Goal: Information Seeking & Learning: Learn about a topic

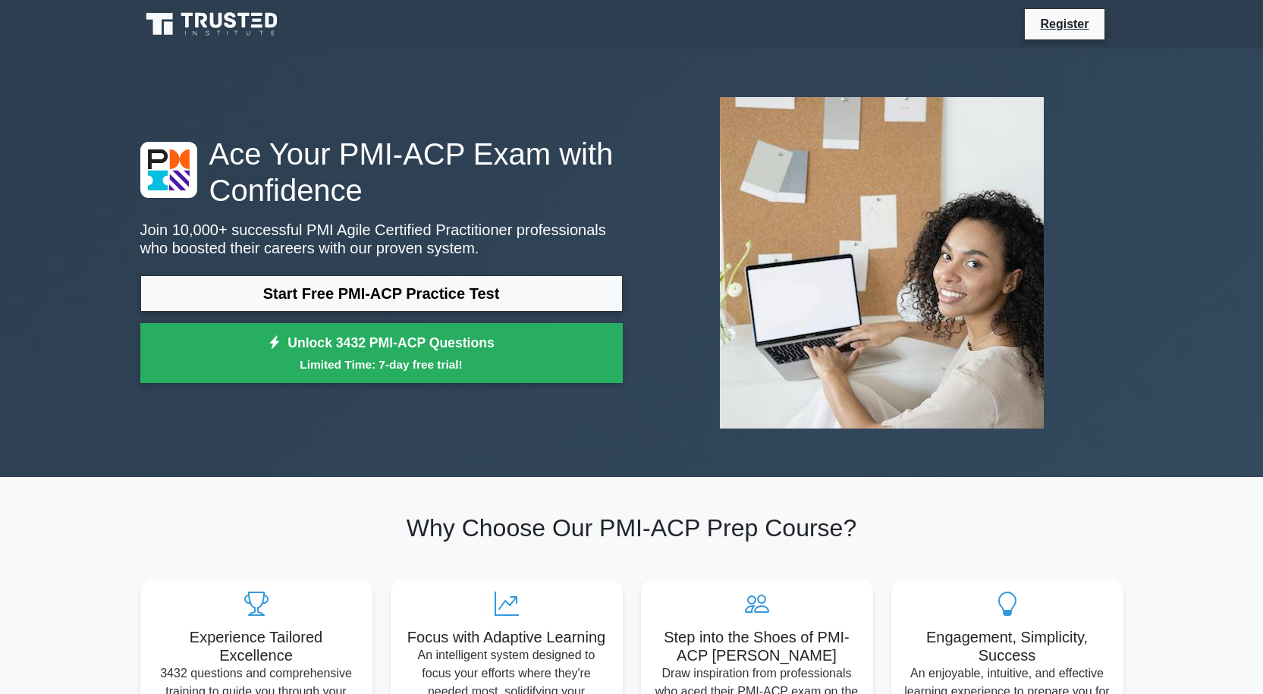
click at [1047, 498] on section "Why Choose Our PMI-ACP Prep Course? Experience Tailored Excellence 3432 questio…" at bounding box center [631, 622] width 1001 height 290
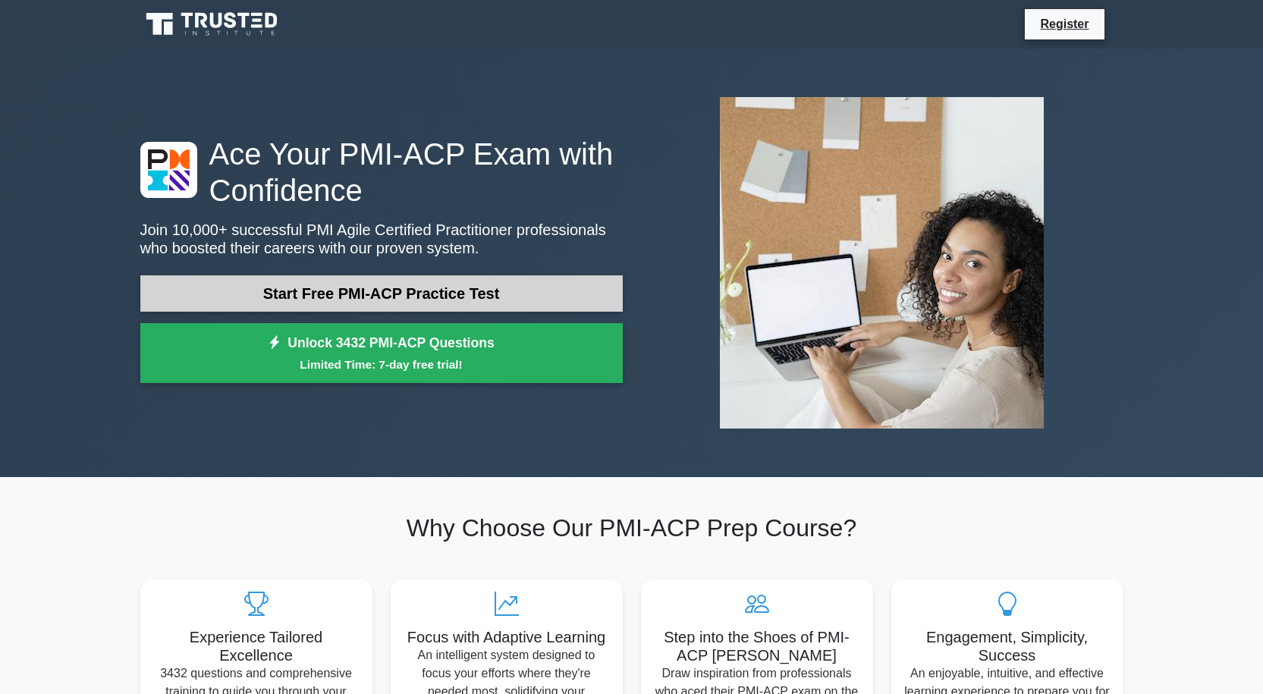
click at [365, 303] on link "Start Free PMI-ACP Practice Test" at bounding box center [381, 293] width 483 height 36
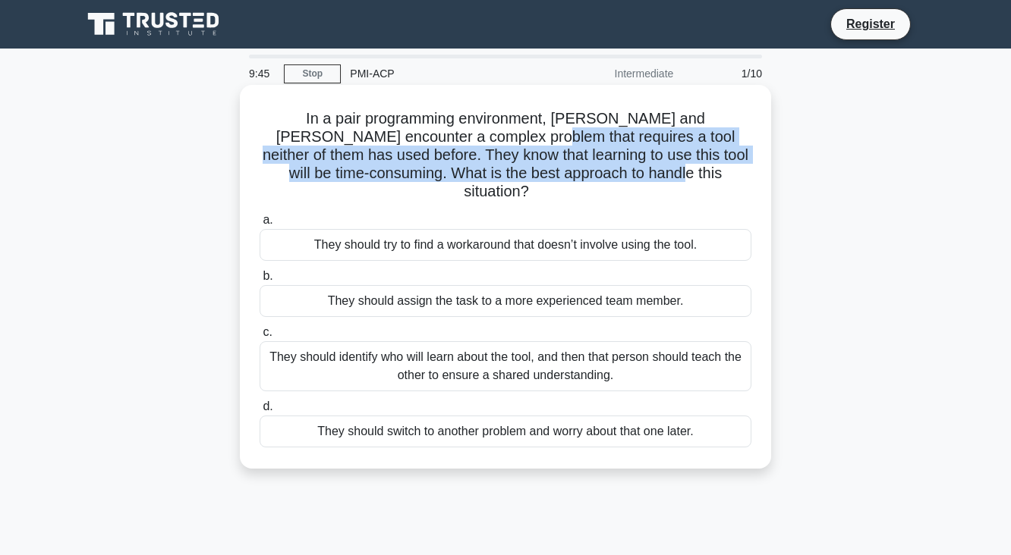
drag, startPoint x: 476, startPoint y: 138, endPoint x: 658, endPoint y: 177, distance: 185.4
click at [658, 177] on h5 "In a pair programming environment, Leo and Jonas encounter a complex problem th…" at bounding box center [505, 155] width 495 height 93
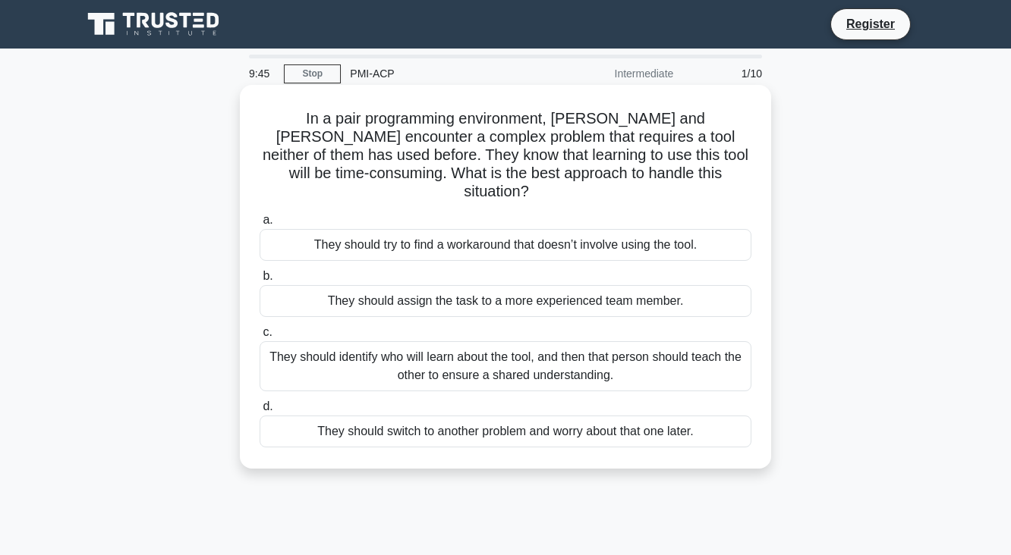
click at [548, 183] on icon at bounding box center [541, 192] width 11 height 18
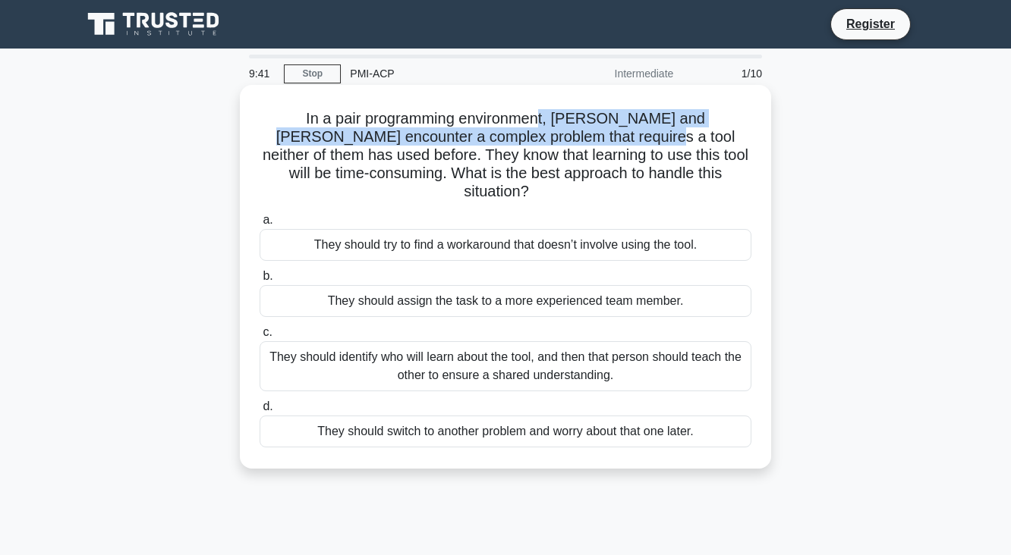
drag, startPoint x: 571, startPoint y: 137, endPoint x: 583, endPoint y: 144, distance: 14.3
click at [583, 144] on h5 "In a pair programming environment, Leo and Jonas encounter a complex problem th…" at bounding box center [505, 155] width 495 height 93
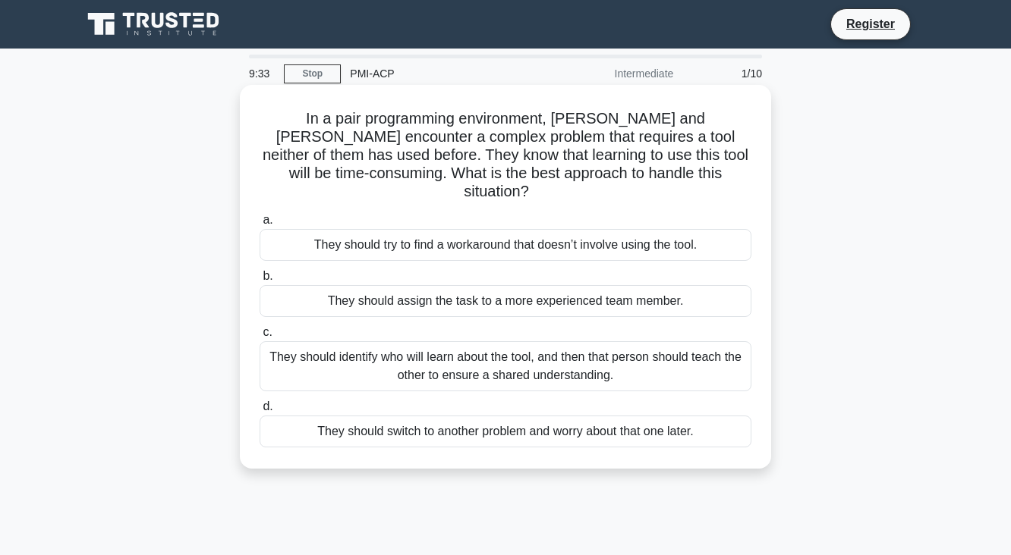
click at [620, 146] on h5 "In a pair programming environment, Leo and Jonas encounter a complex problem th…" at bounding box center [505, 155] width 495 height 93
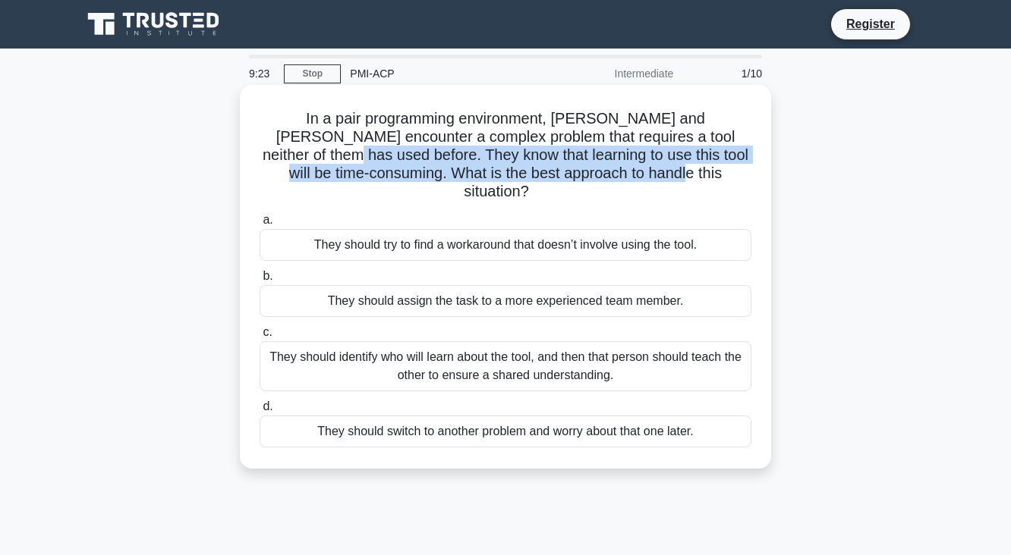
drag, startPoint x: 253, startPoint y: 152, endPoint x: 651, endPoint y: 173, distance: 398.1
click at [651, 173] on div "In a pair programming environment, Leo and Jonas encounter a complex problem th…" at bounding box center [505, 277] width 519 height 372
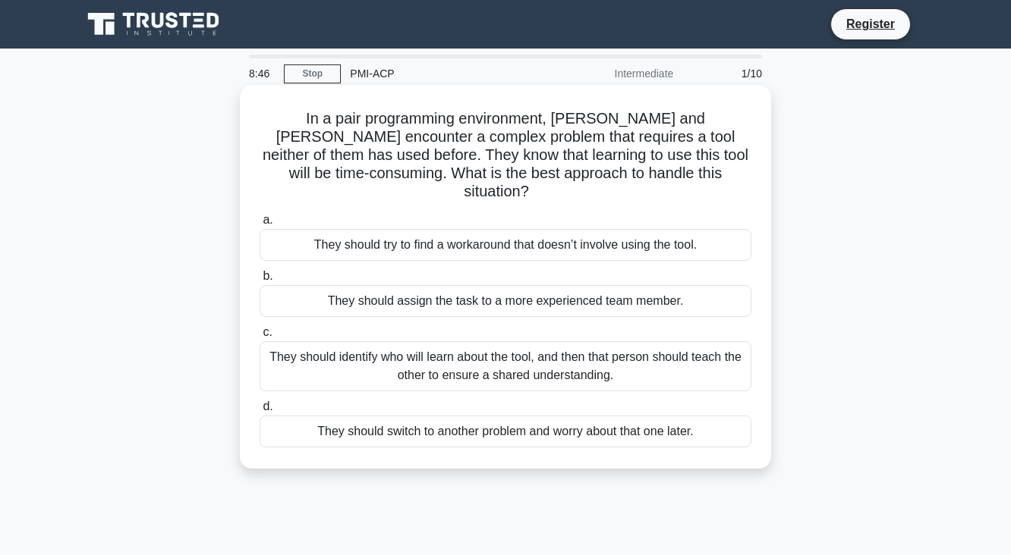
click at [361, 344] on div "They should identify who will learn about the tool, and then that person should…" at bounding box center [505, 366] width 492 height 50
click at [259, 338] on input "c. They should identify who will learn about the tool, and then that person sho…" at bounding box center [259, 333] width 0 height 10
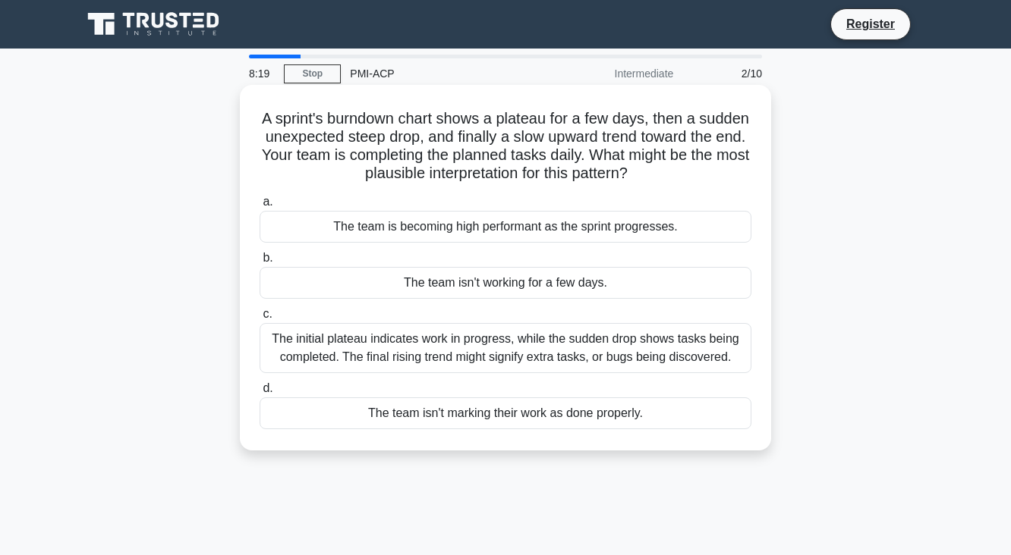
drag, startPoint x: 283, startPoint y: 121, endPoint x: 718, endPoint y: 184, distance: 439.9
click at [718, 184] on h5 "A sprint's burndown chart shows a plateau for a few days, then a sudden unexpec…" at bounding box center [505, 146] width 495 height 74
click at [579, 364] on div "The initial plateau indicates work in progress, while the sudden drop shows tas…" at bounding box center [505, 348] width 492 height 50
click at [259, 319] on input "c. The initial plateau indicates work in progress, while the sudden drop shows …" at bounding box center [259, 315] width 0 height 10
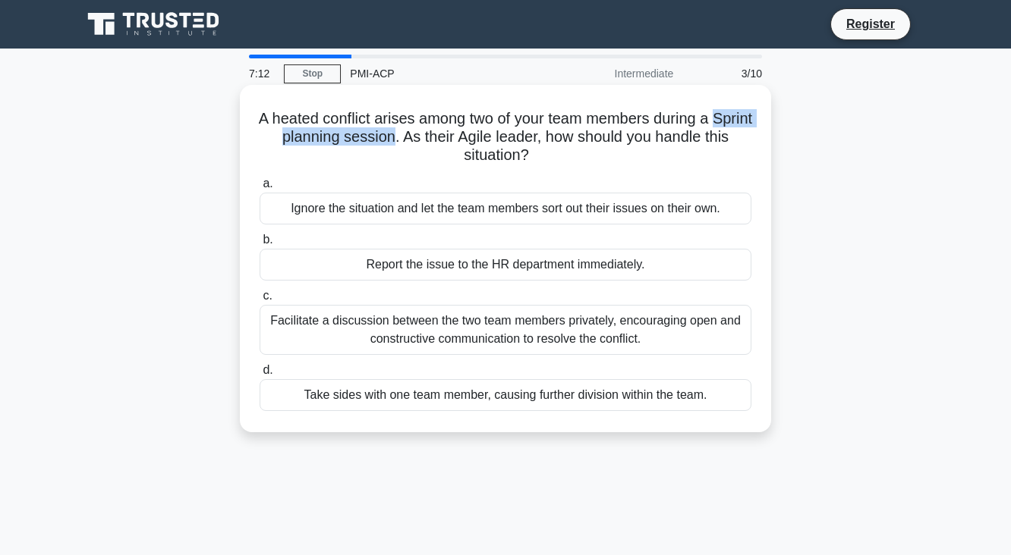
drag, startPoint x: 425, startPoint y: 137, endPoint x: 269, endPoint y: 137, distance: 156.3
click at [269, 137] on h5 "A heated conflict arises among two of your team members during a Sprint plannin…" at bounding box center [505, 137] width 495 height 56
click at [608, 326] on div "Facilitate a discussion between the two team members privately, encouraging ope…" at bounding box center [505, 330] width 492 height 50
click at [259, 301] on input "c. Facilitate a discussion between the two team members privately, encouraging …" at bounding box center [259, 296] width 0 height 10
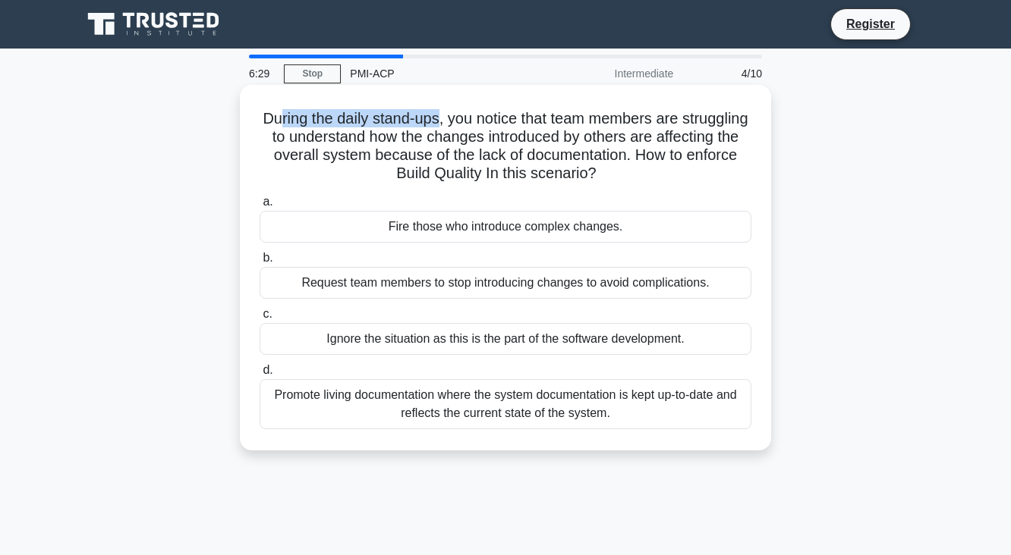
drag, startPoint x: 312, startPoint y: 119, endPoint x: 472, endPoint y: 121, distance: 160.1
click at [472, 121] on h5 "During the daily stand-ups, you notice that team members are struggling to unde…" at bounding box center [505, 146] width 495 height 74
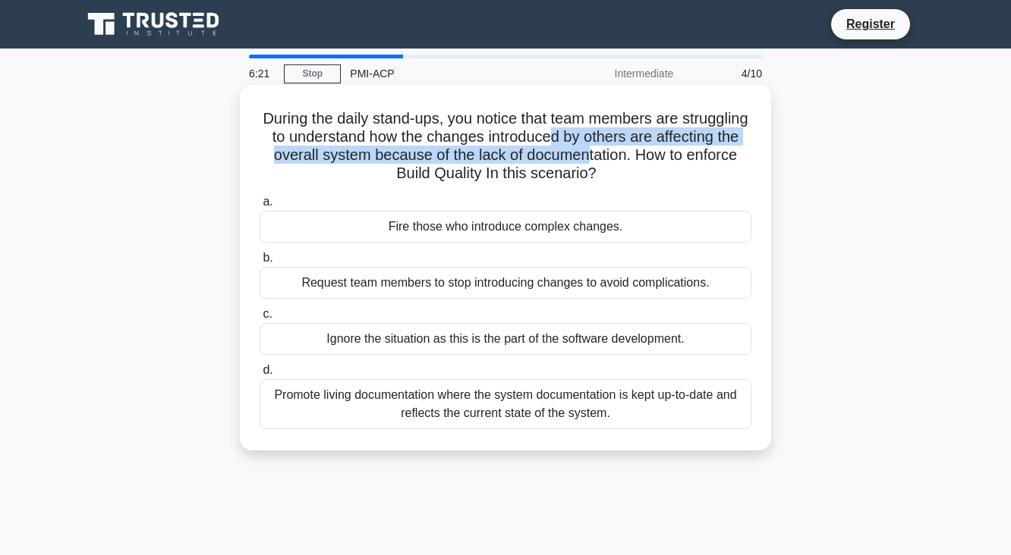
drag, startPoint x: 639, startPoint y: 140, endPoint x: 673, endPoint y: 160, distance: 39.4
click at [673, 160] on h5 "During the daily stand-ups, you notice that team members are struggling to unde…" at bounding box center [505, 146] width 495 height 74
click at [296, 161] on h5 "During the daily stand-ups, you notice that team members are struggling to unde…" at bounding box center [505, 146] width 495 height 74
drag, startPoint x: 329, startPoint y: 161, endPoint x: 527, endPoint y: 155, distance: 198.1
click at [527, 155] on h5 "During the daily stand-ups, you notice that team members are struggling to unde…" at bounding box center [505, 146] width 495 height 74
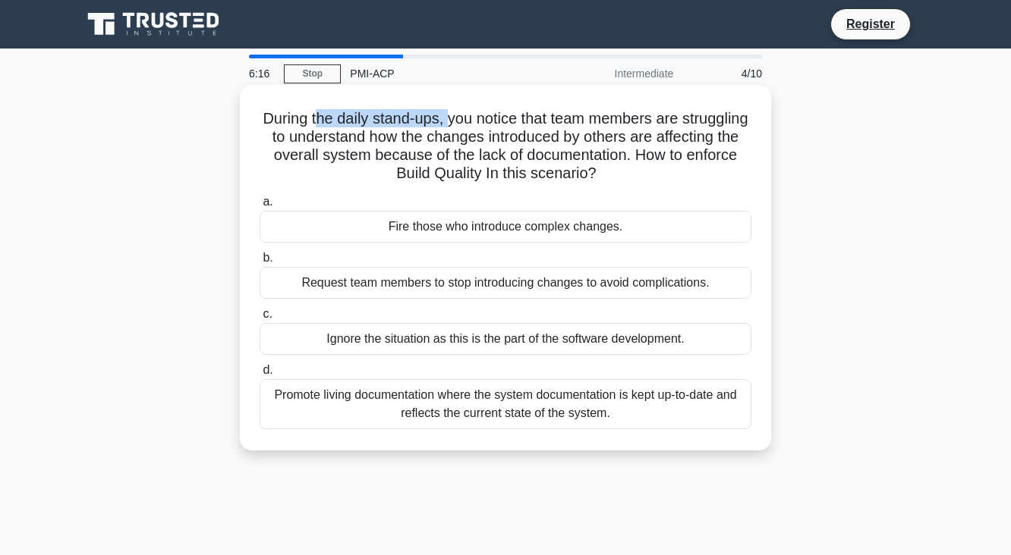
drag, startPoint x: 389, startPoint y: 121, endPoint x: 482, endPoint y: 127, distance: 92.8
click at [482, 127] on h5 "During the daily stand-ups, you notice that team members are struggling to unde…" at bounding box center [505, 146] width 495 height 74
click at [650, 404] on div "Promote living documentation where the system documentation is kept up-to-date …" at bounding box center [505, 404] width 492 height 50
click at [259, 376] on input "d. Promote living documentation where the system documentation is kept up-to-da…" at bounding box center [259, 371] width 0 height 10
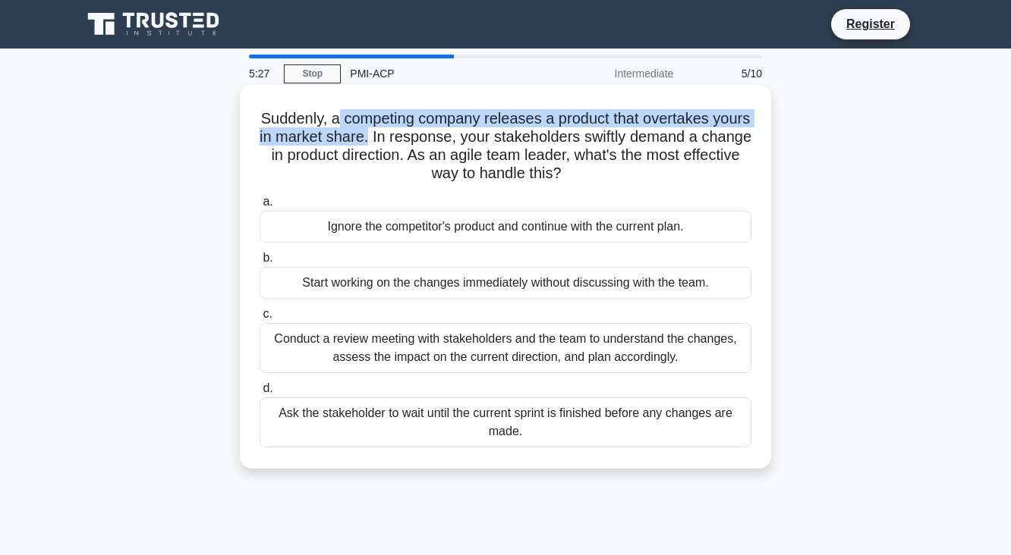
drag, startPoint x: 354, startPoint y: 121, endPoint x: 414, endPoint y: 137, distance: 62.6
click at [414, 137] on h5 "Suddenly, a competing company releases a product that overtakes yours in market…" at bounding box center [505, 146] width 495 height 74
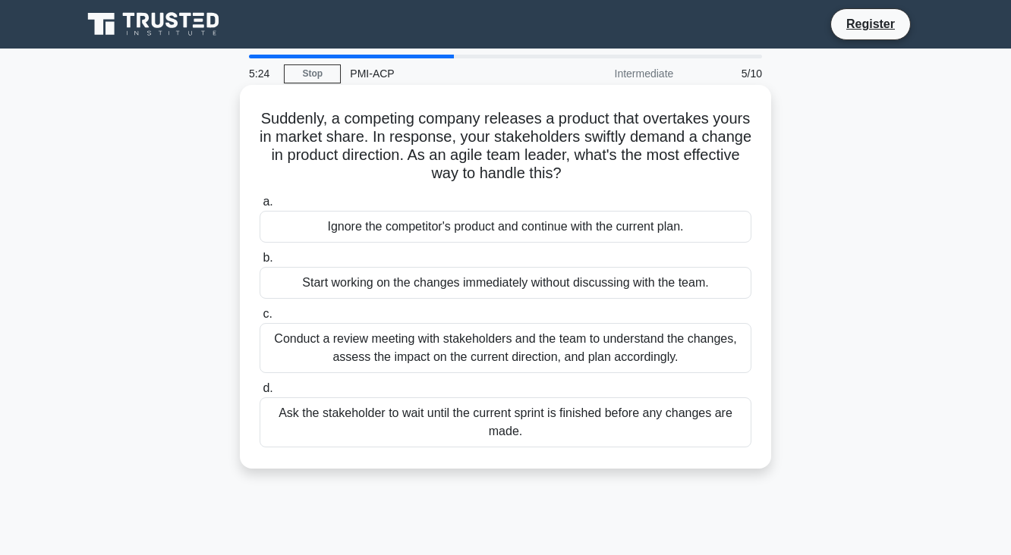
click at [429, 140] on h5 "Suddenly, a competing company releases a product that overtakes yours in market…" at bounding box center [505, 146] width 495 height 74
drag, startPoint x: 420, startPoint y: 140, endPoint x: 643, endPoint y: 181, distance: 226.0
click at [643, 181] on h5 "Suddenly, a competing company releases a product that overtakes yours in market…" at bounding box center [505, 146] width 495 height 74
click at [455, 361] on div "Conduct a review meeting with stakeholders and the team to understand the chang…" at bounding box center [505, 348] width 492 height 50
click at [259, 319] on input "c. Conduct a review meeting with stakeholders and the team to understand the ch…" at bounding box center [259, 315] width 0 height 10
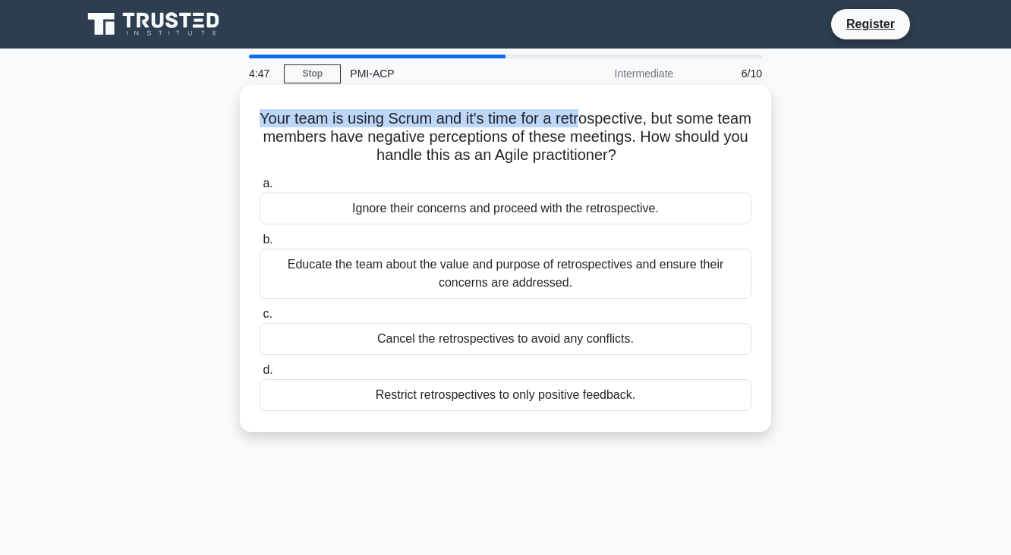
drag, startPoint x: 366, startPoint y: 124, endPoint x: 599, endPoint y: 120, distance: 232.9
click at [599, 120] on h5 "Your team is using Scrum and it's time for a retrospective, but some team membe…" at bounding box center [505, 137] width 495 height 56
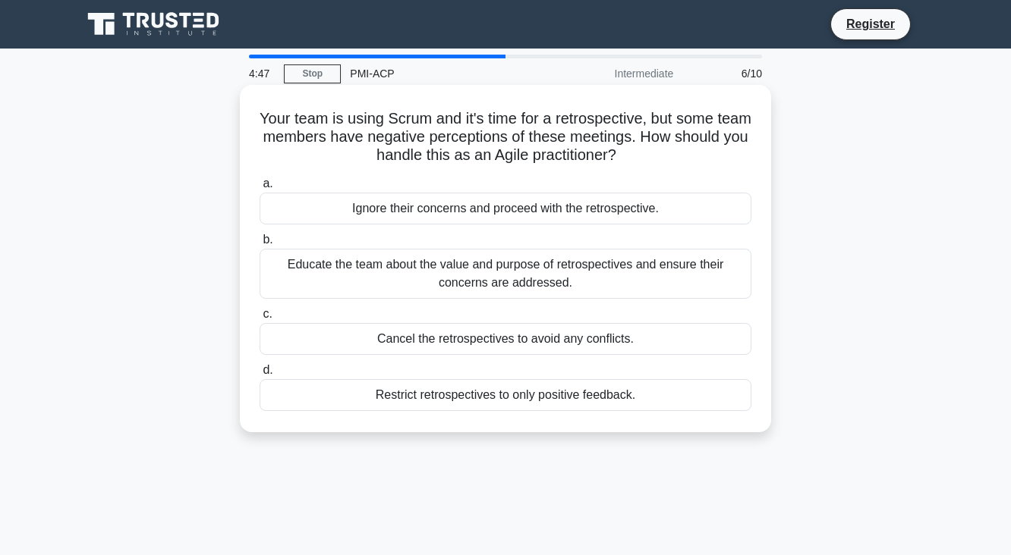
click at [610, 122] on h5 "Your team is using Scrum and it's time for a retrospective, but some team membe…" at bounding box center [505, 137] width 495 height 56
click at [559, 270] on div "Educate the team about the value and purpose of retrospectives and ensure their…" at bounding box center [505, 274] width 492 height 50
click at [259, 245] on input "b. Educate the team about the value and purpose of retrospectives and ensure th…" at bounding box center [259, 240] width 0 height 10
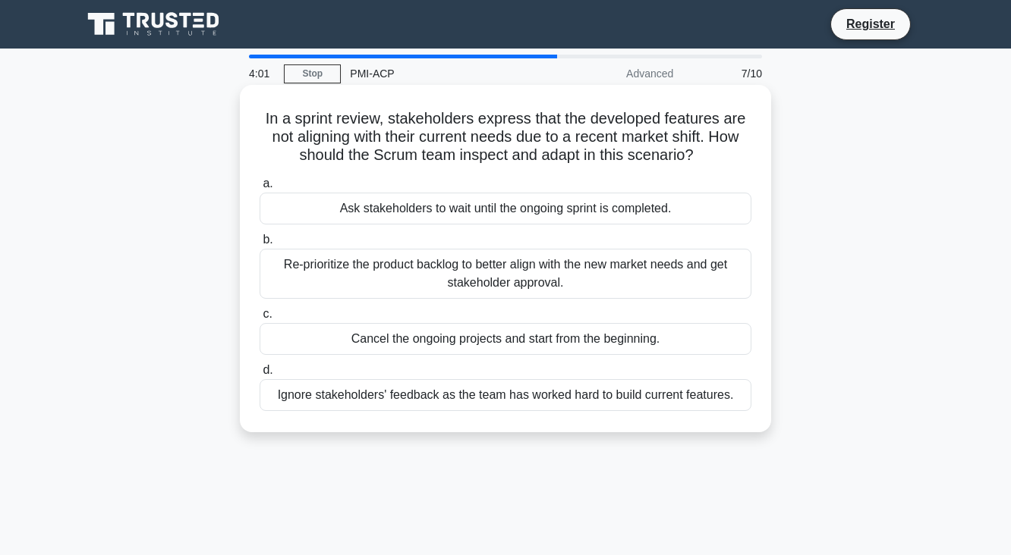
drag, startPoint x: 262, startPoint y: 122, endPoint x: 730, endPoint y: 165, distance: 470.0
click at [730, 165] on h5 "In a sprint review, stakeholders express that the developed features are not al…" at bounding box center [505, 137] width 495 height 56
click at [528, 275] on div "Re-prioritize the product backlog to better align with the new market needs and…" at bounding box center [505, 274] width 492 height 50
click at [259, 245] on input "b. Re-prioritize the product backlog to better align with the new market needs …" at bounding box center [259, 240] width 0 height 10
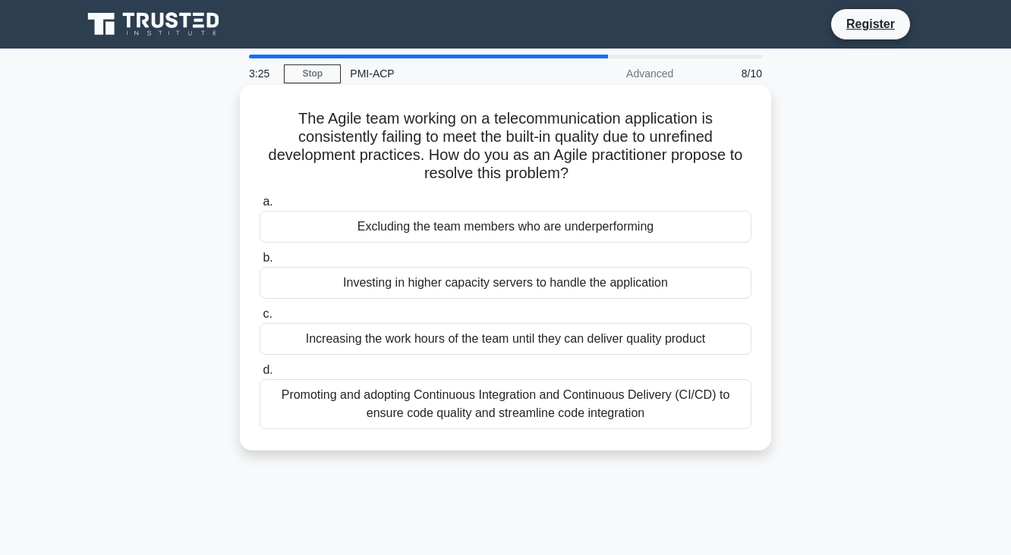
drag, startPoint x: 291, startPoint y: 118, endPoint x: 600, endPoint y: 170, distance: 313.1
click at [600, 170] on h5 "The Agile team working on a telecommunication application is consistently faili…" at bounding box center [505, 146] width 495 height 74
click at [625, 418] on div "Promoting and adopting Continuous Integration and Continuous Delivery (CI/CD) t…" at bounding box center [505, 404] width 492 height 50
click at [259, 376] on input "d. Promoting and adopting Continuous Integration and Continuous Delivery (CI/CD…" at bounding box center [259, 371] width 0 height 10
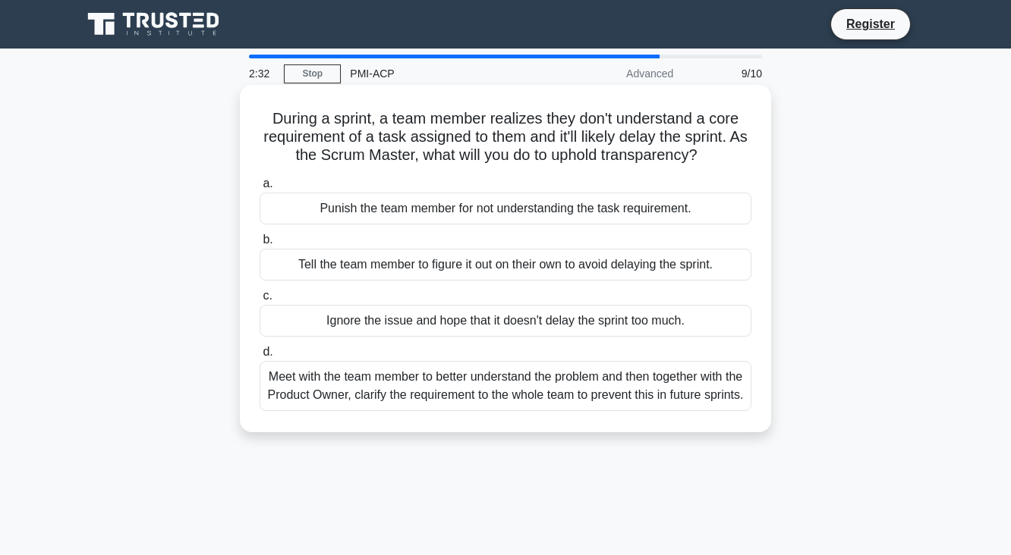
drag, startPoint x: 269, startPoint y: 118, endPoint x: 733, endPoint y: 152, distance: 465.5
click at [733, 152] on h5 "During a sprint, a team member realizes they don't understand a core requiremen…" at bounding box center [505, 137] width 495 height 56
click at [655, 386] on div "Meet with the team member to better understand the problem and then together wi…" at bounding box center [505, 386] width 492 height 50
click at [259, 357] on input "d. Meet with the team member to better understand the problem and then together…" at bounding box center [259, 352] width 0 height 10
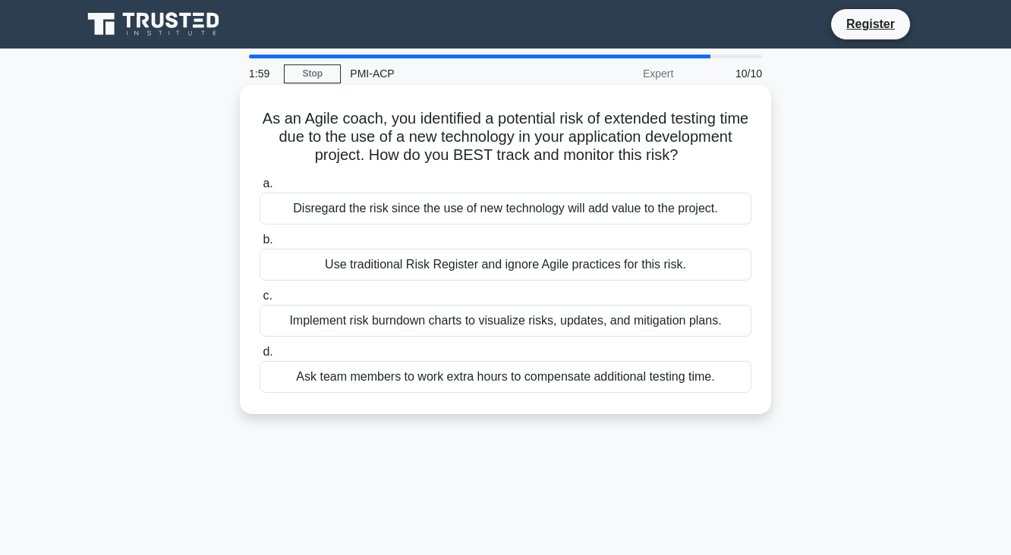
drag, startPoint x: 268, startPoint y: 115, endPoint x: 746, endPoint y: 162, distance: 480.3
click at [746, 162] on h5 "As an Agile coach, you identified a potential risk of extended testing time due…" at bounding box center [505, 137] width 495 height 56
click at [592, 317] on div "Implement risk burndown charts to visualize risks, updates, and mitigation plan…" at bounding box center [505, 321] width 492 height 32
click at [259, 301] on input "c. Implement risk burndown charts to visualize risks, updates, and mitigation p…" at bounding box center [259, 296] width 0 height 10
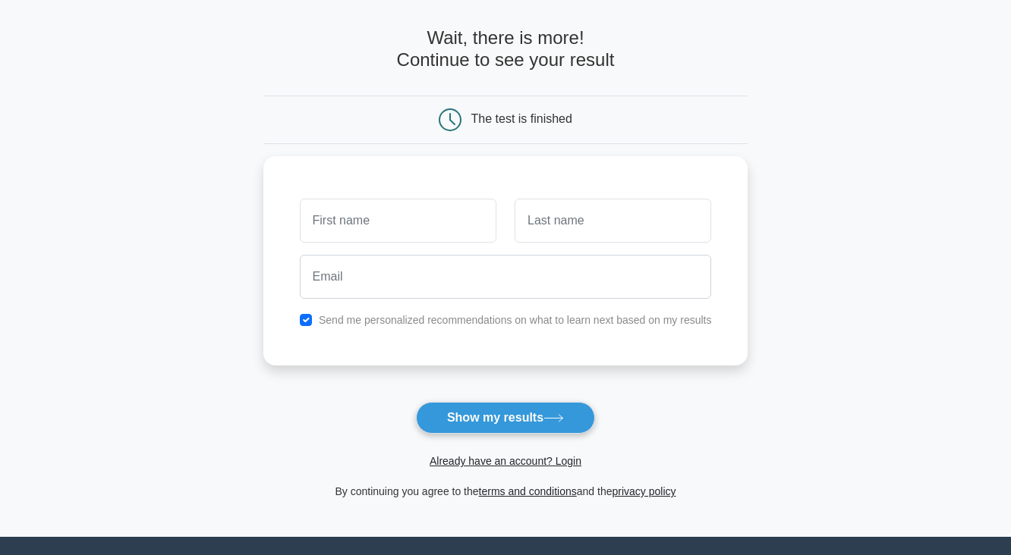
scroll to position [121, 0]
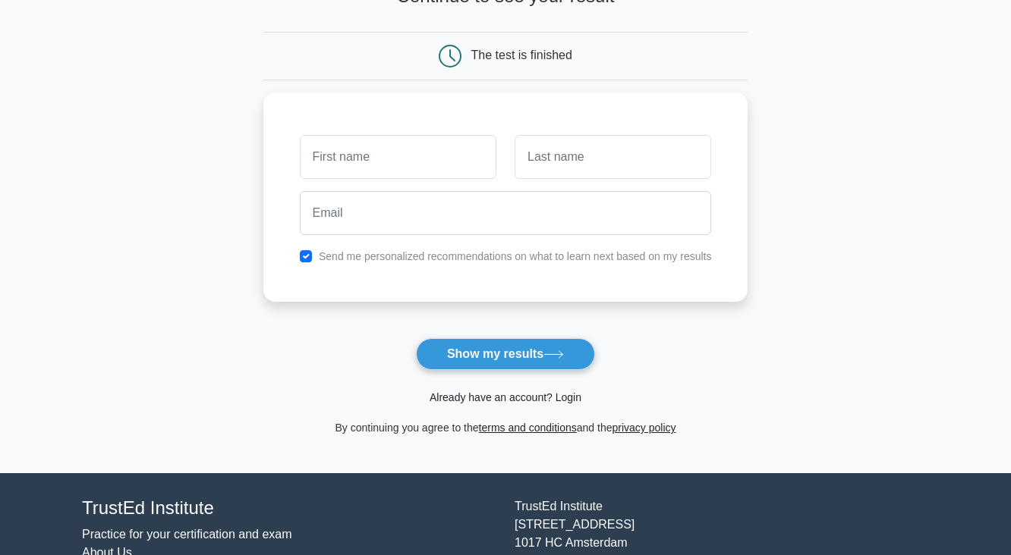
click at [482, 395] on link "Already have an account? Login" at bounding box center [505, 397] width 152 height 12
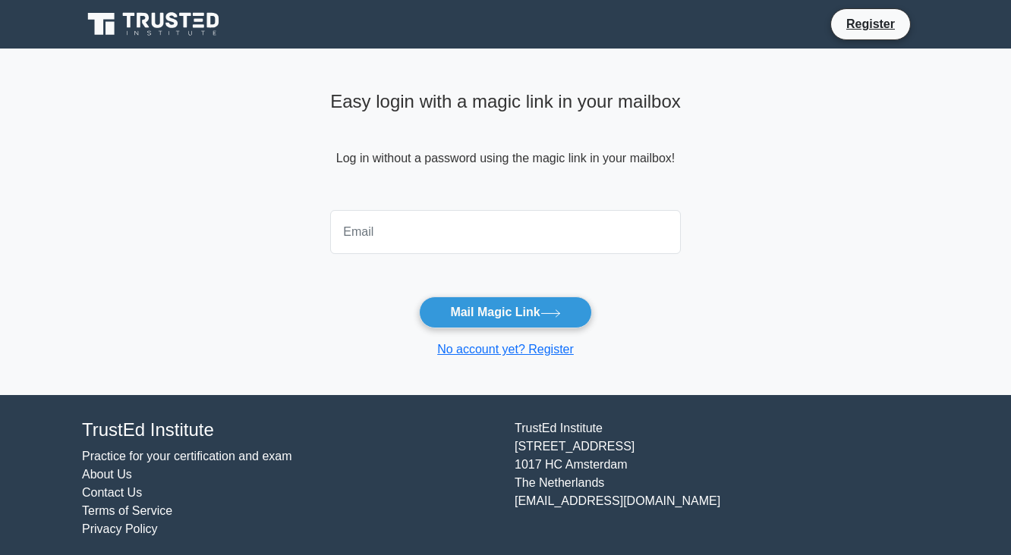
click at [435, 234] on input "email" at bounding box center [505, 232] width 351 height 44
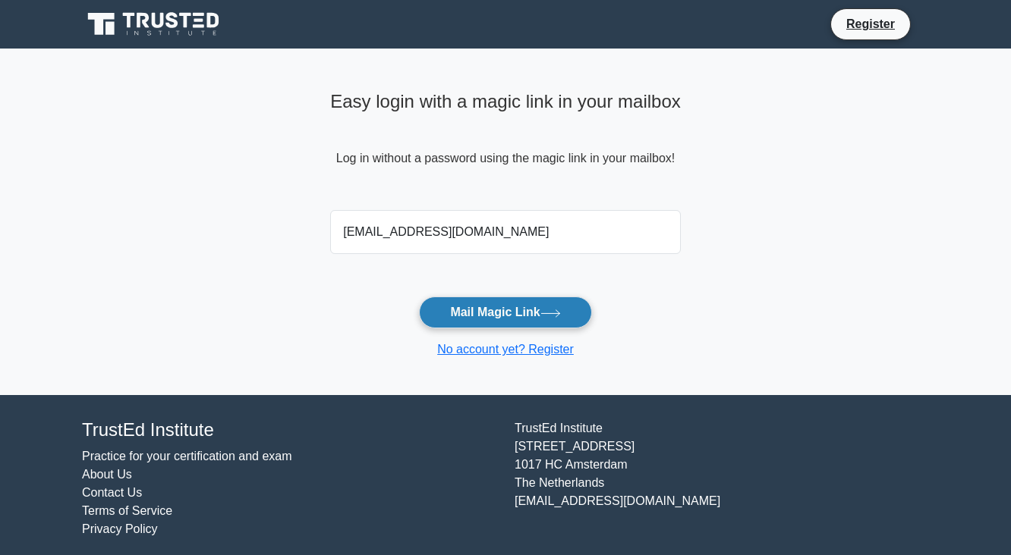
type input "nutthapong77@gmail.com"
click at [489, 307] on button "Mail Magic Link" at bounding box center [505, 313] width 172 height 32
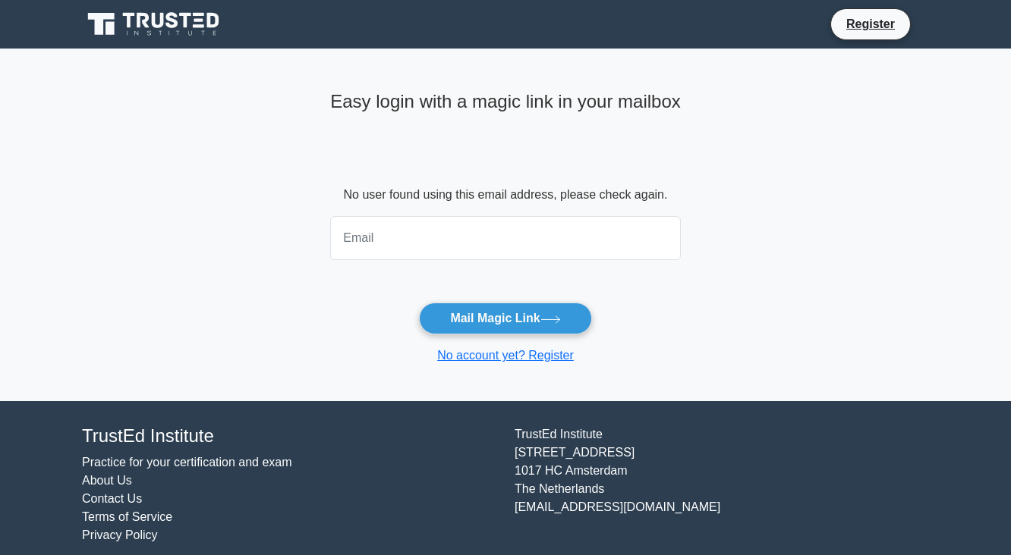
drag, startPoint x: 965, startPoint y: 2, endPoint x: 459, endPoint y: 234, distance: 556.8
click at [459, 234] on input "email" at bounding box center [505, 238] width 351 height 44
type input "i"
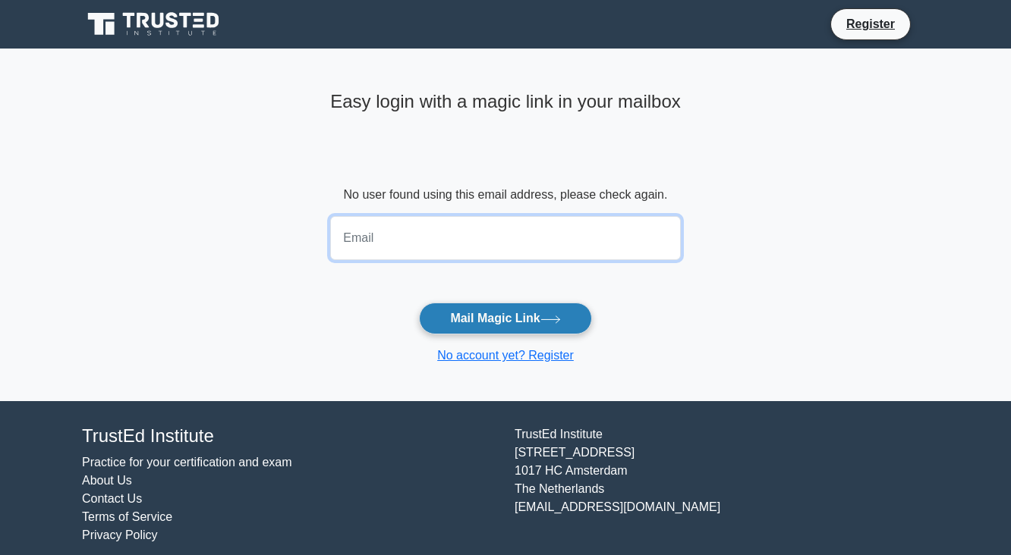
paste input "inetdtdsdinutnut@gmail.com"
type input "inetdtdsdinutnut@gmail.com"
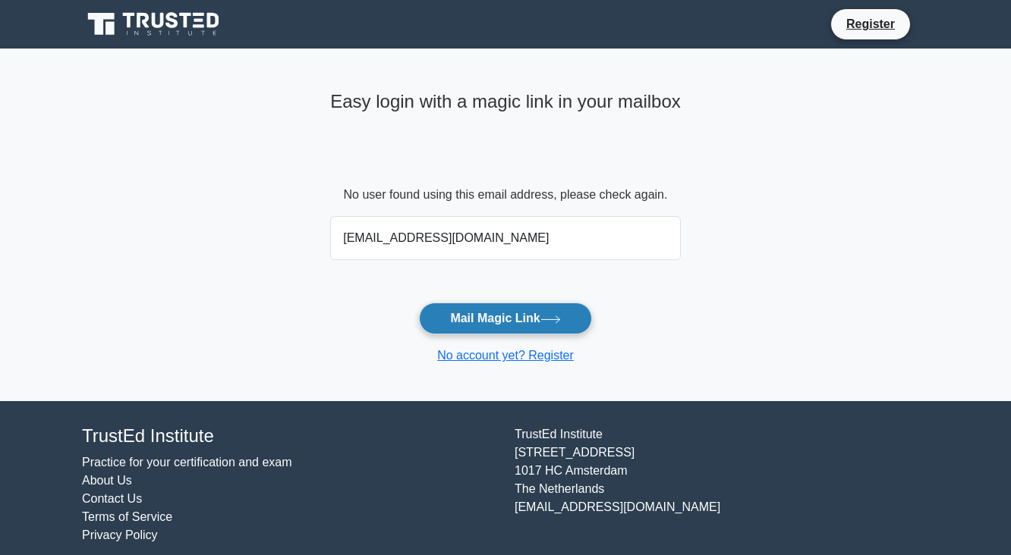
click at [552, 331] on button "Mail Magic Link" at bounding box center [505, 319] width 172 height 32
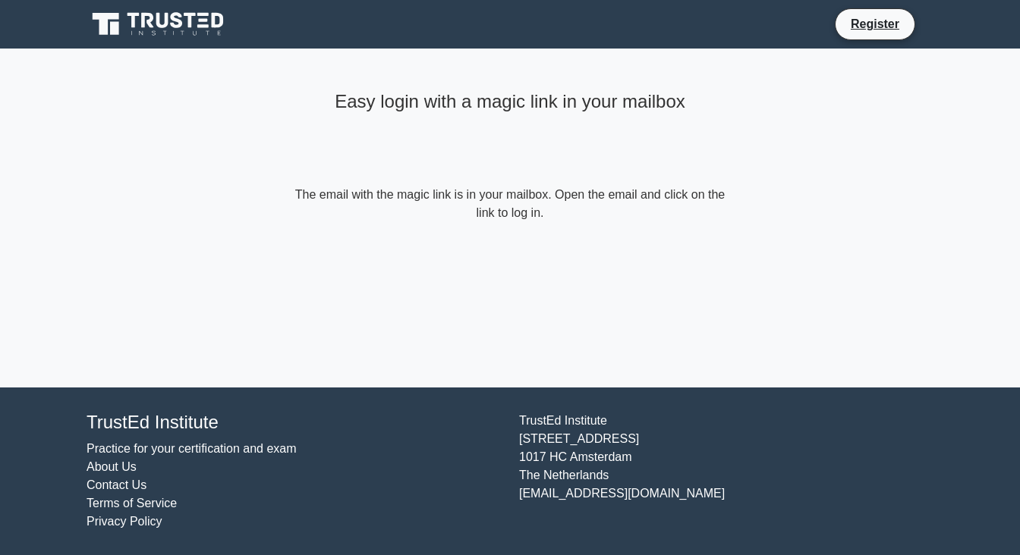
click at [171, 17] on icon at bounding box center [159, 24] width 146 height 29
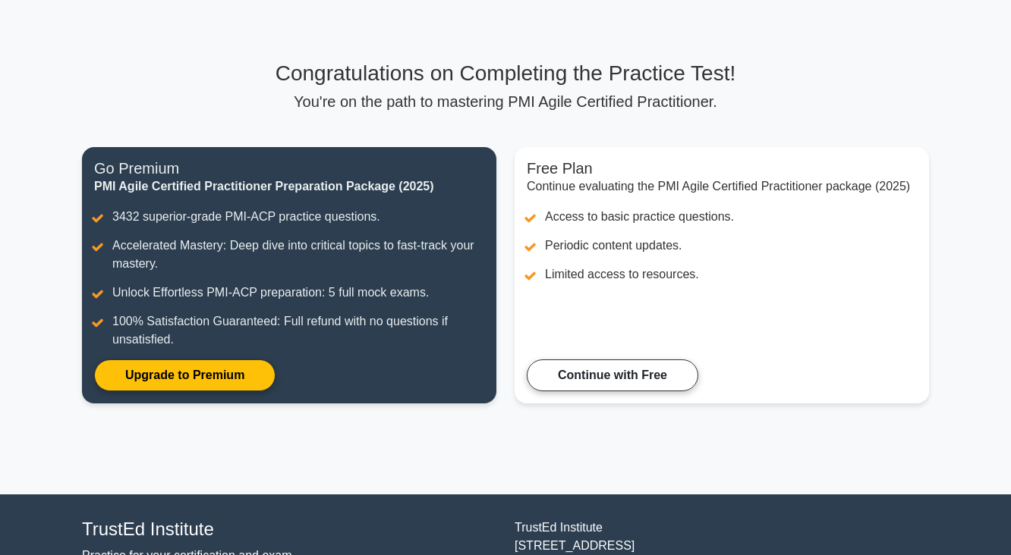
scroll to position [167, 0]
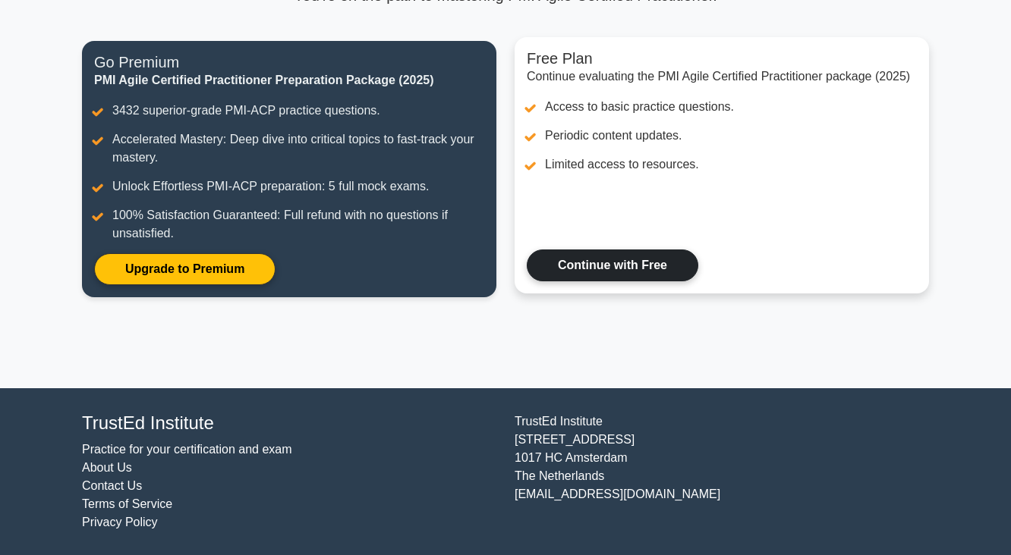
click at [630, 279] on link "Continue with Free" at bounding box center [612, 266] width 171 height 32
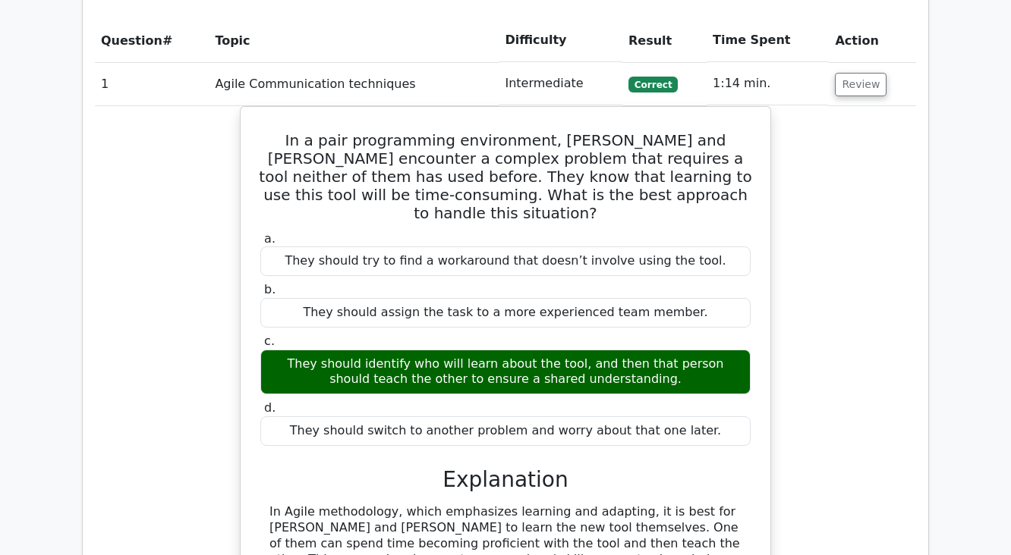
scroll to position [1281, 0]
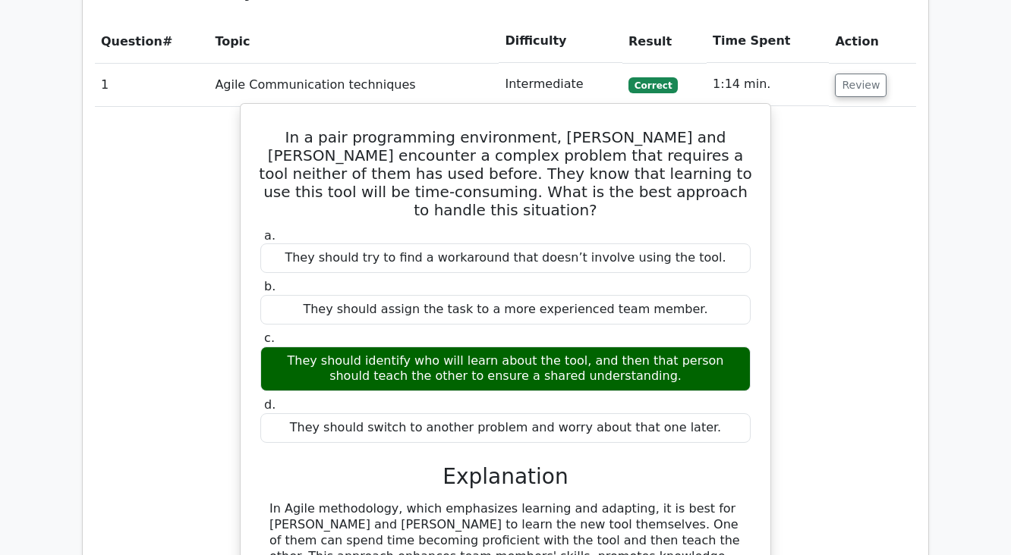
drag, startPoint x: 696, startPoint y: 281, endPoint x: 307, endPoint y: 191, distance: 399.5
click at [307, 244] on div "They should try to find a workaround that doesn’t involve using the tool." at bounding box center [505, 259] width 490 height 30
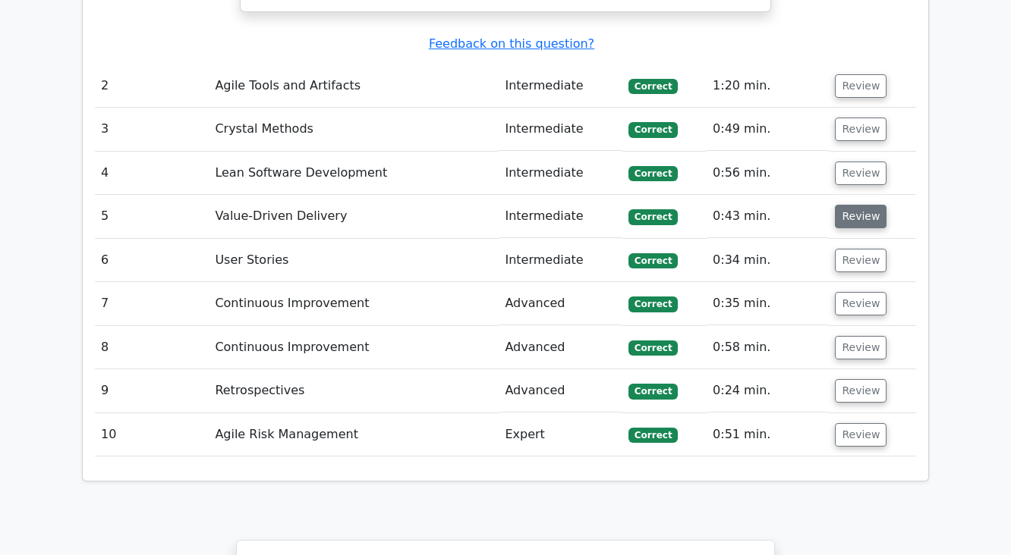
scroll to position [1949, 0]
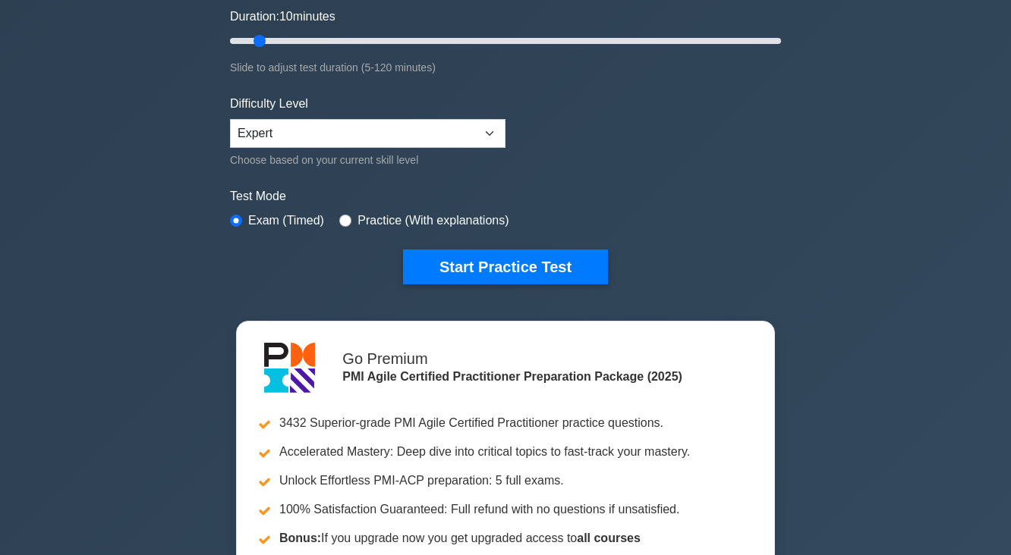
scroll to position [303, 0]
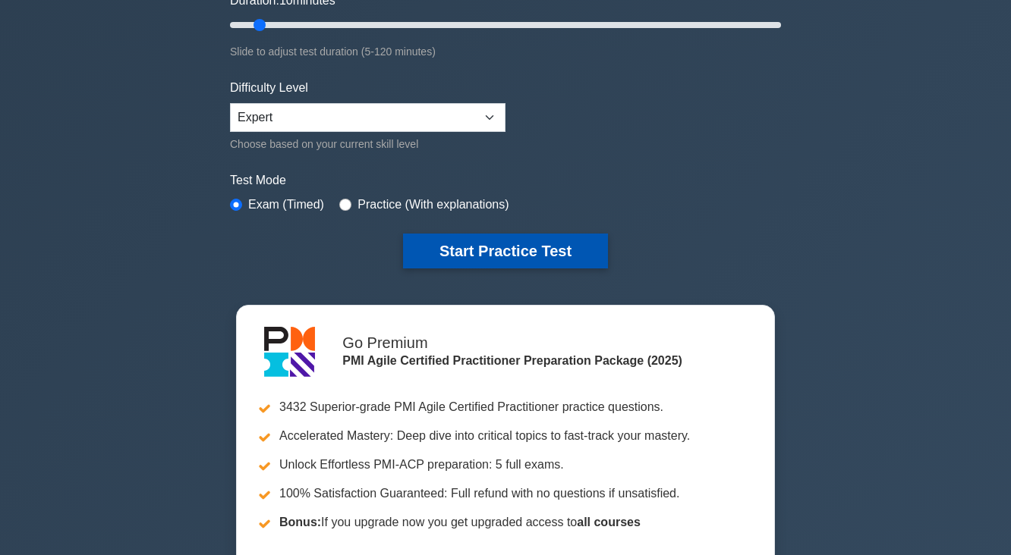
click at [527, 244] on button "Start Practice Test" at bounding box center [505, 251] width 205 height 35
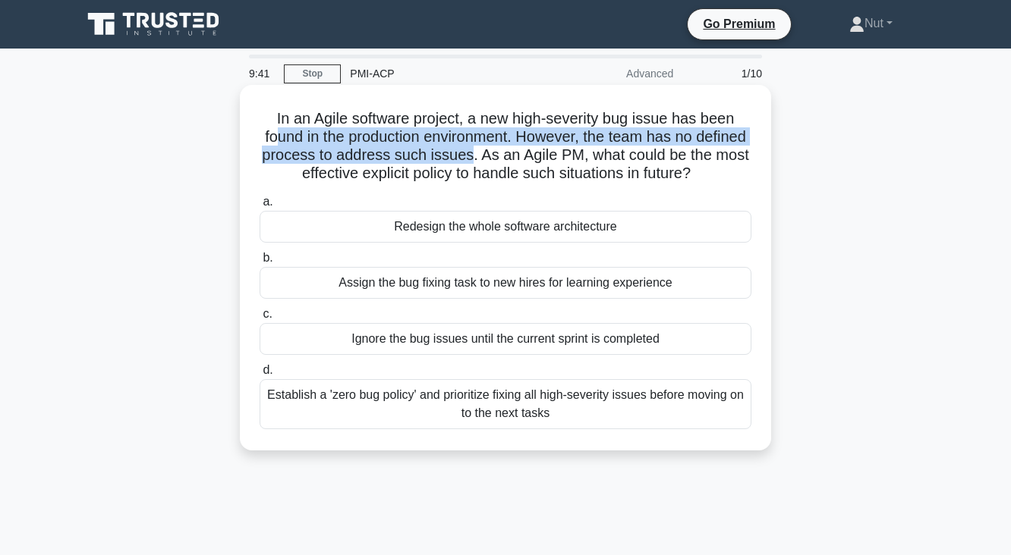
drag, startPoint x: 302, startPoint y: 140, endPoint x: 530, endPoint y: 159, distance: 228.4
click at [530, 159] on h5 "In an Agile software project, a new high-severity bug issue has been found in t…" at bounding box center [505, 146] width 495 height 74
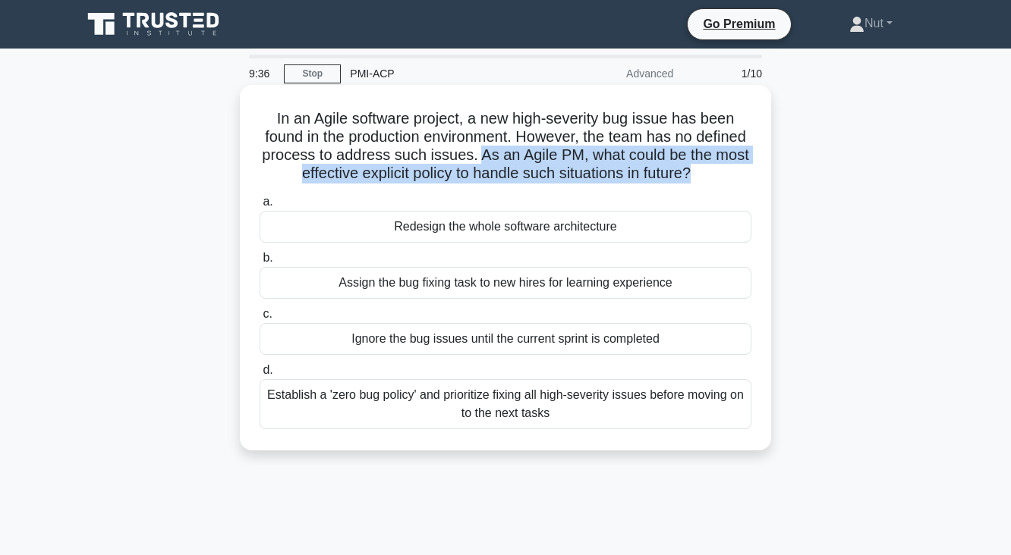
drag, startPoint x: 535, startPoint y: 159, endPoint x: 725, endPoint y: 187, distance: 192.5
click at [725, 187] on div "In an Agile software project, a new high-severity bug issue has been found in t…" at bounding box center [505, 268] width 519 height 354
click at [475, 419] on div "Establish a 'zero bug policy' and prioritize fixing all high-severity issues be…" at bounding box center [505, 404] width 492 height 50
click at [259, 376] on input "d. Establish a 'zero bug policy' and prioritize fixing all high-severity issues…" at bounding box center [259, 371] width 0 height 10
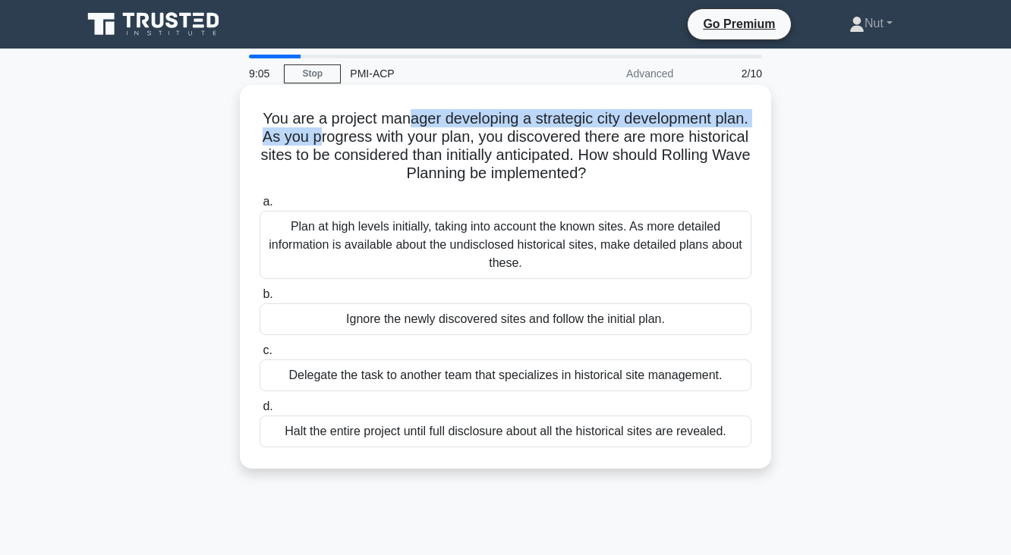
drag, startPoint x: 495, startPoint y: 124, endPoint x: 367, endPoint y: 137, distance: 128.0
click at [367, 137] on h5 "You are a project manager developing a strategic city development plan. As you …" at bounding box center [505, 146] width 495 height 74
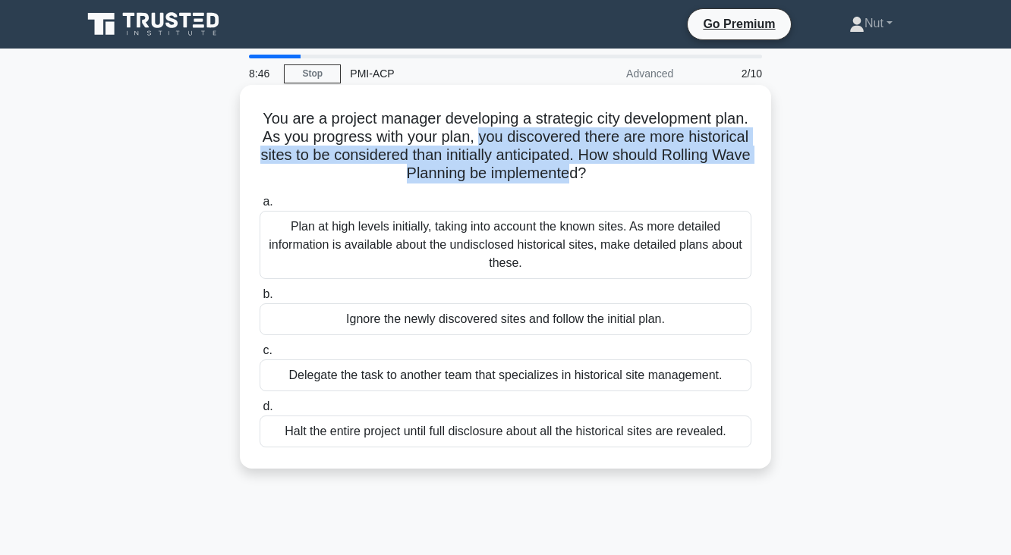
drag, startPoint x: 528, startPoint y: 143, endPoint x: 615, endPoint y: 168, distance: 90.8
click at [615, 168] on h5 "You are a project manager developing a strategic city development plan. As you …" at bounding box center [505, 146] width 495 height 74
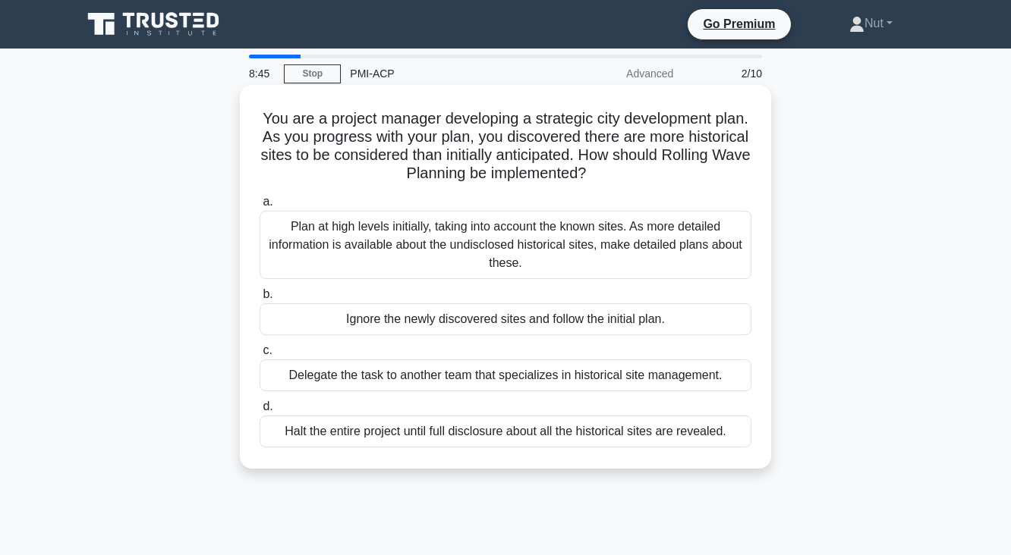
click at [604, 182] on icon ".spinner_0XTQ{transform-origin:center;animation:spinner_y6GP .75s linear infini…" at bounding box center [595, 174] width 18 height 18
drag, startPoint x: 661, startPoint y: 155, endPoint x: 686, endPoint y: 176, distance: 32.8
click at [686, 176] on h5 "You are a project manager developing a strategic city development plan. As you …" at bounding box center [505, 146] width 495 height 74
click at [507, 228] on div "Plan at high levels initially, taking into account the known sites. As more det…" at bounding box center [505, 245] width 492 height 68
click at [259, 207] on input "a. Plan at high levels initially, taking into account the known sites. As more …" at bounding box center [259, 202] width 0 height 10
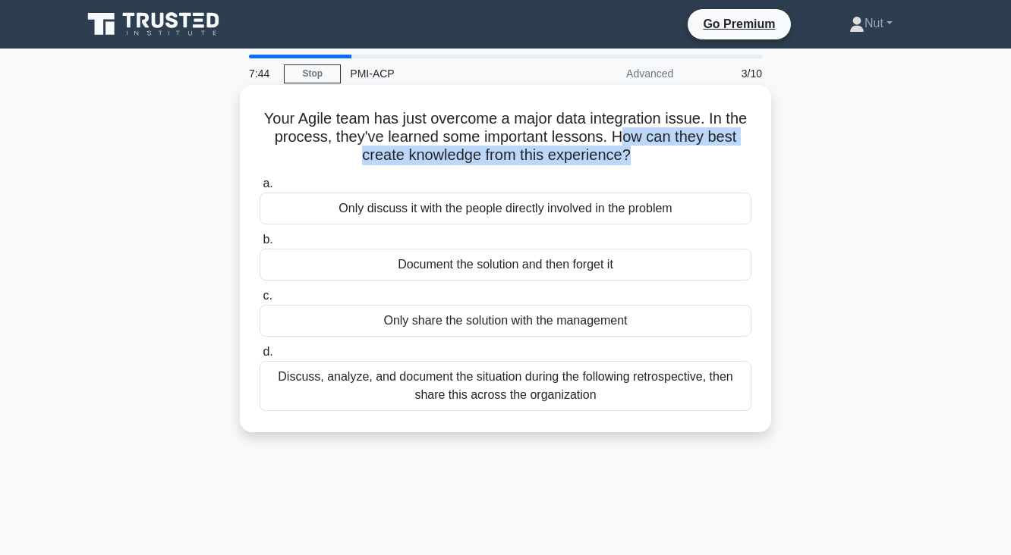
click at [648, 150] on h5 "Your Agile team has just overcome a major data integration issue. In the proces…" at bounding box center [505, 137] width 495 height 56
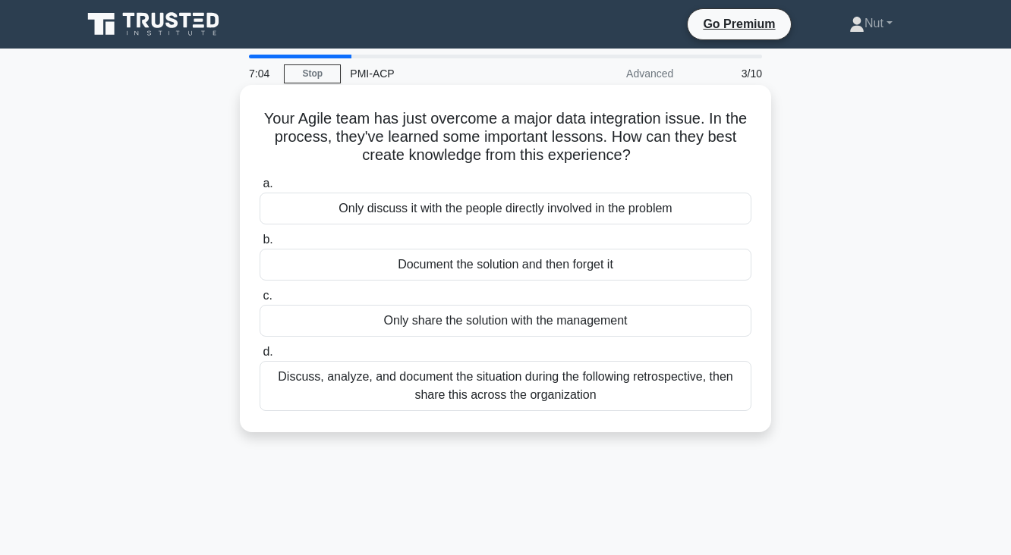
click at [502, 392] on div "Discuss, analyze, and document the situation during the following retrospective…" at bounding box center [505, 386] width 492 height 50
click at [259, 357] on input "d. Discuss, analyze, and document the situation during the following retrospect…" at bounding box center [259, 352] width 0 height 10
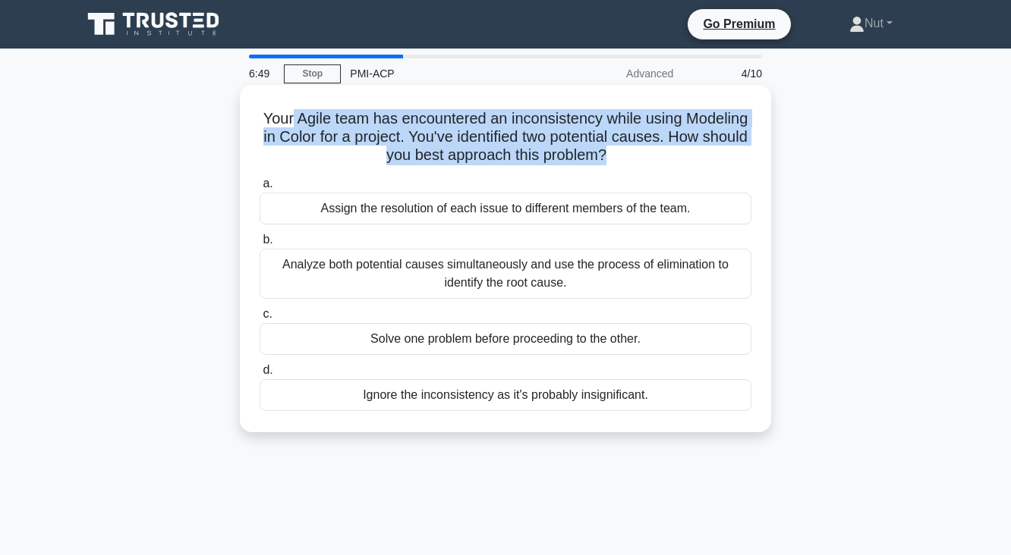
drag, startPoint x: 323, startPoint y: 115, endPoint x: 647, endPoint y: 161, distance: 327.1
click at [647, 161] on h5 "Your Agile team has encountered an inconsistency while using Modeling in Color …" at bounding box center [505, 137] width 495 height 56
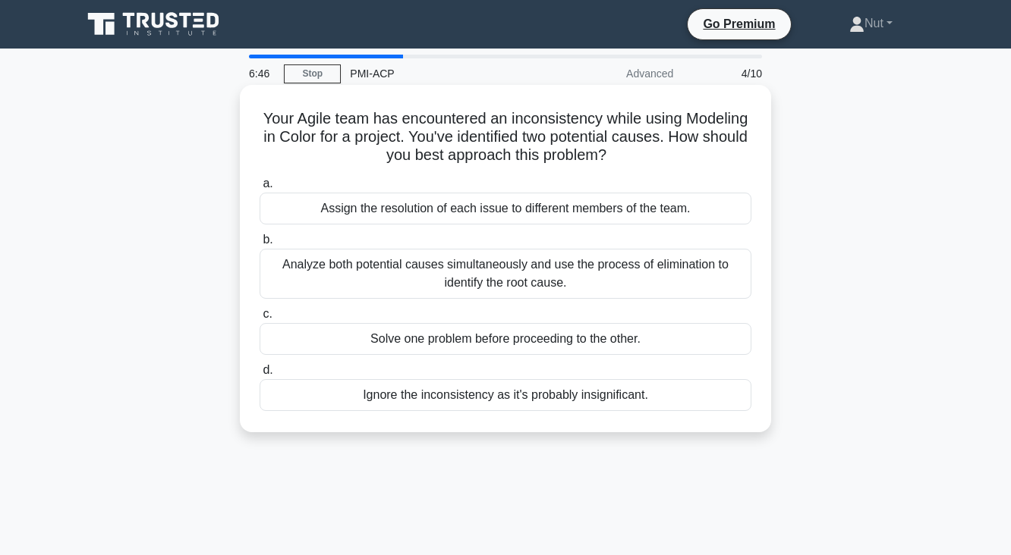
click at [582, 181] on label "a. Assign the resolution of each issue to different members of the team." at bounding box center [505, 199] width 492 height 50
click at [259, 181] on input "a. Assign the resolution of each issue to different members of the team." at bounding box center [259, 184] width 0 height 10
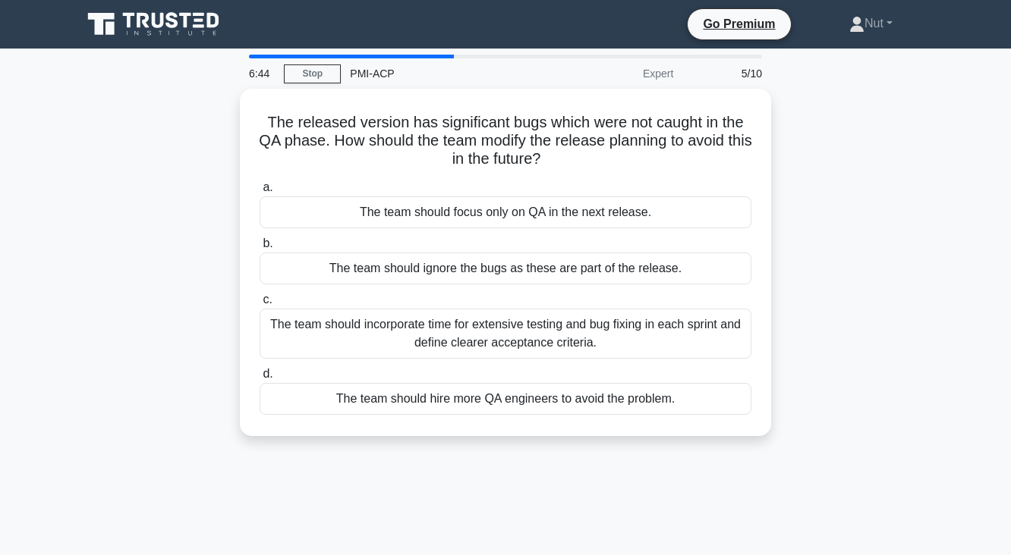
click at [417, 58] on div "PMI-ACP" at bounding box center [445, 73] width 209 height 30
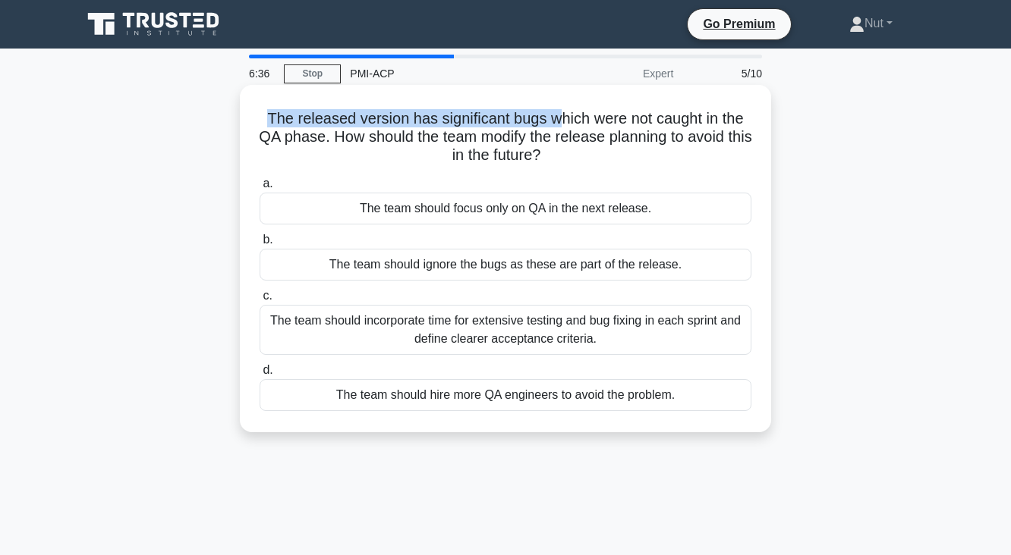
drag, startPoint x: 302, startPoint y: 118, endPoint x: 555, endPoint y: 122, distance: 253.4
click at [555, 122] on h5 "The released version has significant bugs which were not caught in the QA phase…" at bounding box center [505, 137] width 495 height 56
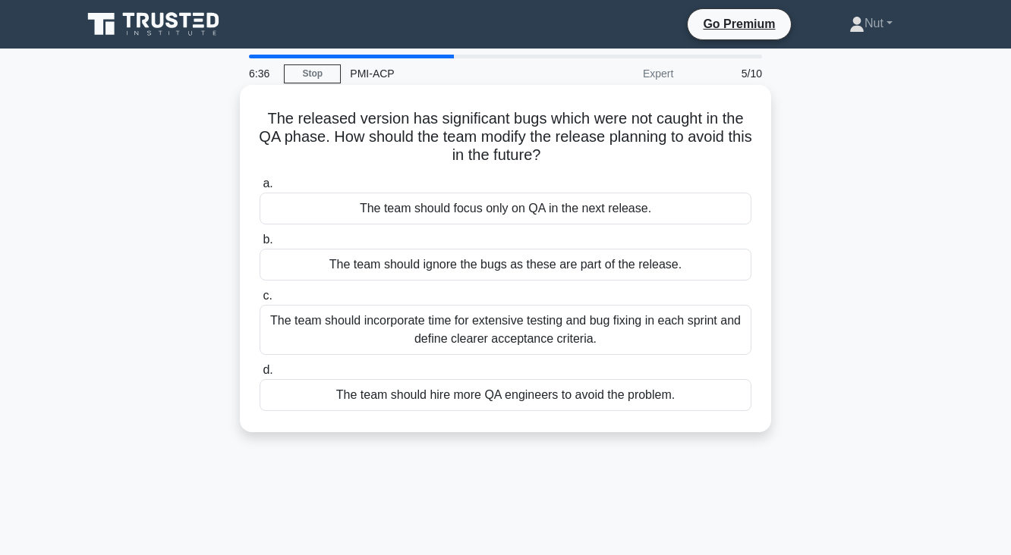
click at [584, 125] on h5 "The released version has significant bugs which were not caught in the QA phase…" at bounding box center [505, 137] width 495 height 56
click at [662, 330] on div "The team should incorporate time for extensive testing and bug fixing in each s…" at bounding box center [505, 330] width 492 height 50
click at [259, 301] on input "c. The team should incorporate time for extensive testing and bug fixing in eac…" at bounding box center [259, 296] width 0 height 10
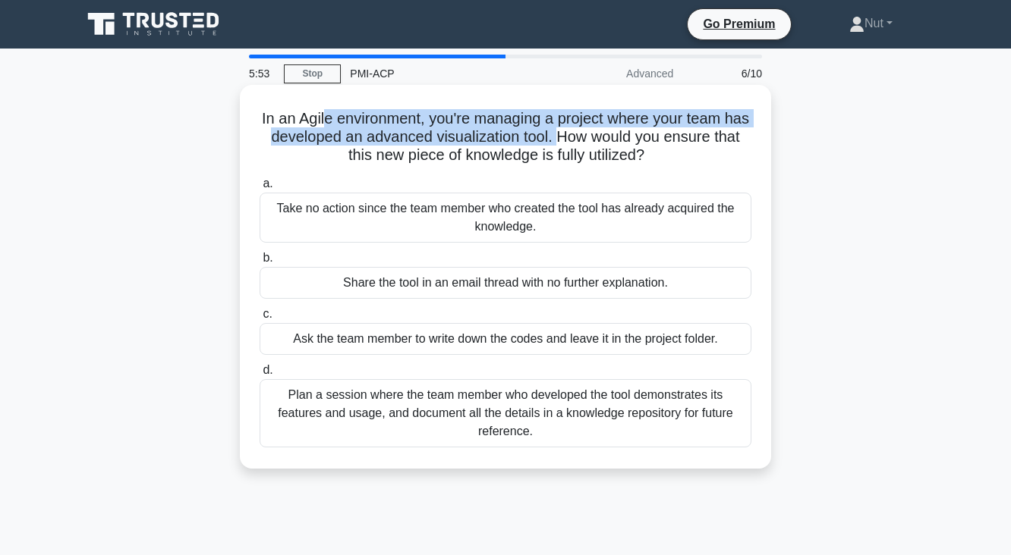
drag, startPoint x: 337, startPoint y: 118, endPoint x: 587, endPoint y: 143, distance: 251.5
click at [587, 143] on h5 "In an Agile environment, you're managing a project where your team has develope…" at bounding box center [505, 137] width 495 height 56
click at [589, 142] on h5 "In an Agile environment, you're managing a project where your team has develope…" at bounding box center [505, 137] width 495 height 56
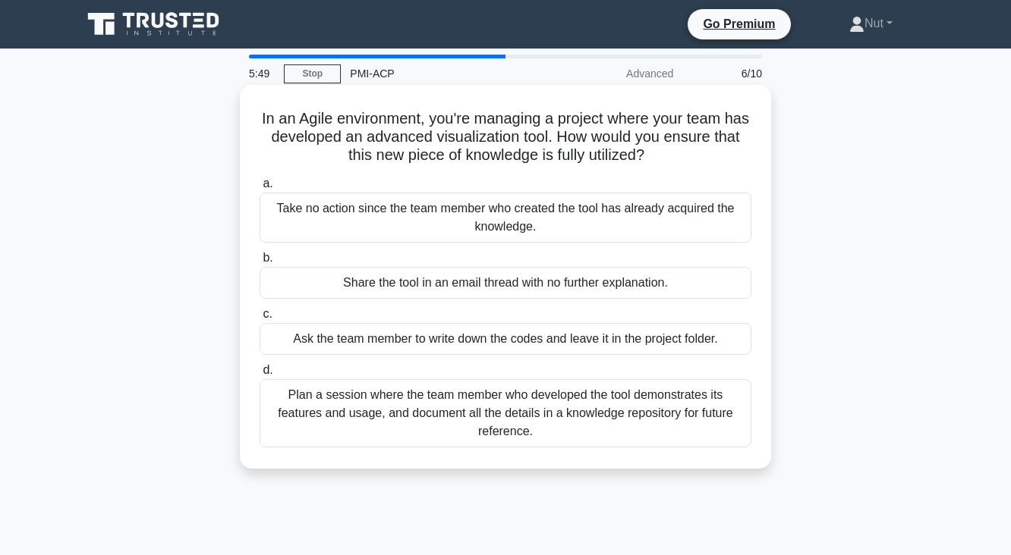
drag, startPoint x: 581, startPoint y: 137, endPoint x: 684, endPoint y: 149, distance: 104.0
click at [684, 149] on h5 "In an Agile environment, you're managing a project where your team has develope…" at bounding box center [505, 137] width 495 height 56
click at [560, 407] on div "Plan a session where the team member who developed the tool demonstrates its fe…" at bounding box center [505, 413] width 492 height 68
click at [259, 376] on input "d. Plan a session where the team member who developed the tool demonstrates its…" at bounding box center [259, 371] width 0 height 10
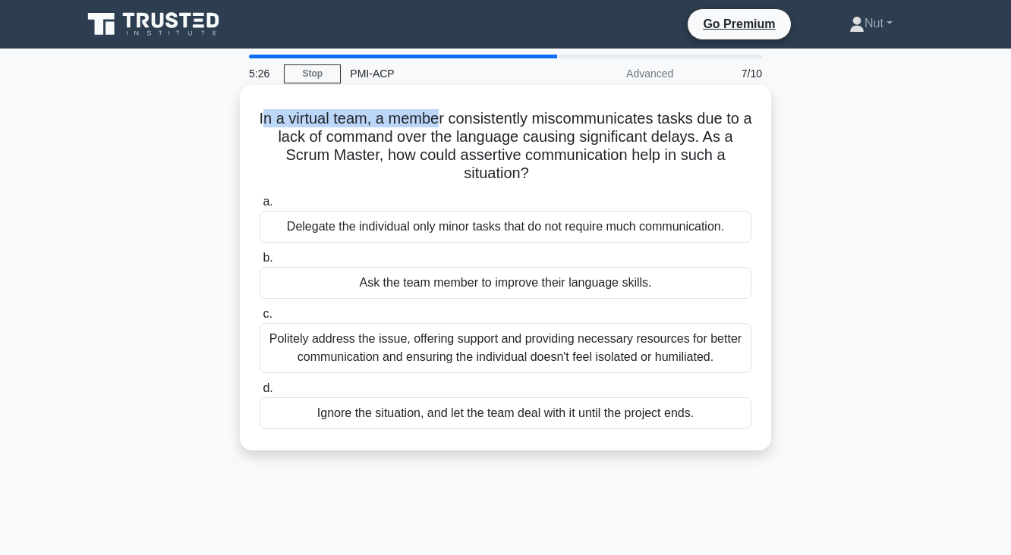
drag, startPoint x: 266, startPoint y: 124, endPoint x: 442, endPoint y: 126, distance: 175.3
click at [442, 126] on h5 "In a virtual team, a member consistently miscommunicates tasks due to a lack of…" at bounding box center [505, 146] width 495 height 74
click at [498, 127] on h5 "In a virtual team, a member consistently miscommunicates tasks due to a lack of…" at bounding box center [505, 146] width 495 height 74
drag, startPoint x: 404, startPoint y: 124, endPoint x: 590, endPoint y: 169, distance: 191.9
click at [590, 169] on h5 "In a virtual team, a member consistently miscommunicates tasks due to a lack of…" at bounding box center [505, 146] width 495 height 74
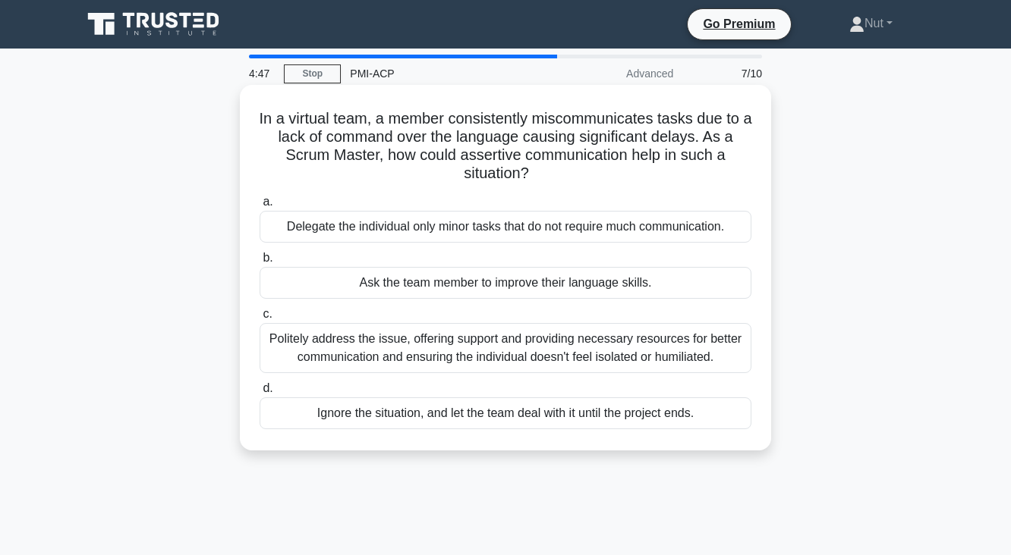
click at [468, 360] on div "Politely address the issue, offering support and providing necessary resources …" at bounding box center [505, 348] width 492 height 50
click at [259, 319] on input "c. Politely address the issue, offering support and providing necessary resourc…" at bounding box center [259, 315] width 0 height 10
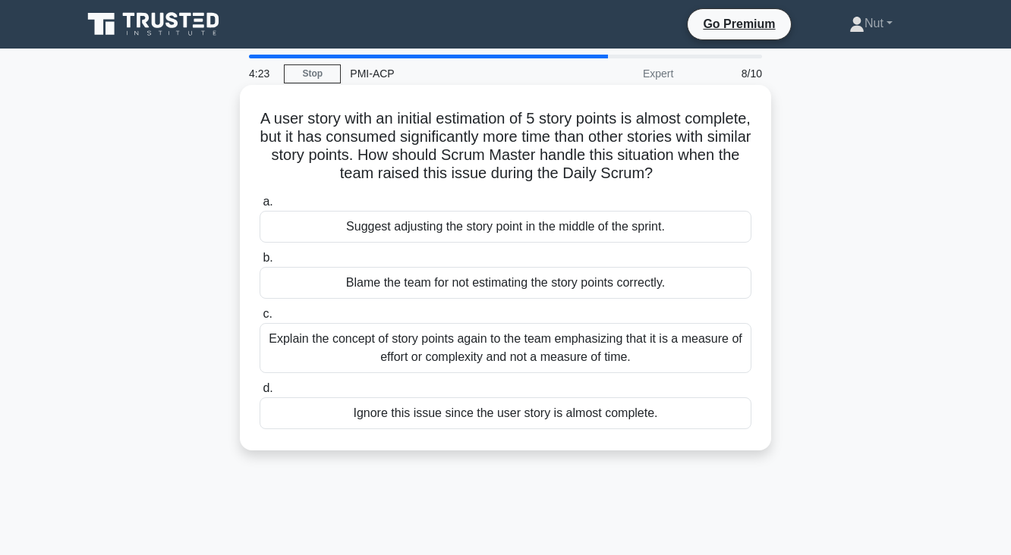
drag, startPoint x: 290, startPoint y: 121, endPoint x: 728, endPoint y: 169, distance: 440.4
click at [728, 169] on h5 "A user story with an initial estimation of 5 story points is almost complete, b…" at bounding box center [505, 146] width 495 height 74
click at [417, 356] on div "Explain the concept of story points again to the team emphasizing that it is a …" at bounding box center [505, 348] width 492 height 50
click at [259, 319] on input "c. Explain the concept of story points again to the team emphasizing that it is…" at bounding box center [259, 315] width 0 height 10
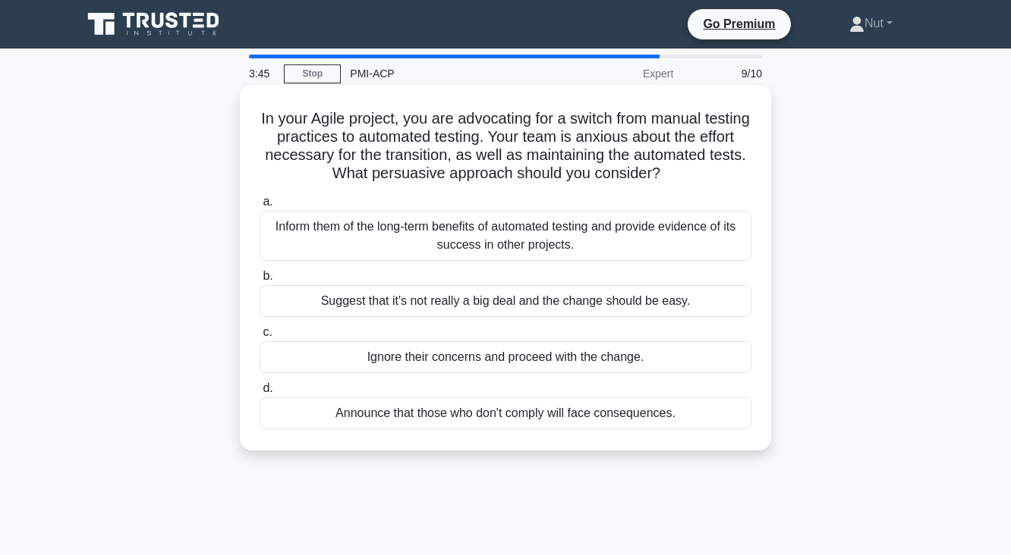
drag, startPoint x: 297, startPoint y: 130, endPoint x: 763, endPoint y: 176, distance: 468.9
click at [763, 176] on div "In your Agile project, you are advocating for a switch from manual testing prac…" at bounding box center [505, 268] width 519 height 354
click at [483, 247] on div "Inform them of the long-term benefits of automated testing and provide evidence…" at bounding box center [505, 236] width 492 height 50
click at [259, 207] on input "a. Inform them of the long-term benefits of automated testing and provide evide…" at bounding box center [259, 202] width 0 height 10
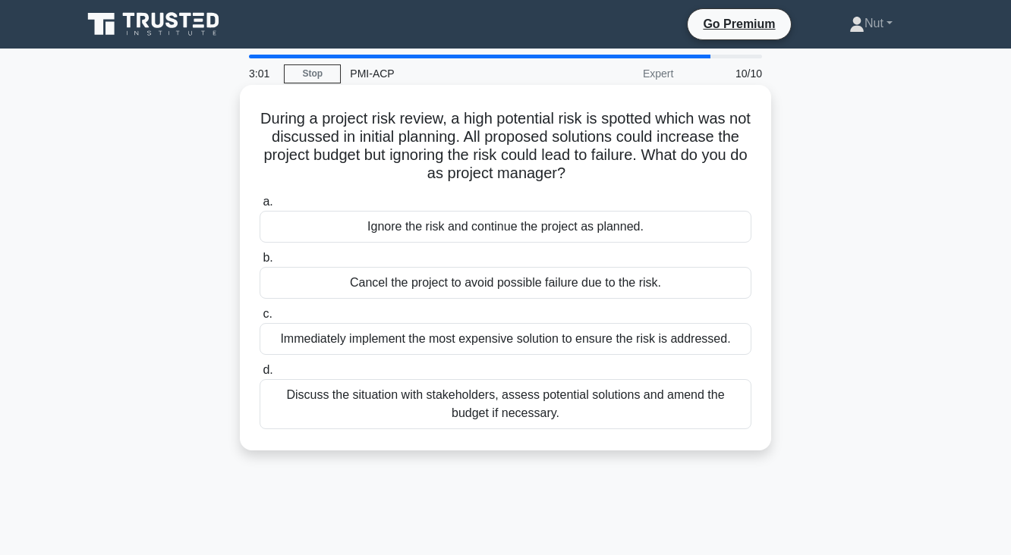
drag, startPoint x: 261, startPoint y: 122, endPoint x: 599, endPoint y: 166, distance: 340.5
click at [599, 166] on h5 "During a project risk review, a high potential risk is spotted which was not di…" at bounding box center [505, 146] width 495 height 74
click at [491, 407] on div "Discuss the situation with stakeholders, assess potential solutions and amend t…" at bounding box center [505, 404] width 492 height 50
click at [259, 376] on input "d. Discuss the situation with stakeholders, assess potential solutions and amen…" at bounding box center [259, 371] width 0 height 10
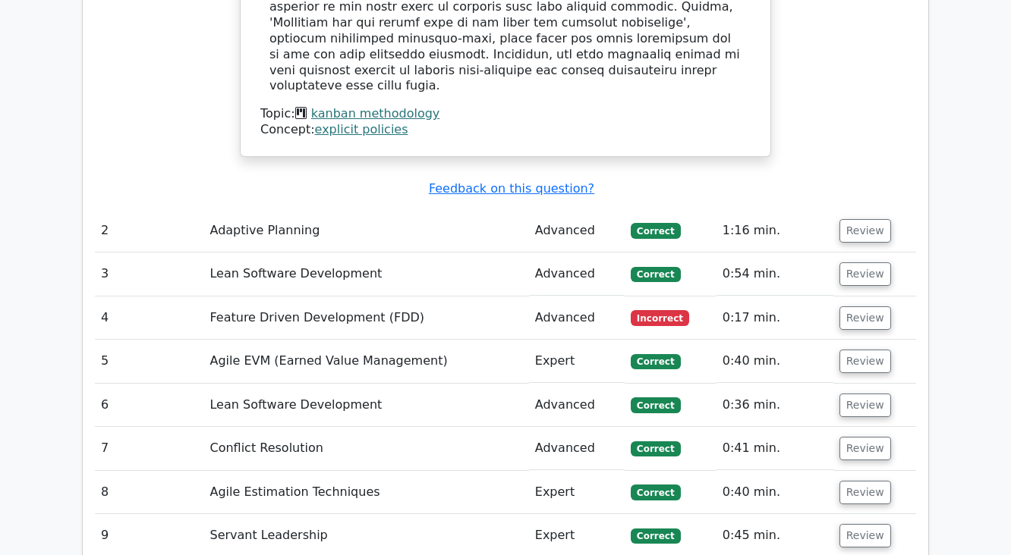
scroll to position [1942, 0]
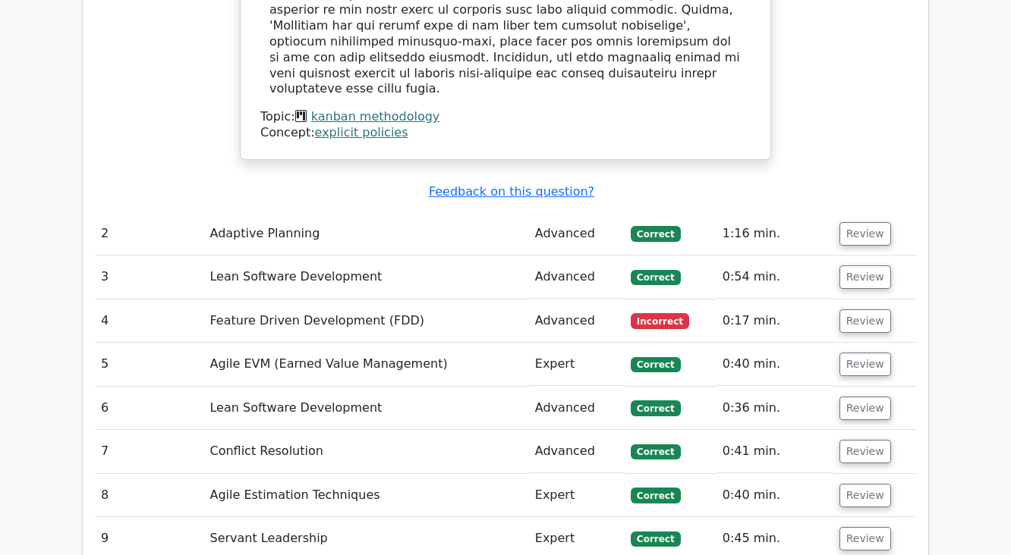
click at [740, 300] on td "0:17 min." at bounding box center [774, 321] width 117 height 43
click at [844, 310] on button "Review" at bounding box center [865, 322] width 52 height 24
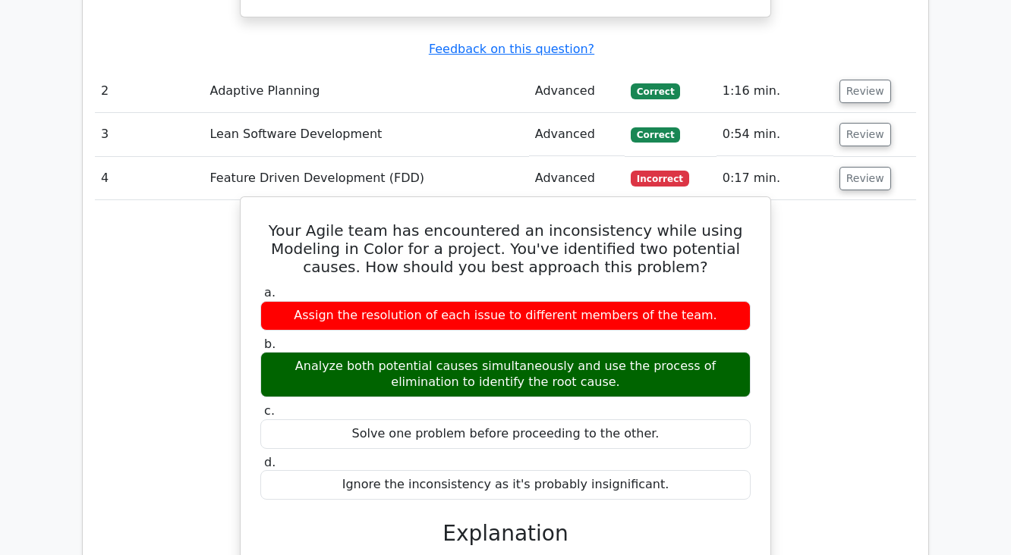
scroll to position [2064, 0]
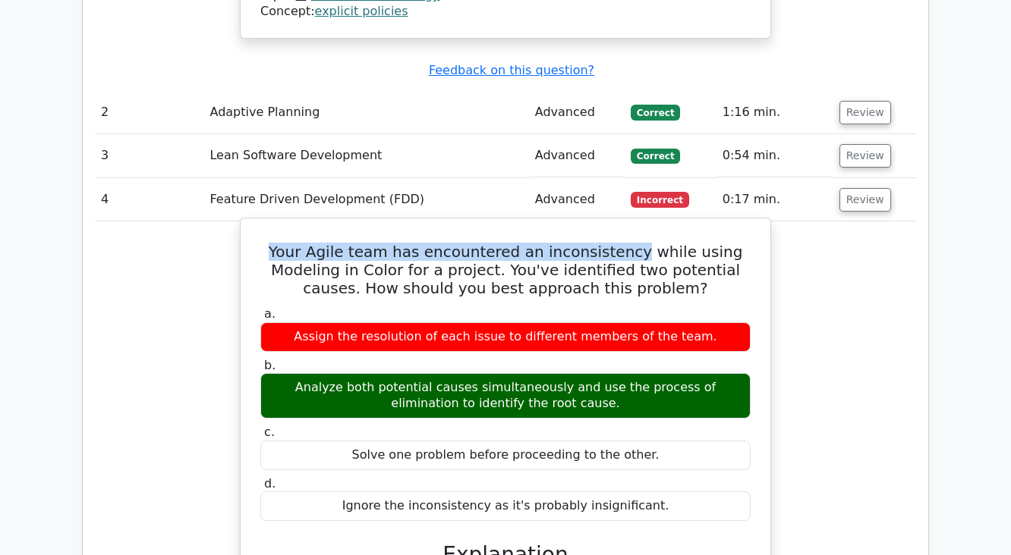
drag, startPoint x: 291, startPoint y: 145, endPoint x: 634, endPoint y: 151, distance: 343.0
click at [634, 243] on h5 "Your Agile team has encountered an inconsistency while using Modeling in Color …" at bounding box center [505, 270] width 493 height 55
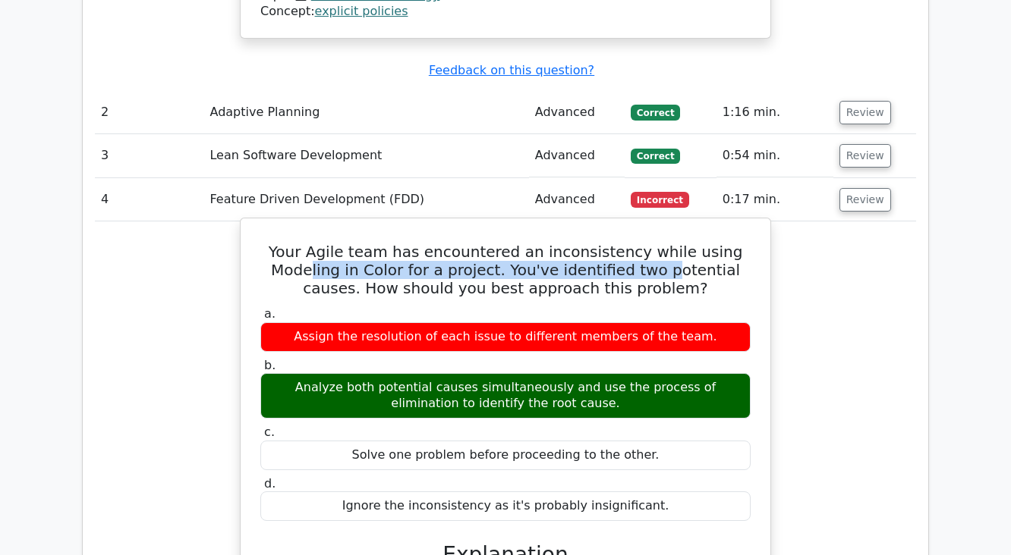
drag, startPoint x: 301, startPoint y: 164, endPoint x: 646, endPoint y: 171, distance: 345.3
click at [646, 243] on h5 "Your Agile team has encountered an inconsistency while using Modeling in Color …" at bounding box center [505, 270] width 493 height 55
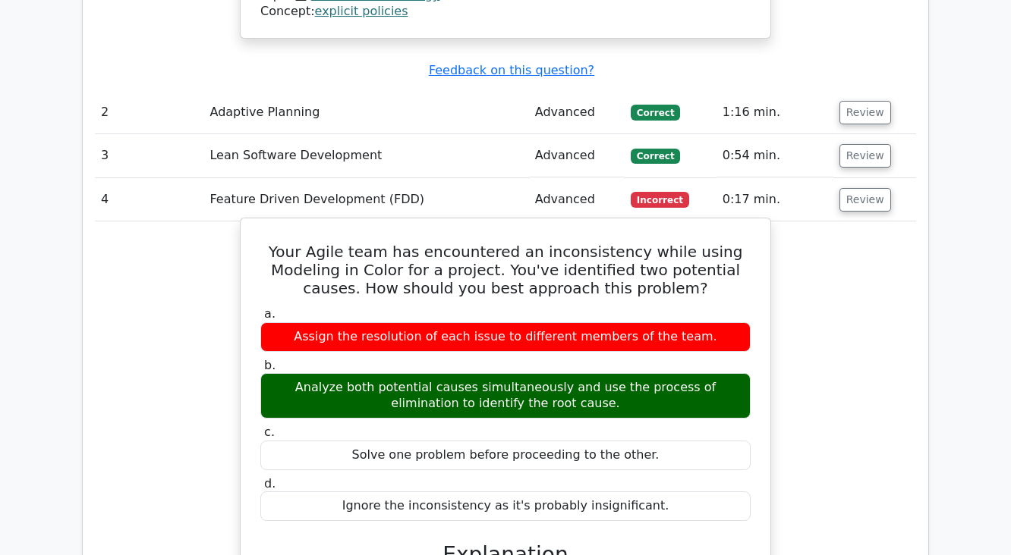
click at [695, 243] on h5 "Your Agile team has encountered an inconsistency while using Modeling in Color …" at bounding box center [505, 270] width 493 height 55
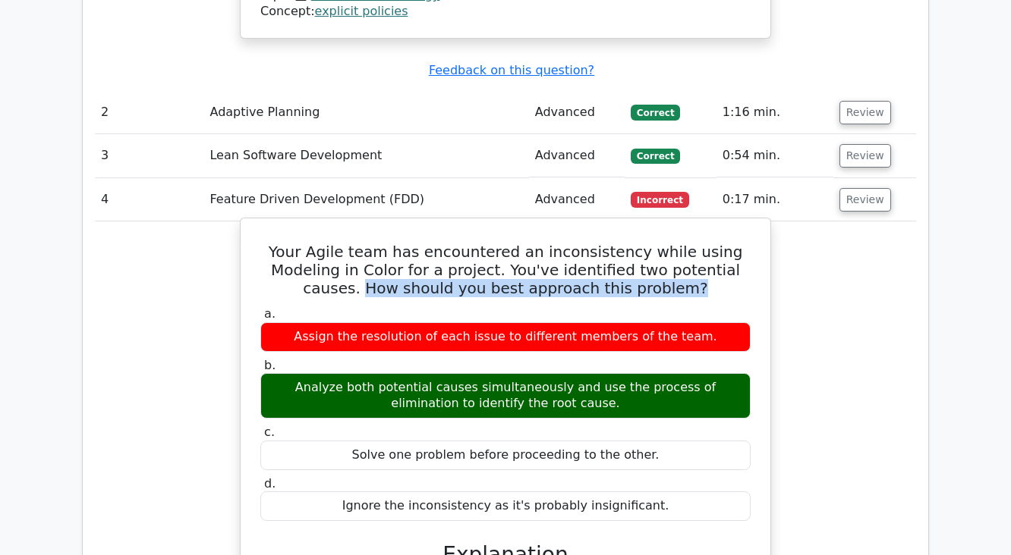
drag, startPoint x: 352, startPoint y: 179, endPoint x: 671, endPoint y: 182, distance: 318.7
click at [671, 243] on h5 "Your Agile team has encountered an inconsistency while using Modeling in Color …" at bounding box center [505, 270] width 493 height 55
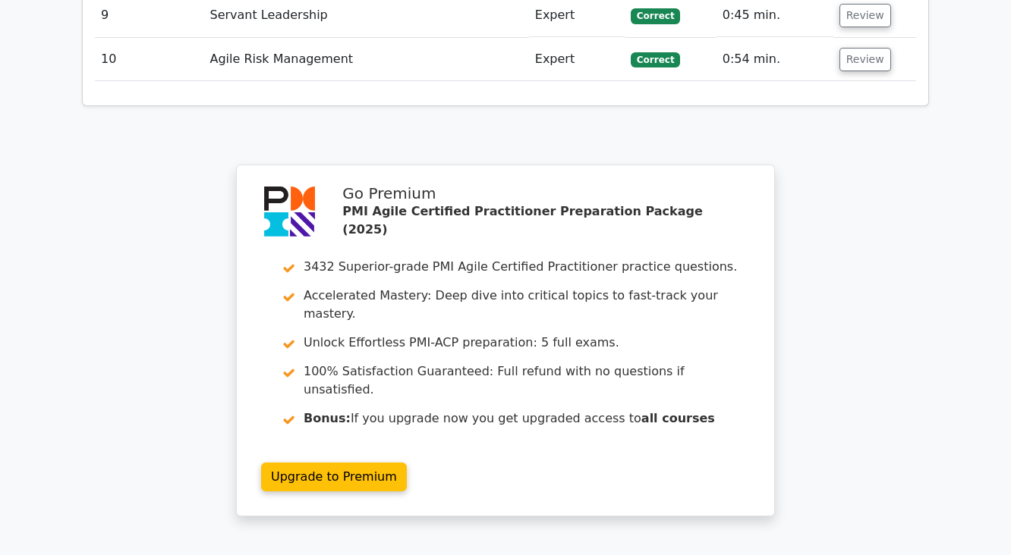
scroll to position [3256, 0]
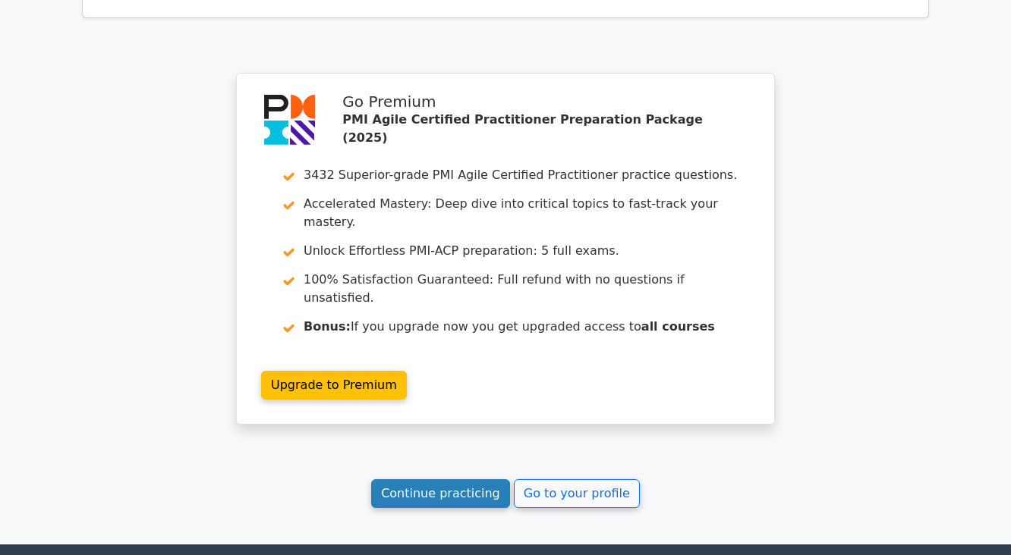
click at [455, 479] on link "Continue practicing" at bounding box center [440, 493] width 139 height 29
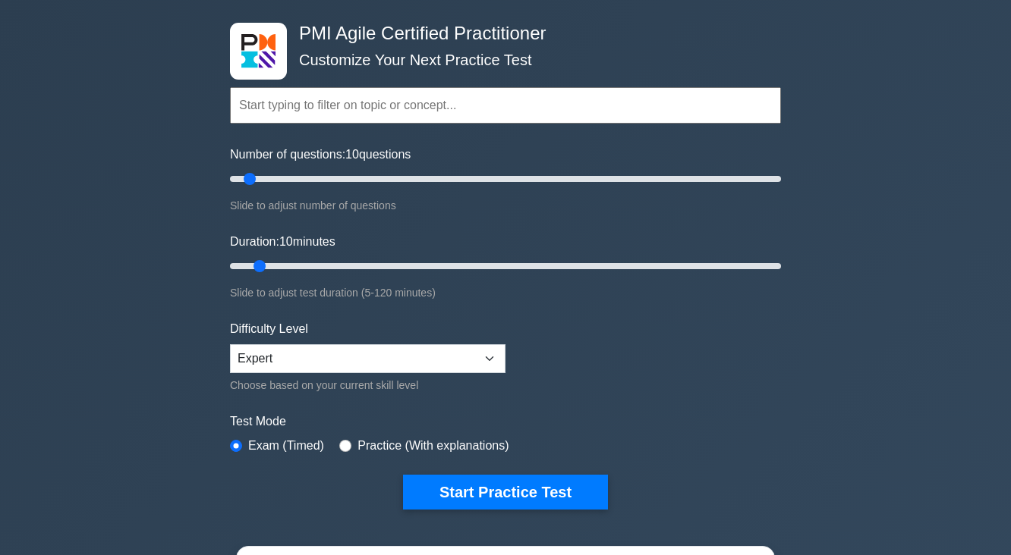
scroll to position [121, 0]
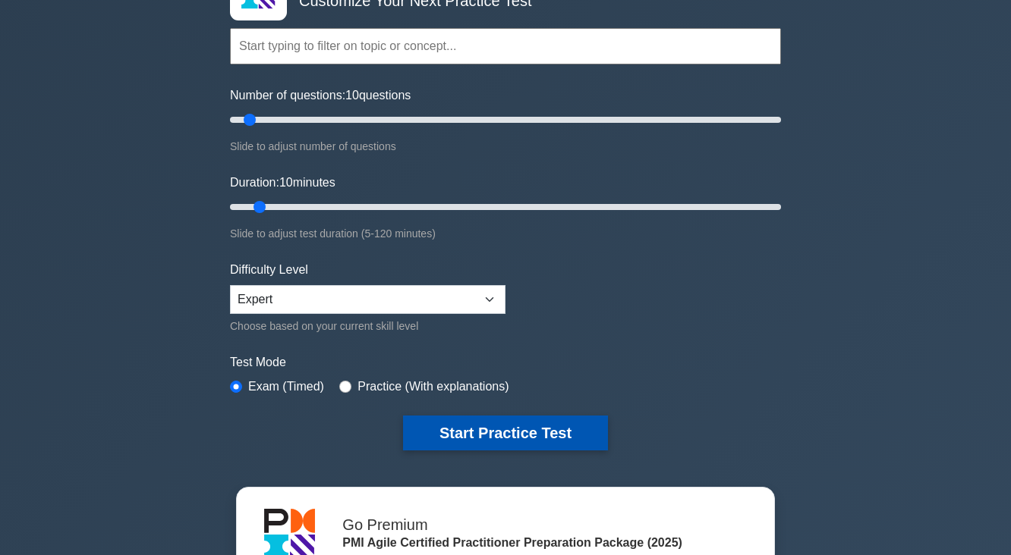
click at [551, 434] on button "Start Practice Test" at bounding box center [505, 433] width 205 height 35
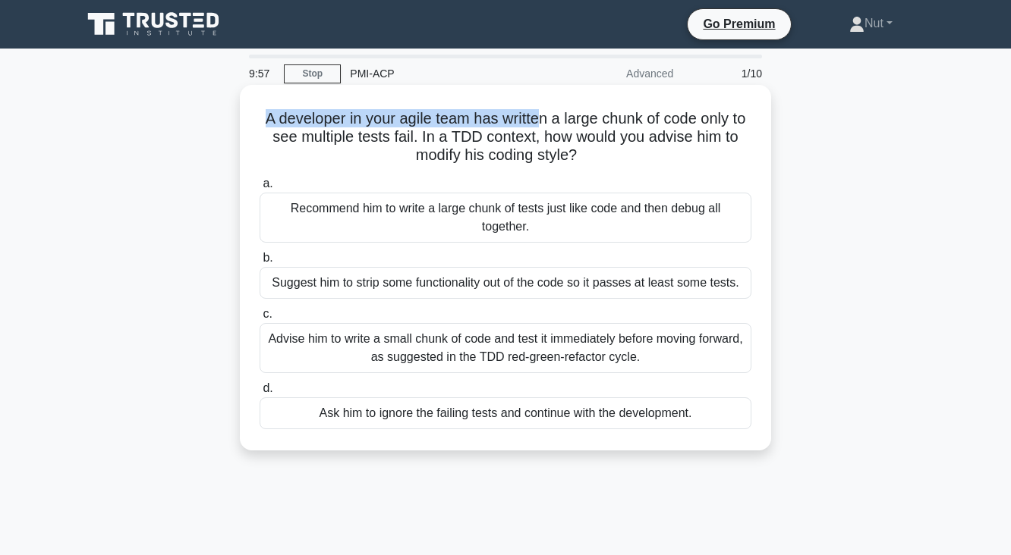
drag, startPoint x: 262, startPoint y: 116, endPoint x: 550, endPoint y: 121, distance: 288.4
click at [550, 121] on h5 "A developer in your agile team has written a large chunk of code only to see mu…" at bounding box center [505, 137] width 495 height 56
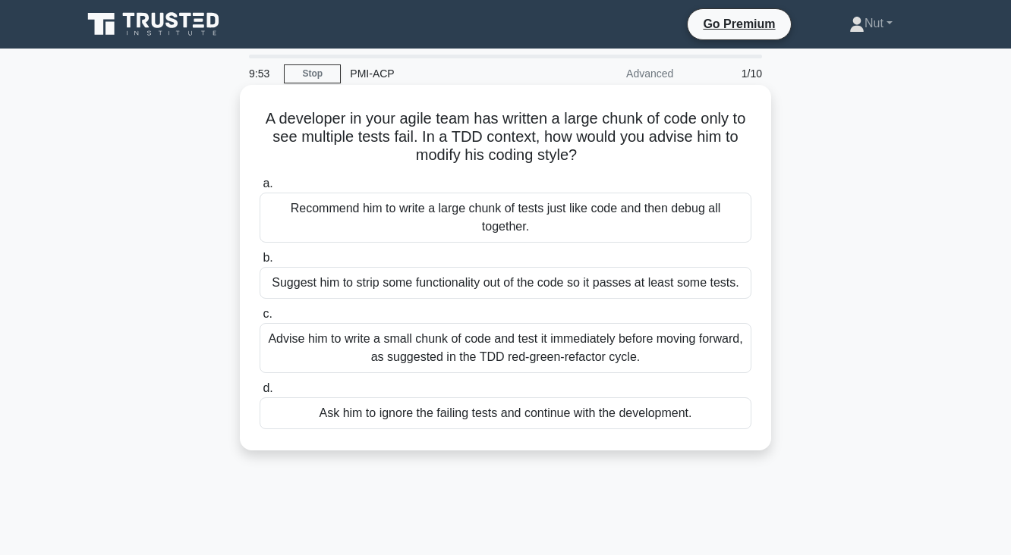
click at [607, 132] on h5 "A developer in your agile team has written a large chunk of code only to see mu…" at bounding box center [505, 137] width 495 height 56
drag, startPoint x: 574, startPoint y: 117, endPoint x: 614, endPoint y: 149, distance: 51.8
click at [614, 149] on h5 "A developer in your agile team has written a large chunk of code only to see mu…" at bounding box center [505, 137] width 495 height 56
click at [583, 363] on div "Advise him to write a small chunk of code and test it immediately before moving…" at bounding box center [505, 348] width 492 height 50
click at [259, 319] on input "c. Advise him to write a small chunk of code and test it immediately before mov…" at bounding box center [259, 315] width 0 height 10
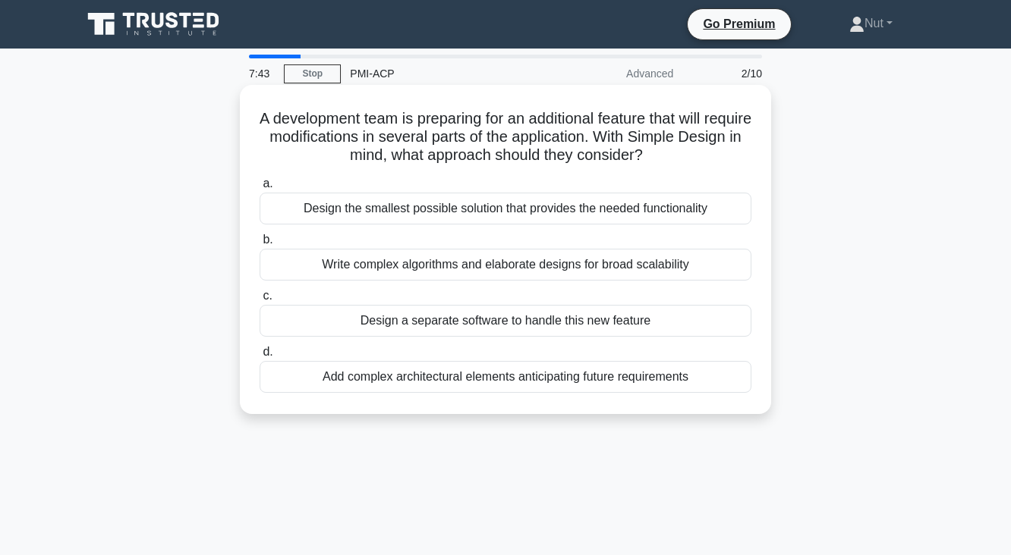
click at [417, 212] on div "Design the smallest possible solution that provides the needed functionality" at bounding box center [505, 209] width 492 height 32
click at [259, 189] on input "a. Design the smallest possible solution that provides the needed functionality" at bounding box center [259, 184] width 0 height 10
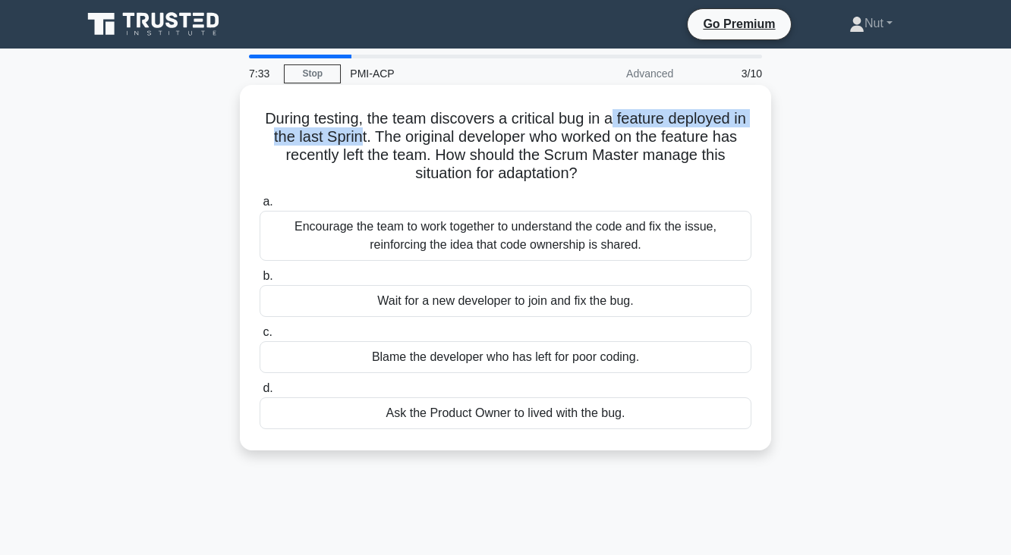
drag, startPoint x: 367, startPoint y: 137, endPoint x: 619, endPoint y: 124, distance: 252.2
click at [619, 124] on h5 "During testing, the team discovers a critical bug in a feature deployed in the …" at bounding box center [505, 146] width 495 height 74
click at [722, 243] on div "Encourage the team to work together to understand the code and fix the issue, r…" at bounding box center [505, 236] width 492 height 50
click at [259, 207] on input "a. Encourage the team to work together to understand the code and fix the issue…" at bounding box center [259, 202] width 0 height 10
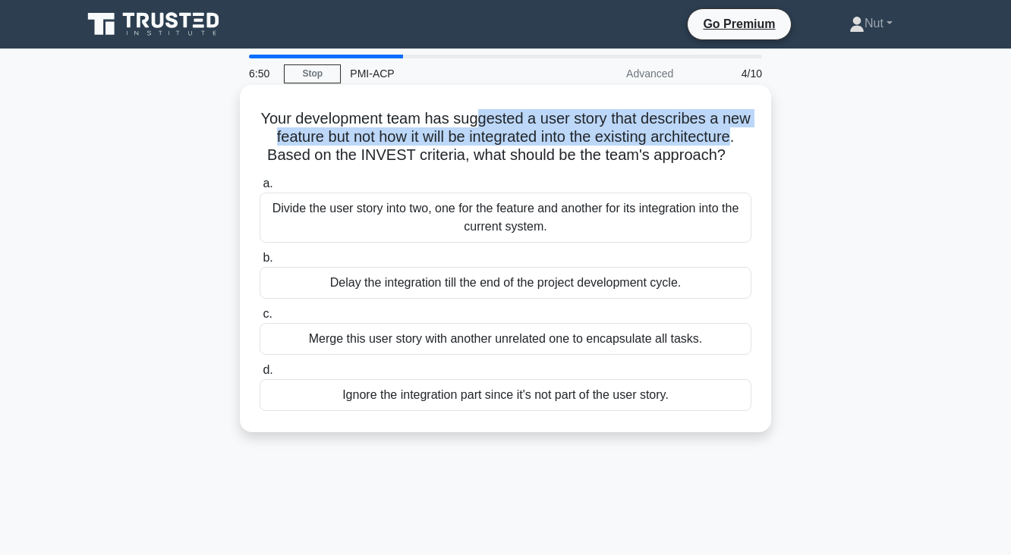
drag, startPoint x: 494, startPoint y: 110, endPoint x: 347, endPoint y: 162, distance: 156.0
click at [347, 162] on h5 "Your development team has suggested a user story that describes a new feature b…" at bounding box center [505, 137] width 495 height 56
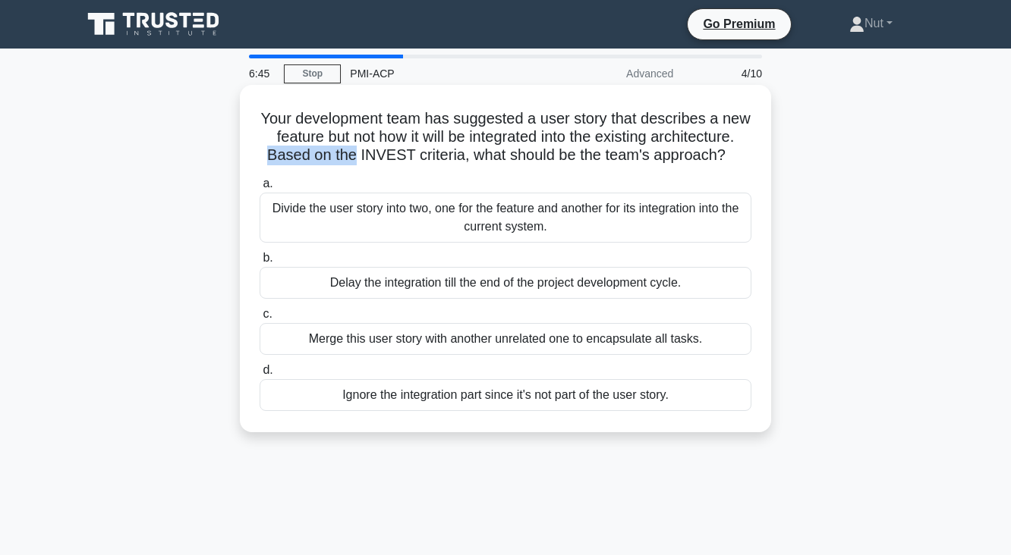
drag, startPoint x: 358, startPoint y: 155, endPoint x: 449, endPoint y: 155, distance: 91.0
click at [449, 155] on h5 "Your development team has suggested a user story that describes a new feature b…" at bounding box center [505, 137] width 495 height 56
drag, startPoint x: 558, startPoint y: 158, endPoint x: 561, endPoint y: 173, distance: 15.3
click at [561, 165] on h5 "Your development team has suggested a user story that describes a new feature b…" at bounding box center [505, 137] width 495 height 56
drag, startPoint x: 449, startPoint y: 153, endPoint x: 548, endPoint y: 158, distance: 98.7
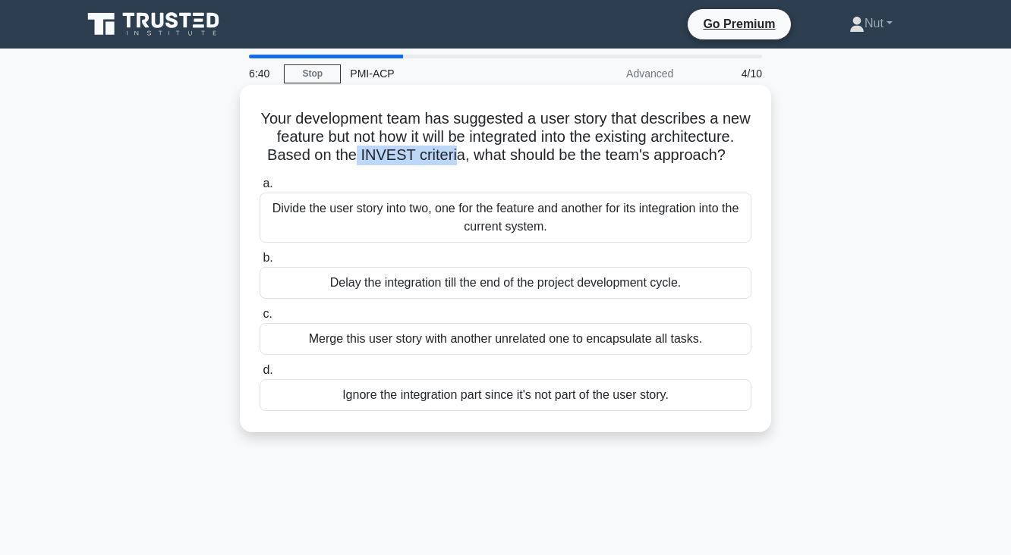
click at [548, 158] on h5 "Your development team has suggested a user story that describes a new feature b…" at bounding box center [505, 137] width 495 height 56
click at [510, 243] on div "Divide the user story into two, one for the feature and another for its integra…" at bounding box center [505, 218] width 492 height 50
click at [259, 189] on input "a. Divide the user story into two, one for the feature and another for its inte…" at bounding box center [259, 184] width 0 height 10
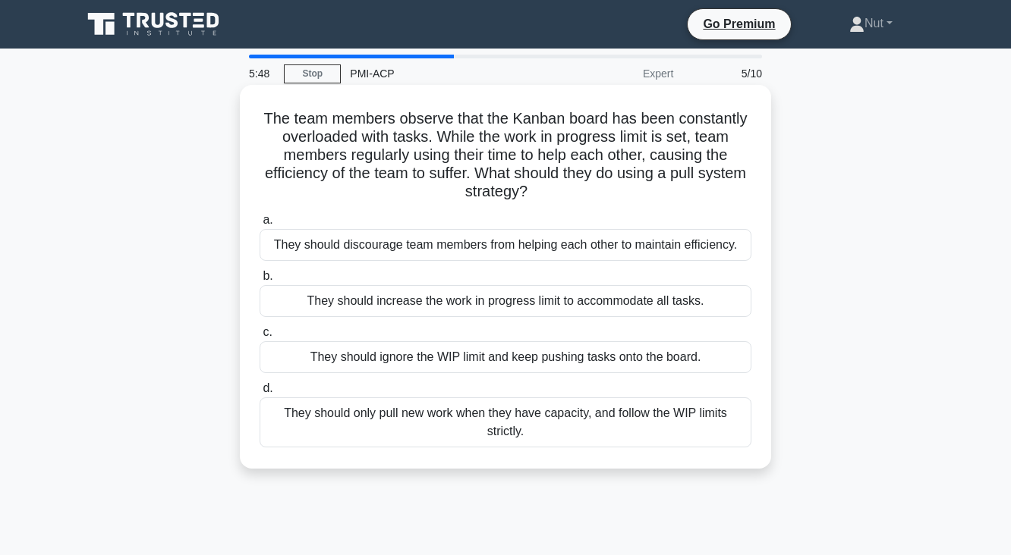
drag, startPoint x: 323, startPoint y: 137, endPoint x: 557, endPoint y: 185, distance: 238.5
click at [557, 185] on div "The team members observe that the Kanban board has been constantly overloaded w…" at bounding box center [505, 290] width 865 height 402
click at [545, 190] on icon ".spinner_0XTQ{transform-origin:center;animation:spinner_y6GP .75s linear infini…" at bounding box center [536, 193] width 18 height 18
drag, startPoint x: 370, startPoint y: 115, endPoint x: 592, endPoint y: 197, distance: 236.5
click at [592, 197] on h5 "The team members observe that the Kanban board has been constantly overloaded w…" at bounding box center [505, 155] width 495 height 93
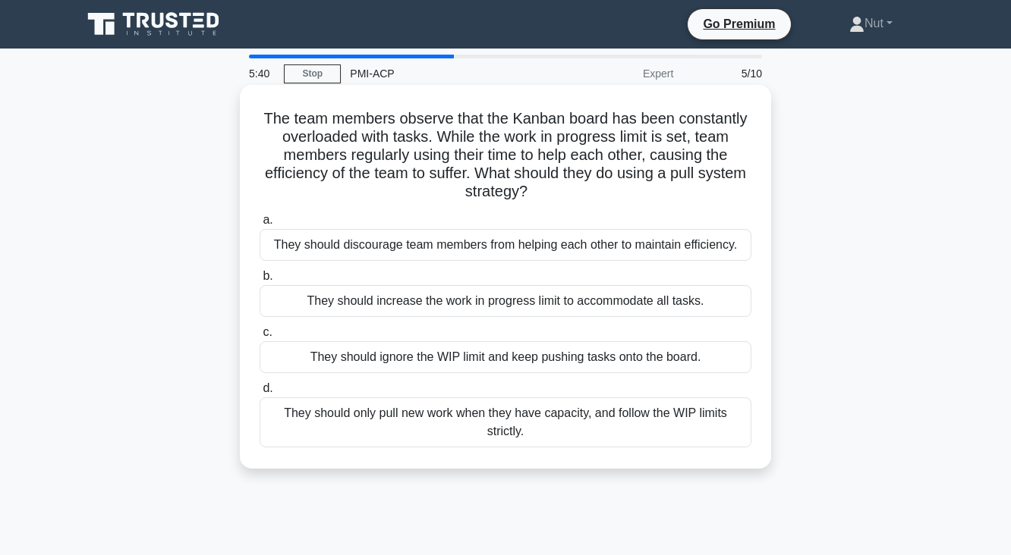
click at [593, 197] on h5 "The team members observe that the Kanban board has been constantly overloaded w…" at bounding box center [505, 155] width 495 height 93
drag, startPoint x: 593, startPoint y: 197, endPoint x: 439, endPoint y: 193, distance: 154.1
click at [439, 193] on h5 "The team members observe that the Kanban board has been constantly overloaded w…" at bounding box center [505, 155] width 495 height 93
click at [409, 253] on div "They should discourage team members from helping each other to maintain efficie…" at bounding box center [505, 245] width 492 height 32
click at [259, 225] on input "a. They should discourage team members from helping each other to maintain effi…" at bounding box center [259, 220] width 0 height 10
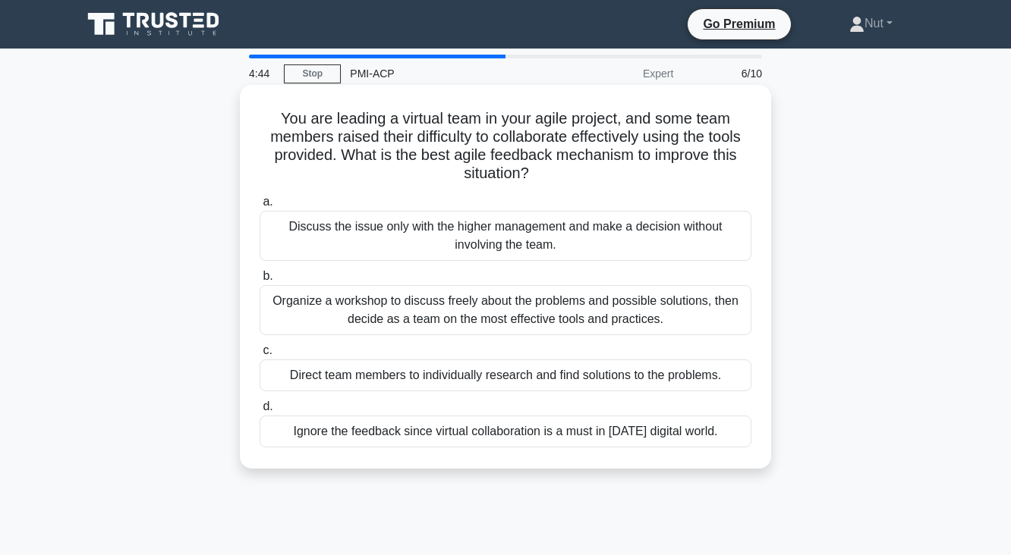
drag, startPoint x: 276, startPoint y: 118, endPoint x: 572, endPoint y: 174, distance: 301.2
click at [572, 174] on h5 "You are leading a virtual team in your agile project, and some team members rai…" at bounding box center [505, 146] width 495 height 74
click at [583, 174] on h5 "You are leading a virtual team in your agile project, and some team members rai…" at bounding box center [505, 146] width 495 height 74
click at [487, 305] on div "Organize a workshop to discuss freely about the problems and possible solutions…" at bounding box center [505, 310] width 492 height 50
click at [259, 281] on input "b. Organize a workshop to discuss freely about the problems and possible soluti…" at bounding box center [259, 277] width 0 height 10
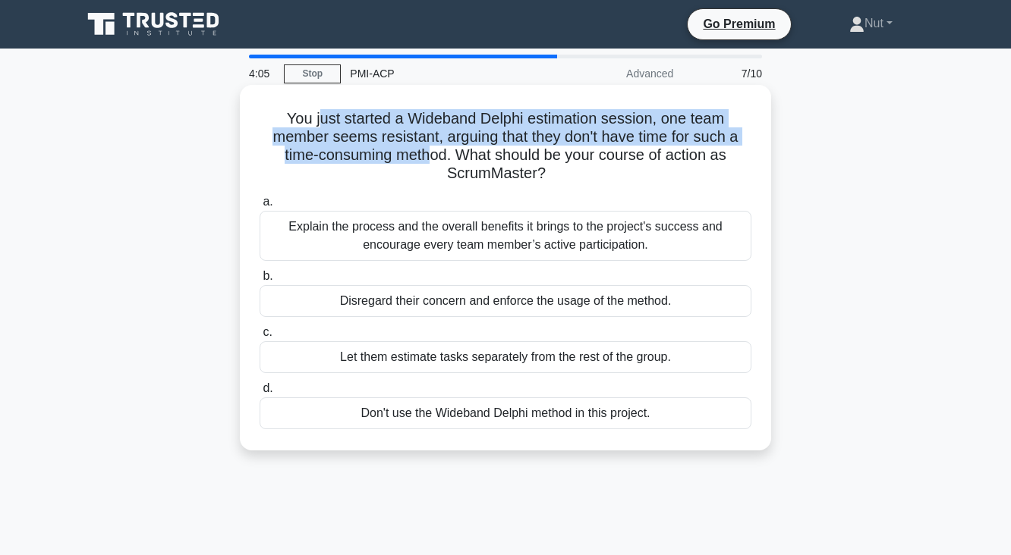
drag, startPoint x: 319, startPoint y: 115, endPoint x: 430, endPoint y: 159, distance: 119.9
click at [430, 159] on h5 "You just started a Wideband Delphi estimation session, one team member seems re…" at bounding box center [505, 146] width 495 height 74
drag, startPoint x: 446, startPoint y: 159, endPoint x: 617, endPoint y: 172, distance: 171.2
click at [617, 172] on h5 "You just started a Wideband Delphi estimation session, one team member seems re…" at bounding box center [505, 146] width 495 height 74
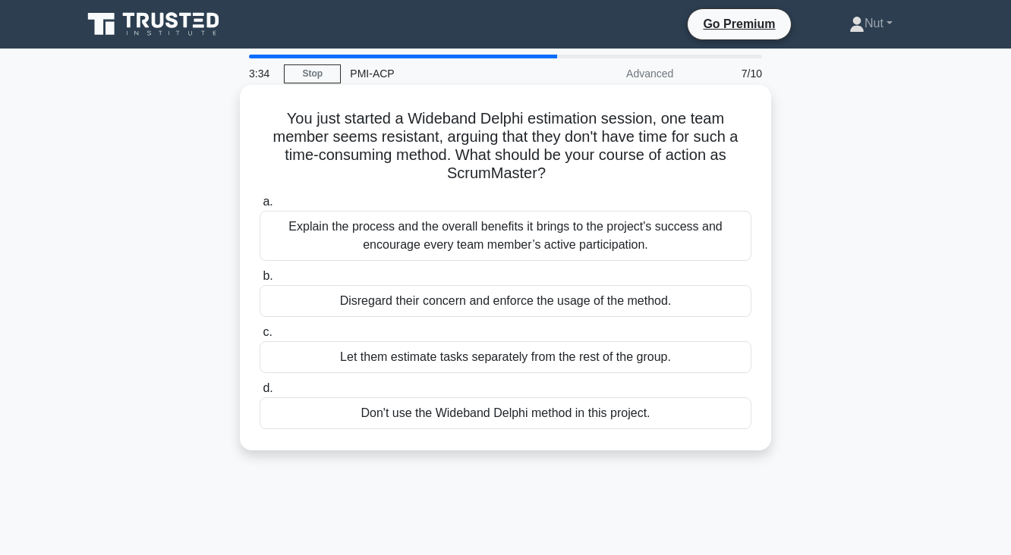
click at [549, 234] on div "Explain the process and the overall benefits it brings to the project's success…" at bounding box center [505, 236] width 492 height 50
click at [259, 207] on input "a. Explain the process and the overall benefits it brings to the project's succ…" at bounding box center [259, 202] width 0 height 10
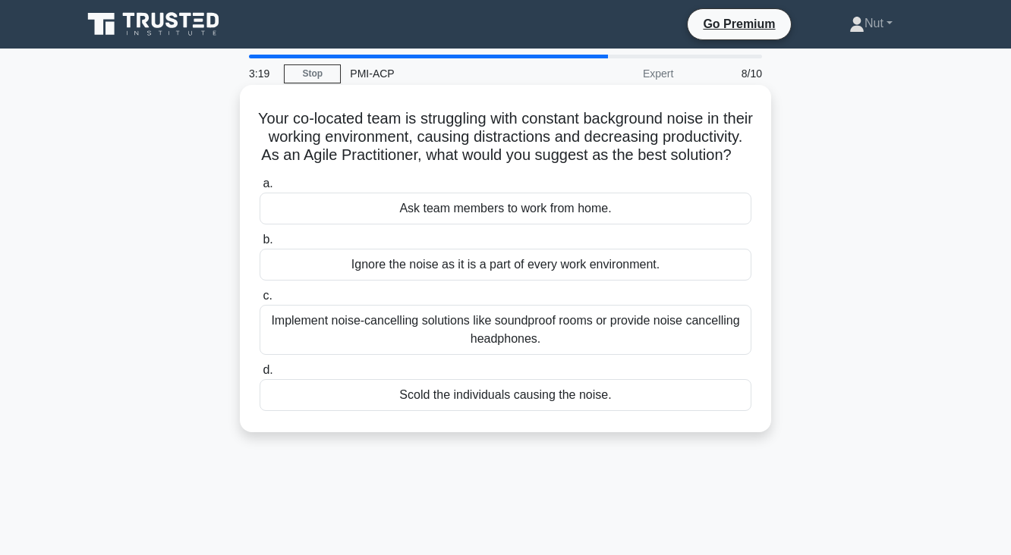
drag, startPoint x: 268, startPoint y: 118, endPoint x: 619, endPoint y: 173, distance: 355.6
click at [619, 165] on h5 "Your co-located team is struggling with constant background noise in their work…" at bounding box center [505, 137] width 495 height 56
click at [501, 355] on div "Implement noise-cancelling solutions like soundproof rooms or provide noise can…" at bounding box center [505, 330] width 492 height 50
click at [259, 301] on input "c. Implement noise-cancelling solutions like soundproof rooms or provide noise …" at bounding box center [259, 296] width 0 height 10
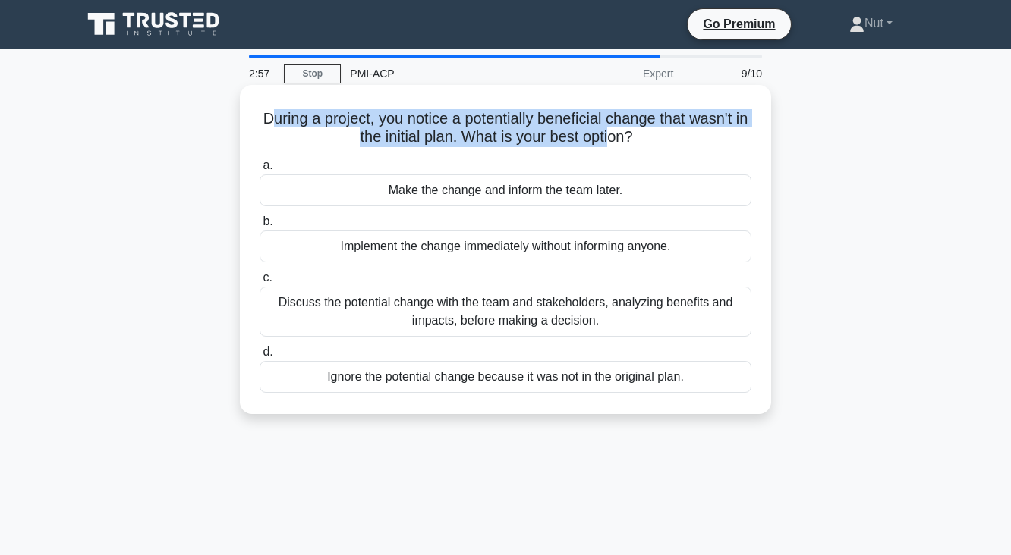
drag, startPoint x: 269, startPoint y: 121, endPoint x: 623, endPoint y: 136, distance: 354.6
click at [623, 136] on h5 "During a project, you notice a potentially beneficial change that wasn't in the…" at bounding box center [505, 128] width 495 height 38
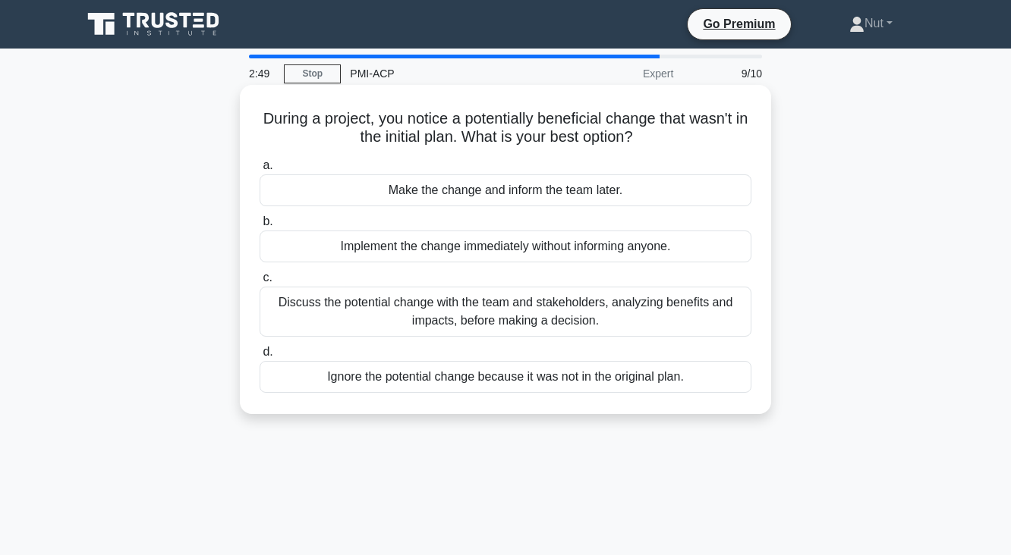
click at [664, 311] on div "Discuss the potential change with the team and stakeholders, analyzing benefits…" at bounding box center [505, 312] width 492 height 50
click at [259, 283] on input "c. Discuss the potential change with the team and stakeholders, analyzing benef…" at bounding box center [259, 278] width 0 height 10
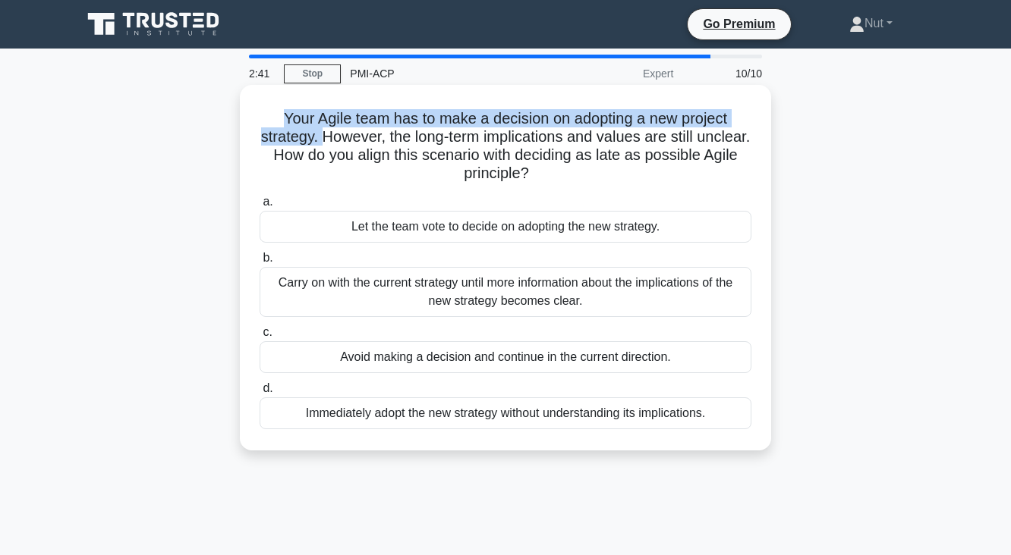
drag, startPoint x: 260, startPoint y: 118, endPoint x: 344, endPoint y: 146, distance: 88.8
click at [344, 146] on div "Your Agile team has to make a decision on adopting a new project strategy. Howe…" at bounding box center [505, 268] width 519 height 354
click at [340, 140] on h5 "Your Agile team has to make a decision on adopting a new project strategy. Howe…" at bounding box center [505, 146] width 495 height 74
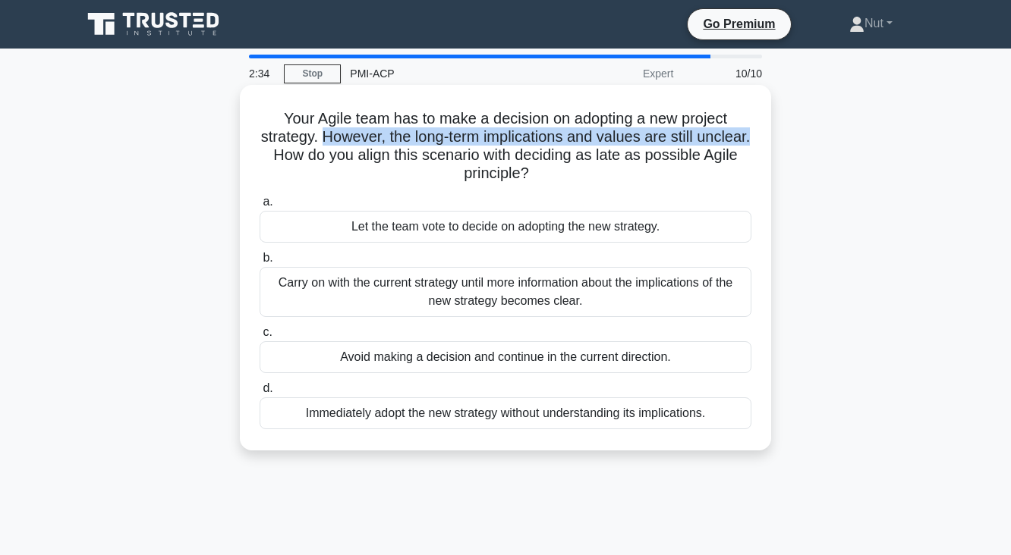
drag, startPoint x: 344, startPoint y: 139, endPoint x: 310, endPoint y: 159, distance: 39.8
click at [310, 159] on h5 "Your Agile team has to make a decision on adopting a new project strategy. Howe…" at bounding box center [505, 146] width 495 height 74
drag, startPoint x: 313, startPoint y: 159, endPoint x: 643, endPoint y: 169, distance: 330.2
click at [643, 169] on h5 "Your Agile team has to make a decision on adopting a new project strategy. Howe…" at bounding box center [505, 146] width 495 height 74
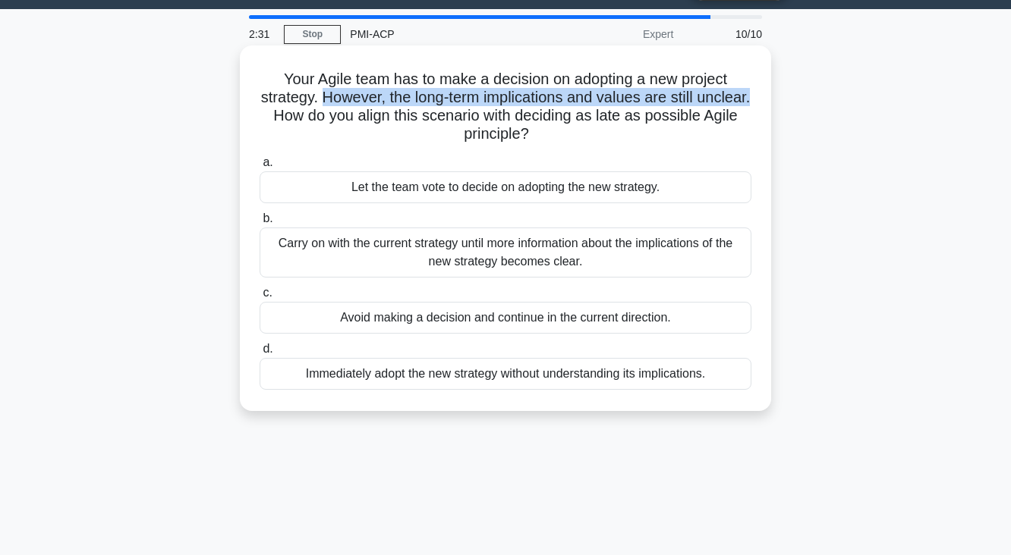
scroll to position [61, 0]
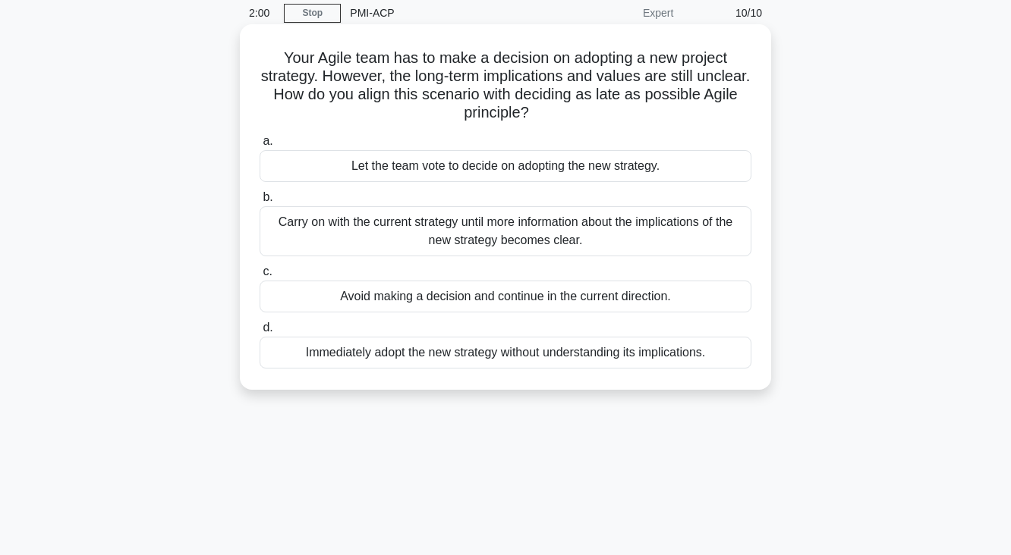
click at [440, 174] on div "Let the team vote to decide on adopting the new strategy." at bounding box center [505, 166] width 492 height 32
click at [259, 146] on input "a. Let the team vote to decide on adopting the new strategy." at bounding box center [259, 142] width 0 height 10
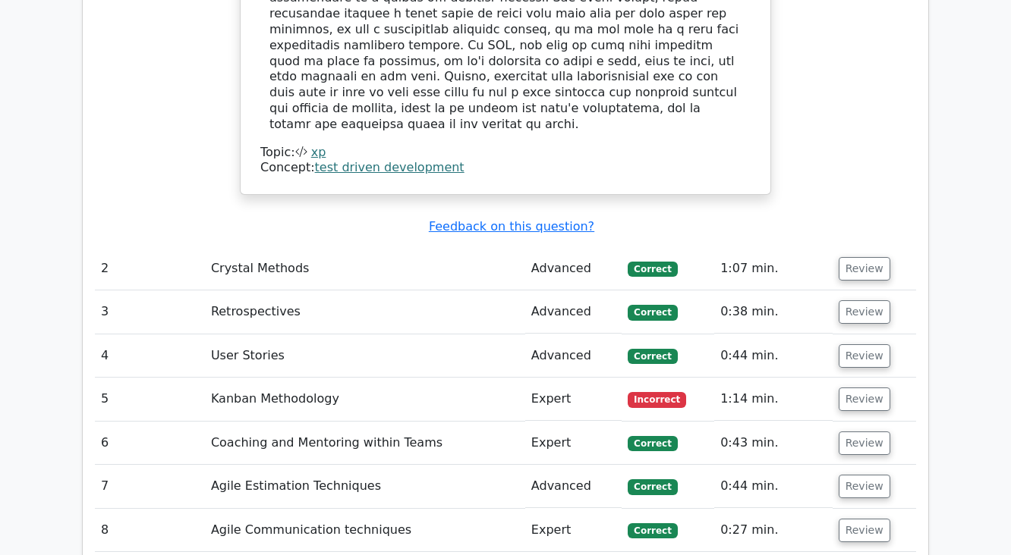
scroll to position [2064, 0]
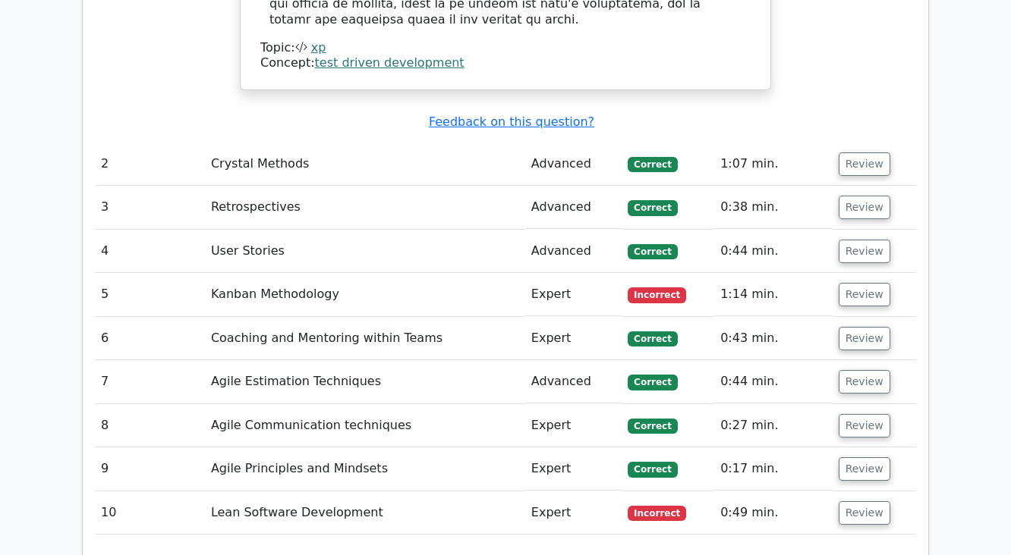
click at [828, 273] on td "1:14 min." at bounding box center [773, 294] width 118 height 43
click at [839, 501] on button "Review" at bounding box center [864, 513] width 52 height 24
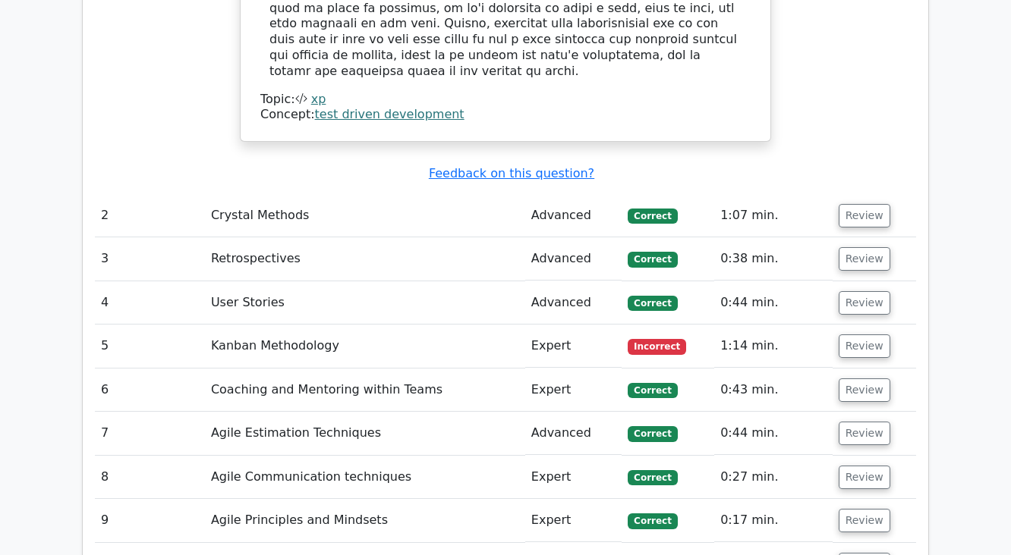
scroll to position [2003, 0]
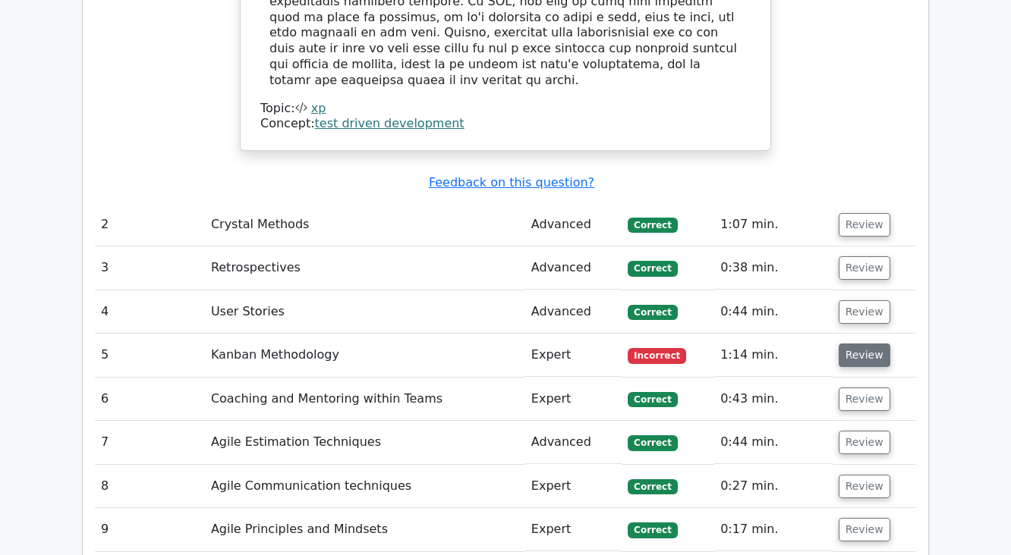
click at [850, 344] on button "Review" at bounding box center [864, 356] width 52 height 24
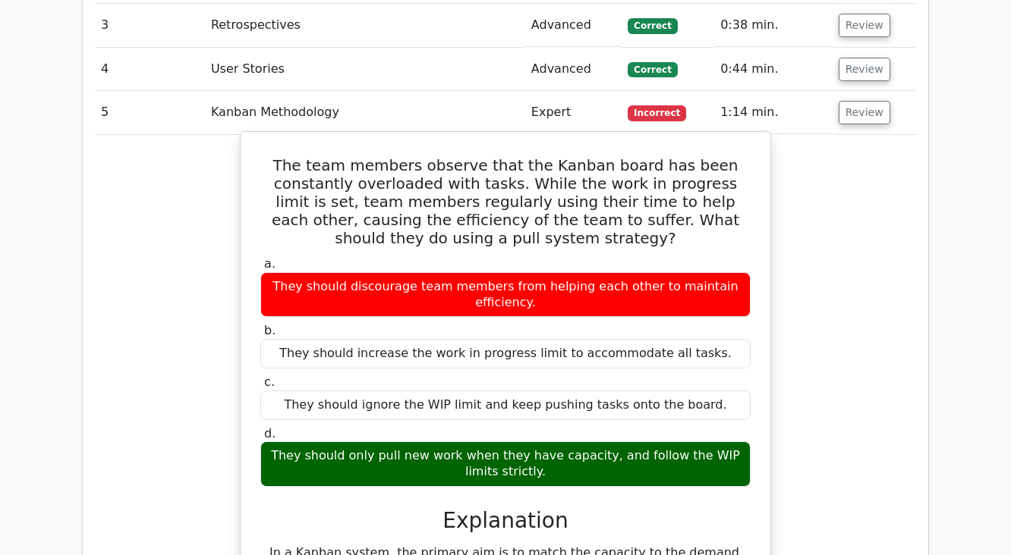
scroll to position [2185, 0]
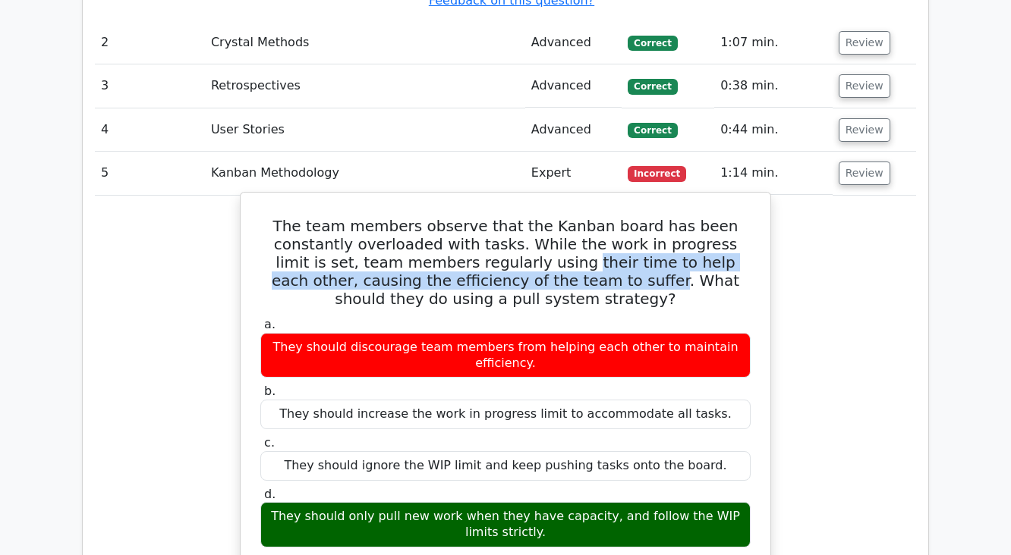
drag, startPoint x: 450, startPoint y: 170, endPoint x: 493, endPoint y: 196, distance: 50.4
click at [493, 217] on h5 "The team members observe that the Kanban board has been constantly overloaded w…" at bounding box center [505, 262] width 493 height 91
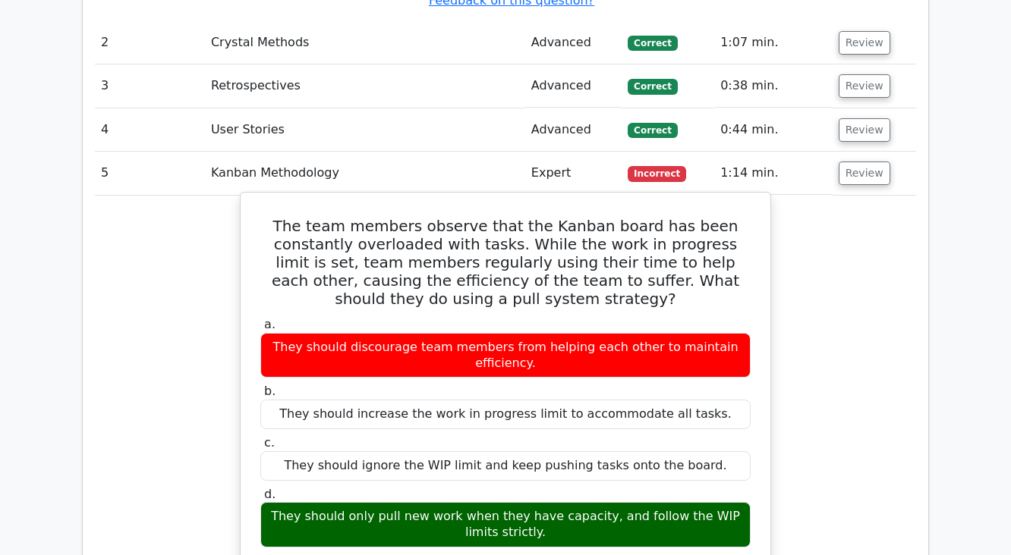
click at [560, 217] on h5 "The team members observe that the Kanban board has been constantly overloaded w…" at bounding box center [505, 262] width 493 height 91
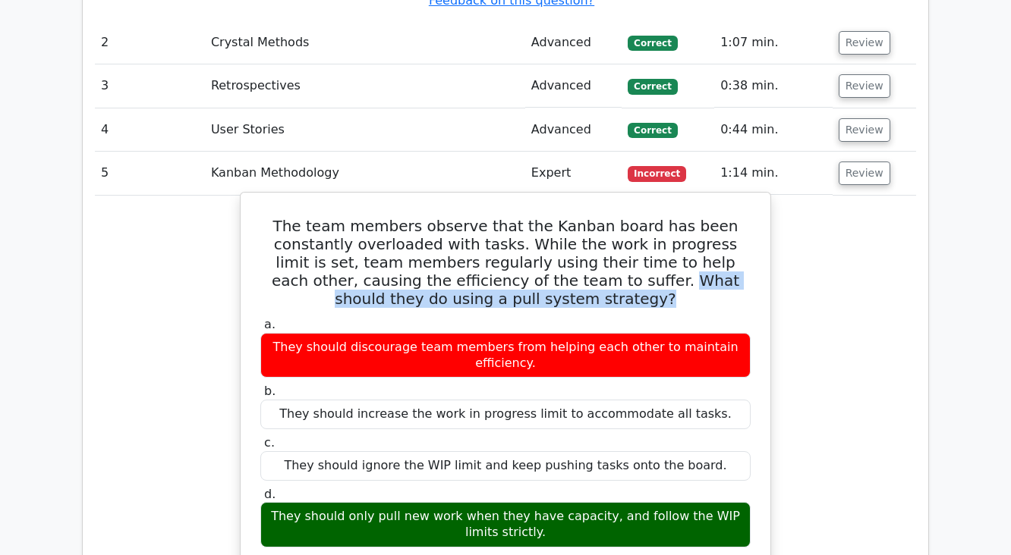
drag, startPoint x: 583, startPoint y: 217, endPoint x: 503, endPoint y: 191, distance: 84.5
click at [503, 217] on h5 "The team members observe that the Kanban board has been constantly overloaded w…" at bounding box center [505, 262] width 493 height 91
click at [608, 217] on h5 "The team members observe that the Kanban board has been constantly overloaded w…" at bounding box center [505, 262] width 493 height 91
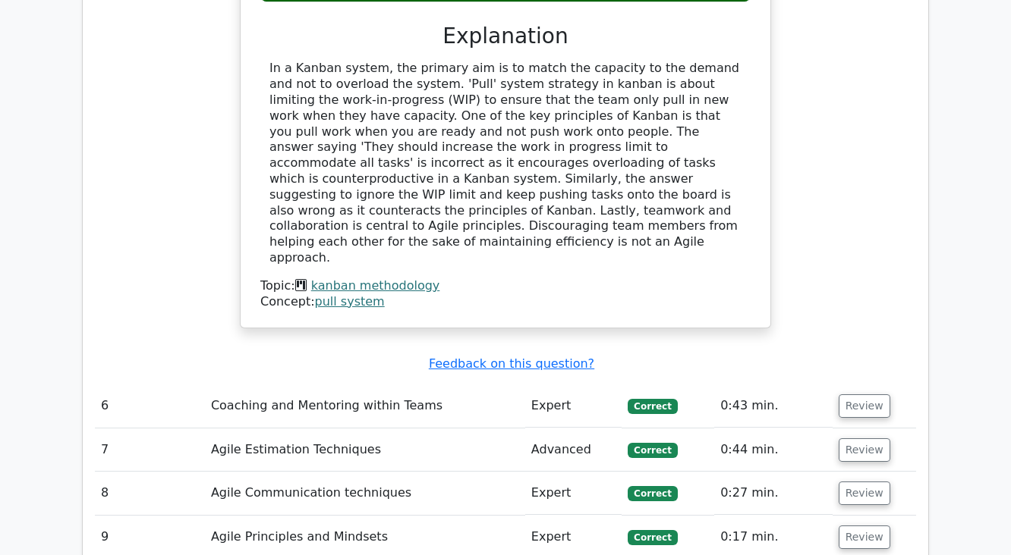
scroll to position [2731, 0]
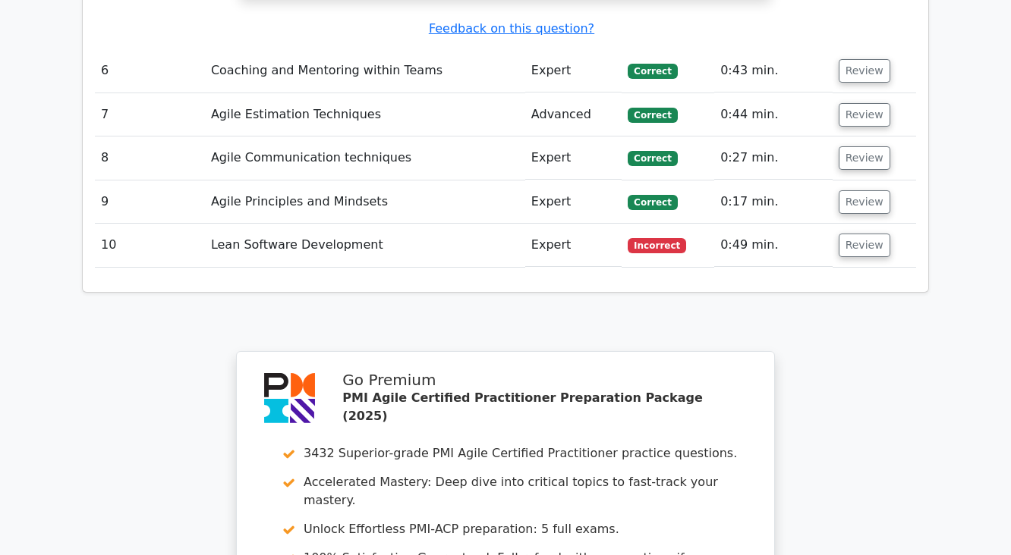
scroll to position [2974, 0]
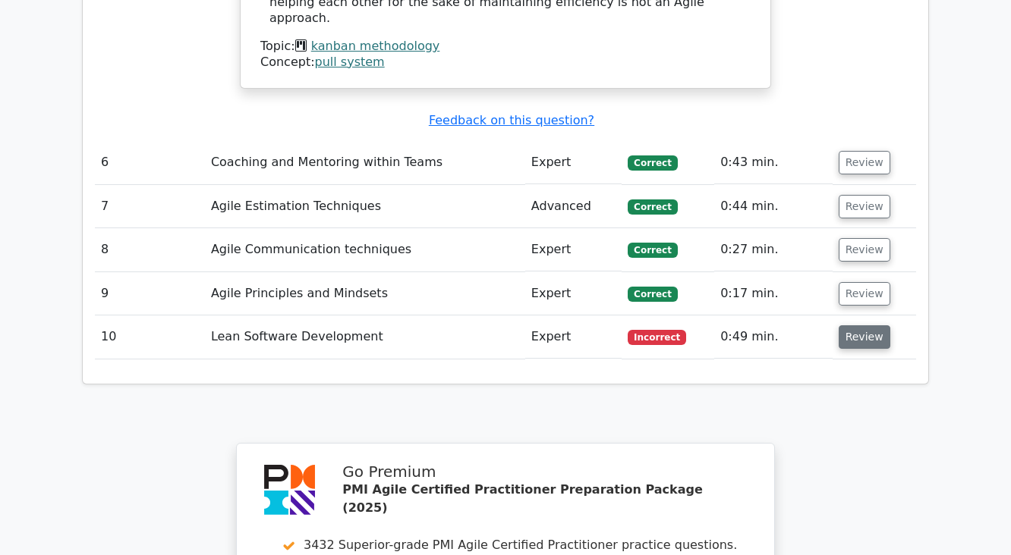
click at [844, 325] on button "Review" at bounding box center [864, 337] width 52 height 24
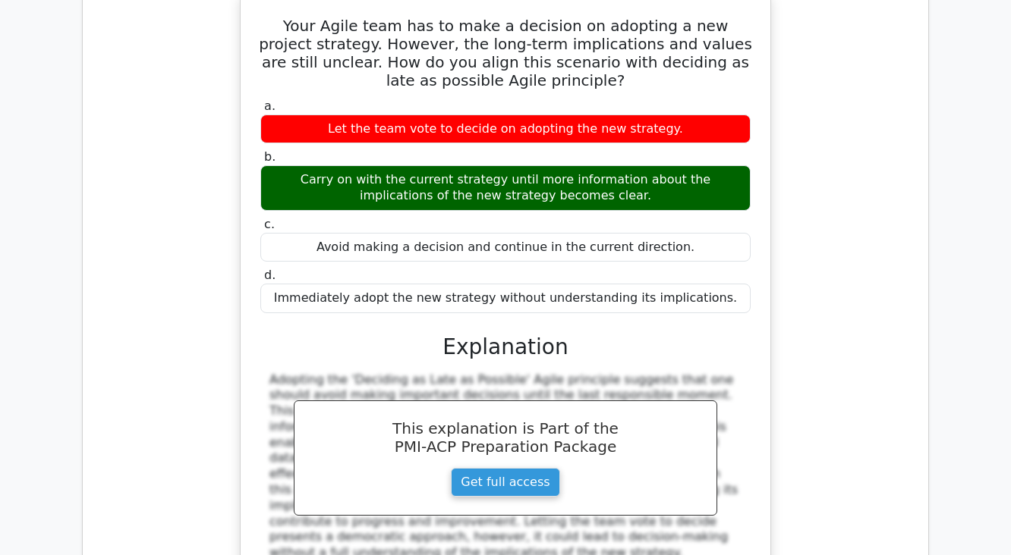
scroll to position [3156, 0]
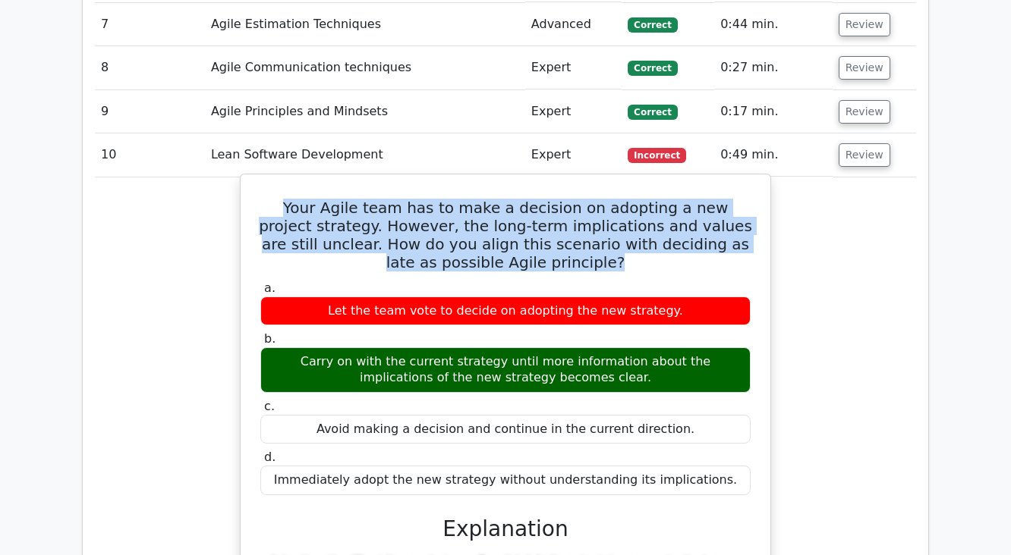
drag, startPoint x: 275, startPoint y: 76, endPoint x: 607, endPoint y: 146, distance: 338.8
click at [607, 199] on h5 "Your Agile team has to make a decision on adopting a new project strategy. Howe…" at bounding box center [505, 235] width 493 height 73
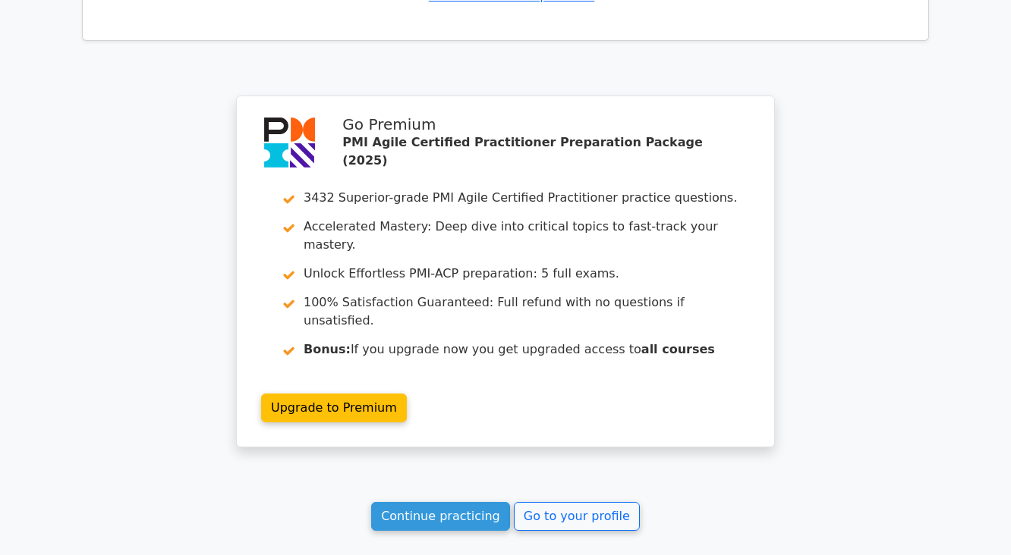
scroll to position [4030, 0]
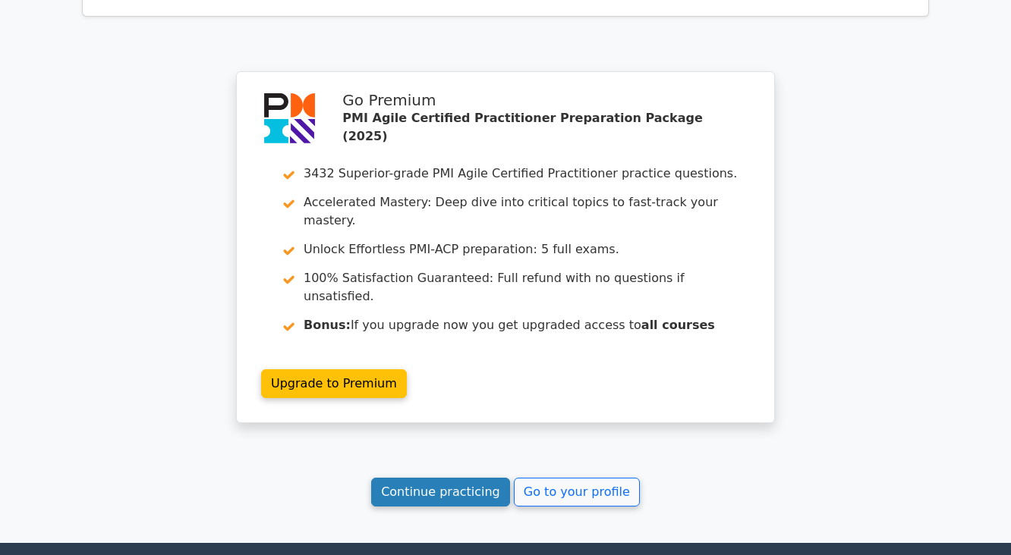
click at [395, 478] on link "Continue practicing" at bounding box center [440, 492] width 139 height 29
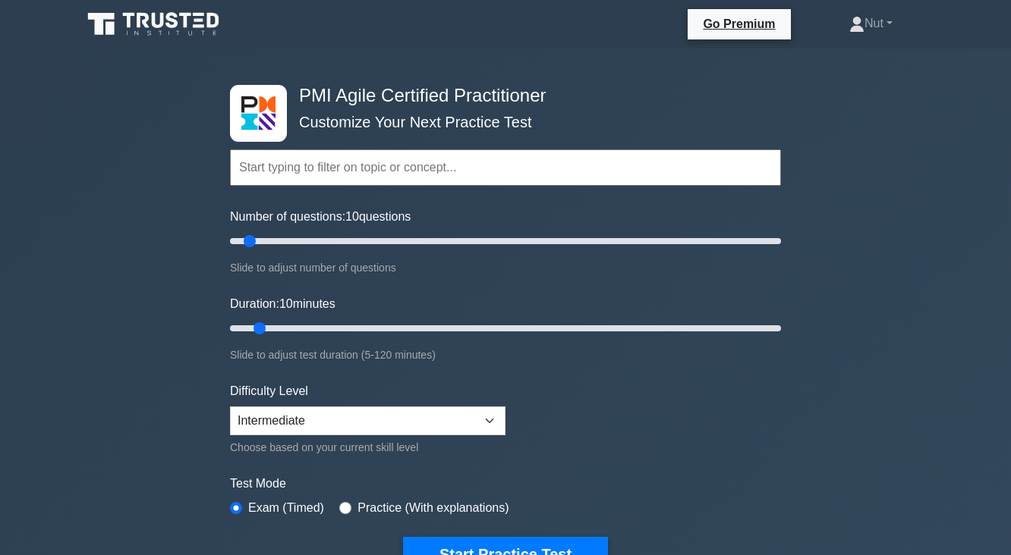
scroll to position [61, 0]
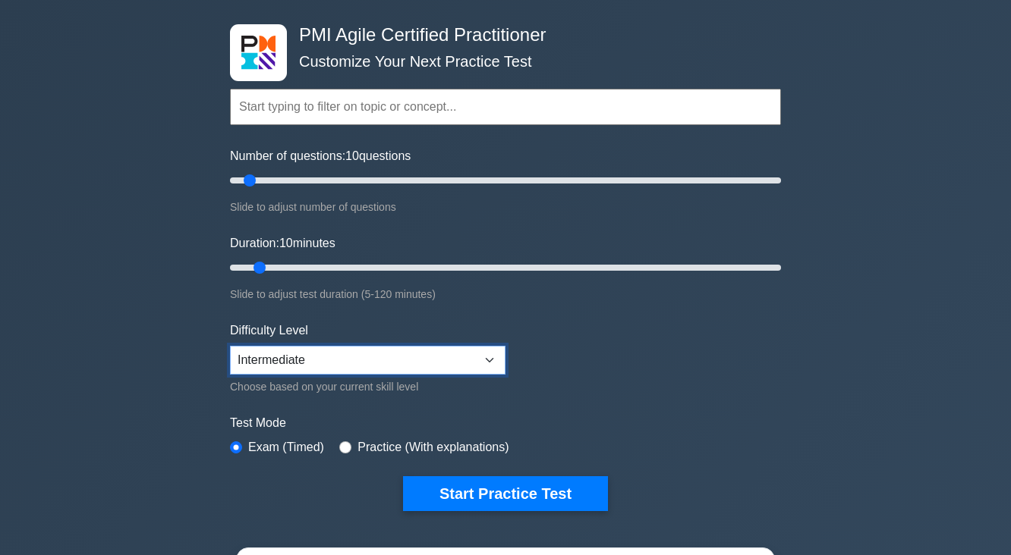
click at [395, 346] on select "Beginner Intermediate Expert" at bounding box center [367, 360] width 275 height 29
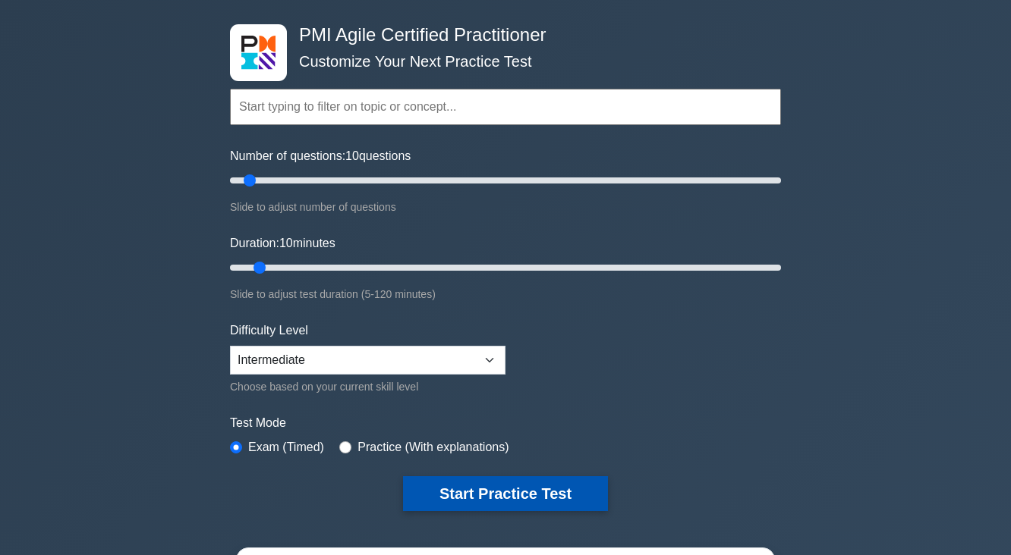
click at [451, 501] on button "Start Practice Test" at bounding box center [505, 493] width 205 height 35
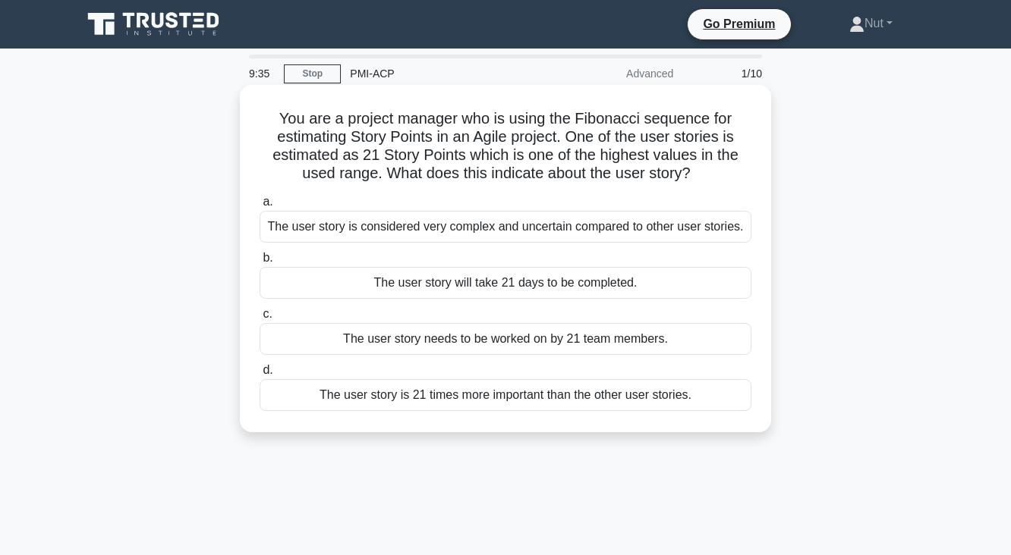
drag, startPoint x: 278, startPoint y: 117, endPoint x: 701, endPoint y: 168, distance: 425.7
click at [701, 168] on h5 "You are a project manager who is using the Fibonacci sequence for estimating St…" at bounding box center [505, 146] width 495 height 74
click at [409, 231] on div "The user story is considered very complex and uncertain compared to other user …" at bounding box center [505, 227] width 492 height 32
click at [259, 207] on input "a. The user story is considered very complex and uncertain compared to other us…" at bounding box center [259, 202] width 0 height 10
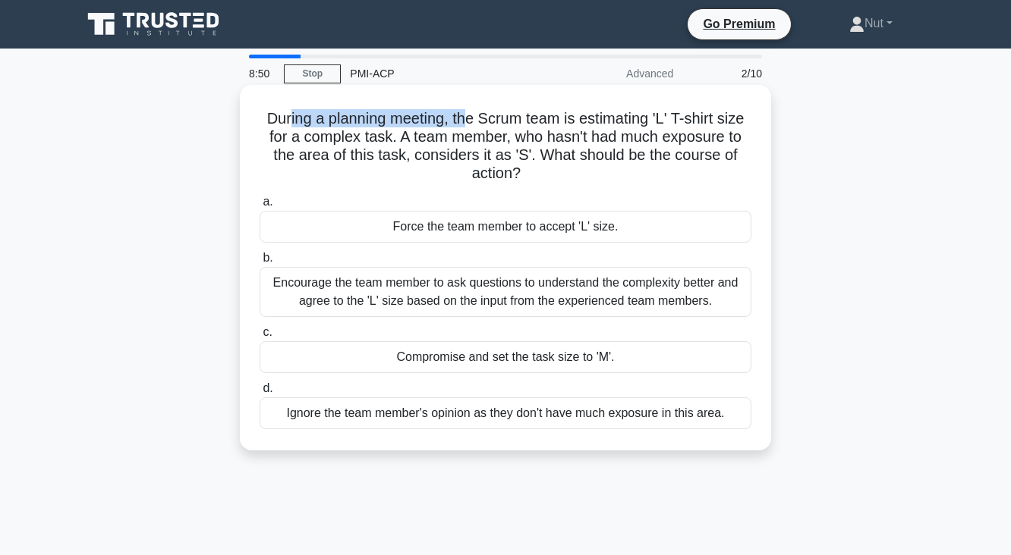
drag, startPoint x: 285, startPoint y: 115, endPoint x: 467, endPoint y: 124, distance: 183.1
click at [467, 124] on h5 "During a planning meeting, the Scrum team is estimating 'L' T-shirt size for a …" at bounding box center [505, 146] width 495 height 74
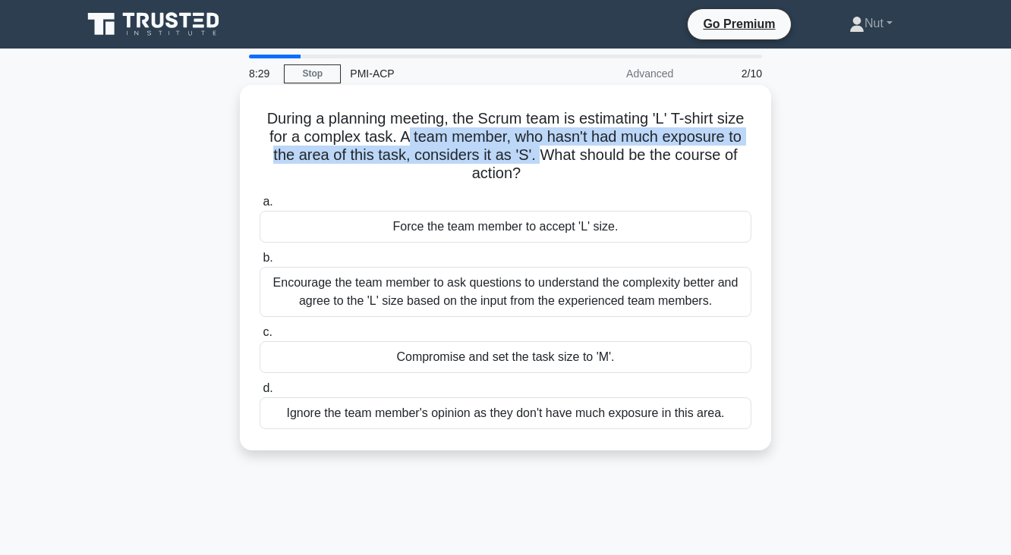
drag, startPoint x: 406, startPoint y: 137, endPoint x: 545, endPoint y: 156, distance: 140.2
click at [545, 156] on h5 "During a planning meeting, the Scrum team is estimating 'L' T-shirt size for a …" at bounding box center [505, 146] width 495 height 74
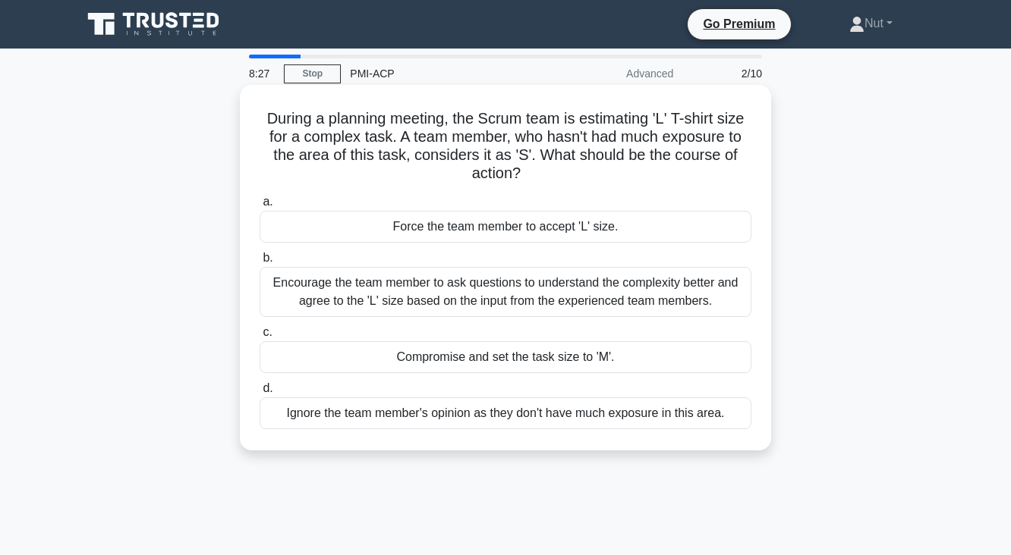
click at [577, 163] on h5 "During a planning meeting, the Scrum team is estimating 'L' T-shirt size for a …" at bounding box center [505, 146] width 495 height 74
drag, startPoint x: 628, startPoint y: 155, endPoint x: 626, endPoint y: 146, distance: 8.7
click at [626, 146] on h5 "During a planning meeting, the Scrum team is estimating 'L' T-shirt size for a …" at bounding box center [505, 146] width 495 height 74
drag, startPoint x: 533, startPoint y: 155, endPoint x: 546, endPoint y: 180, distance: 28.5
click at [546, 180] on h5 "During a planning meeting, the Scrum team is estimating 'L' T-shirt size for a …" at bounding box center [505, 146] width 495 height 74
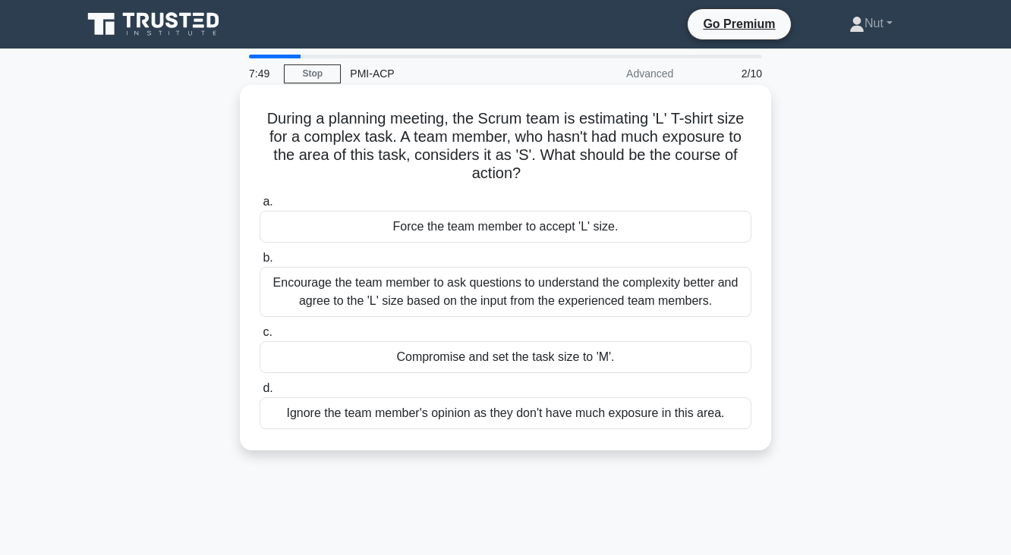
click at [725, 294] on div "Encourage the team member to ask questions to understand the complexity better …" at bounding box center [505, 292] width 492 height 50
click at [259, 263] on input "b. Encourage the team member to ask questions to understand the complexity bett…" at bounding box center [259, 258] width 0 height 10
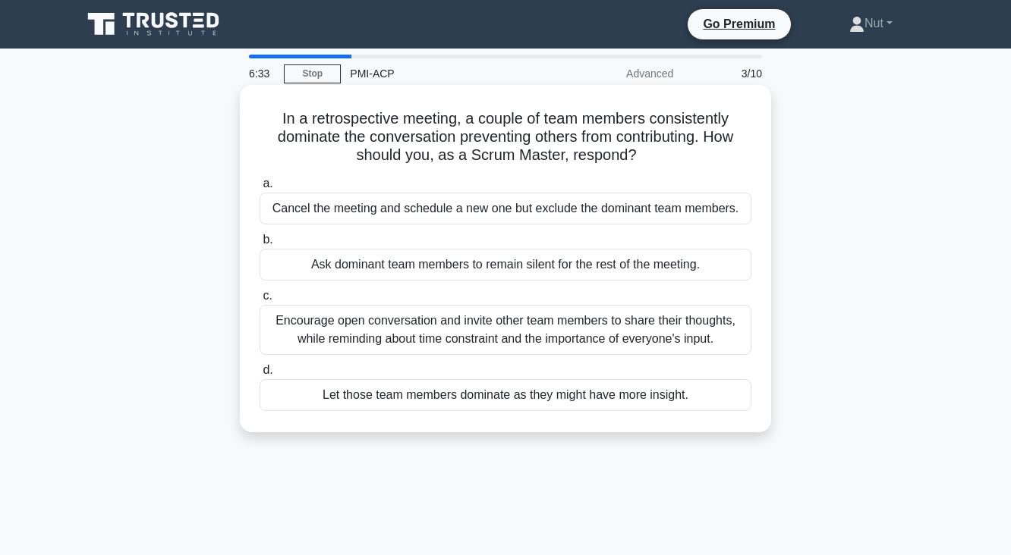
click at [519, 353] on div "Encourage open conversation and invite other team members to share their though…" at bounding box center [505, 330] width 492 height 50
click at [259, 301] on input "c. Encourage open conversation and invite other team members to share their tho…" at bounding box center [259, 296] width 0 height 10
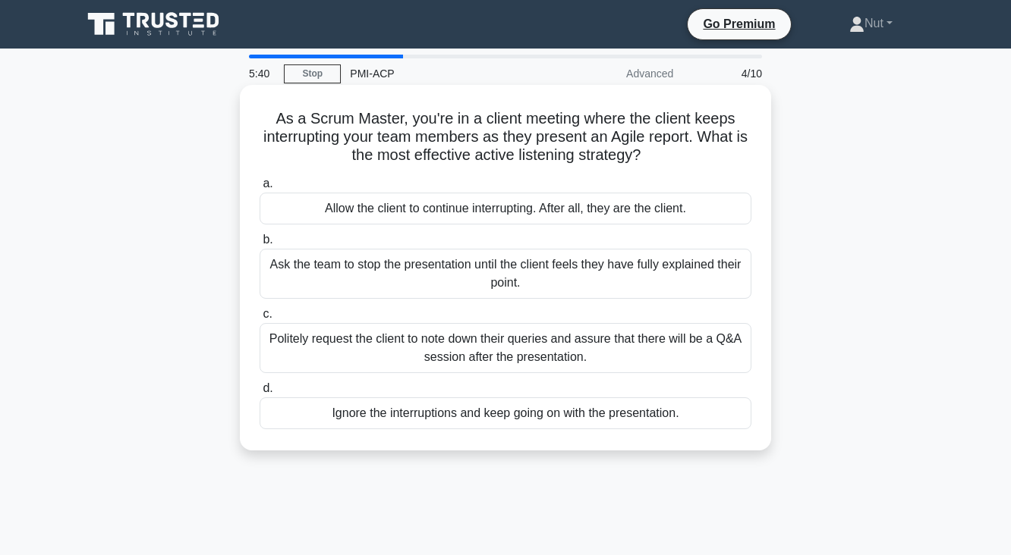
click at [488, 361] on div "Politely request the client to note down their queries and assure that there wi…" at bounding box center [505, 348] width 492 height 50
click at [259, 319] on input "c. Politely request the client to note down their queries and assure that there…" at bounding box center [259, 315] width 0 height 10
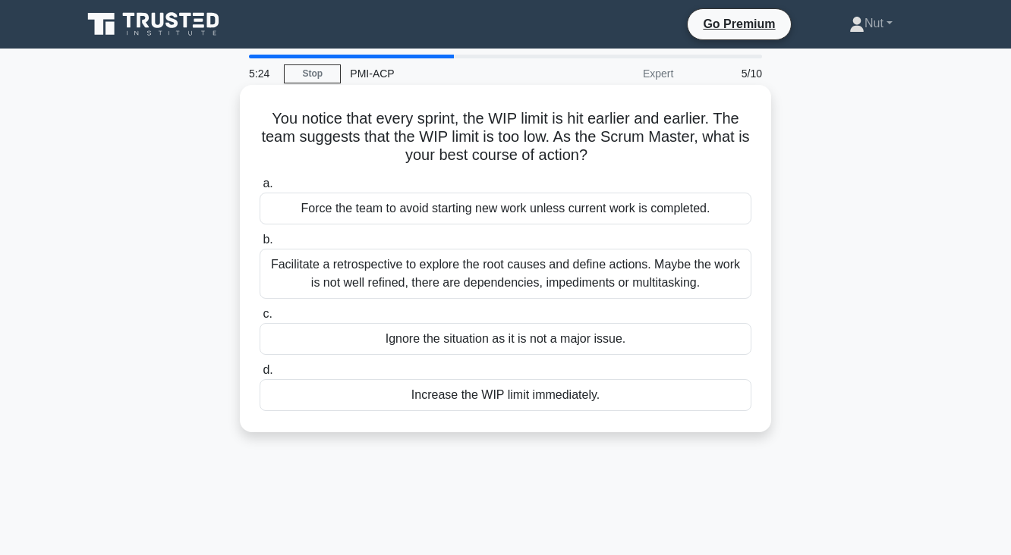
drag, startPoint x: 266, startPoint y: 118, endPoint x: 656, endPoint y: 149, distance: 392.0
click at [656, 149] on h5 "You notice that every sprint, the WIP limit is hit earlier and earlier. The tea…" at bounding box center [505, 137] width 495 height 56
click at [654, 270] on div "Facilitate a retrospective to explore the root causes and define actions. Maybe…" at bounding box center [505, 274] width 492 height 50
click at [259, 245] on input "b. Facilitate a retrospective to explore the root causes and define actions. Ma…" at bounding box center [259, 240] width 0 height 10
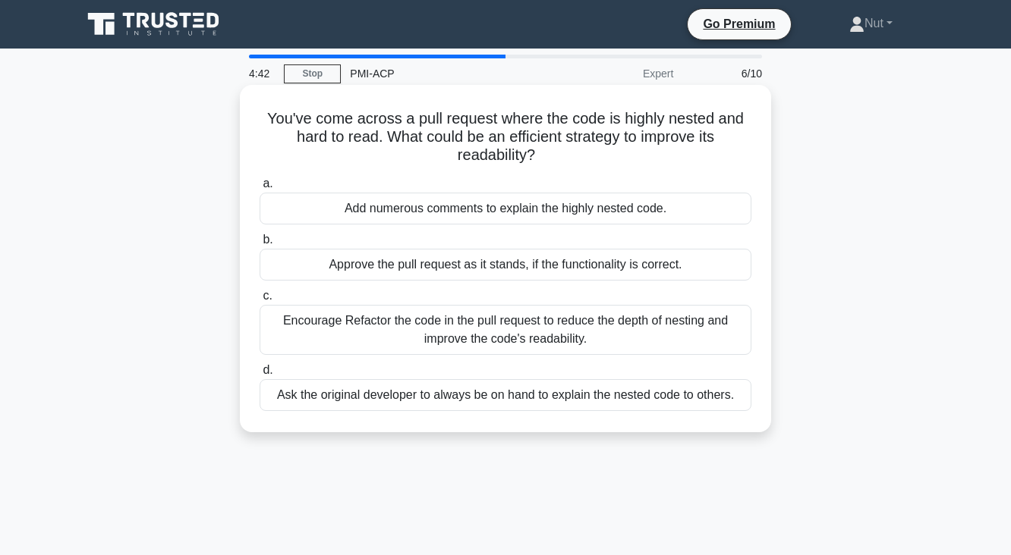
drag, startPoint x: 273, startPoint y: 121, endPoint x: 757, endPoint y: 153, distance: 485.1
click at [757, 153] on div "You've come across a pull request where the code is highly nested and hard to r…" at bounding box center [505, 258] width 519 height 335
click at [650, 159] on h5 "You've come across a pull request where the code is highly nested and hard to r…" at bounding box center [505, 137] width 495 height 56
click at [689, 331] on div "Encourage Refactor the code in the pull request to reduce the depth of nesting …" at bounding box center [505, 330] width 492 height 50
click at [259, 301] on input "c. Encourage Refactor the code in the pull request to reduce the depth of nesti…" at bounding box center [259, 296] width 0 height 10
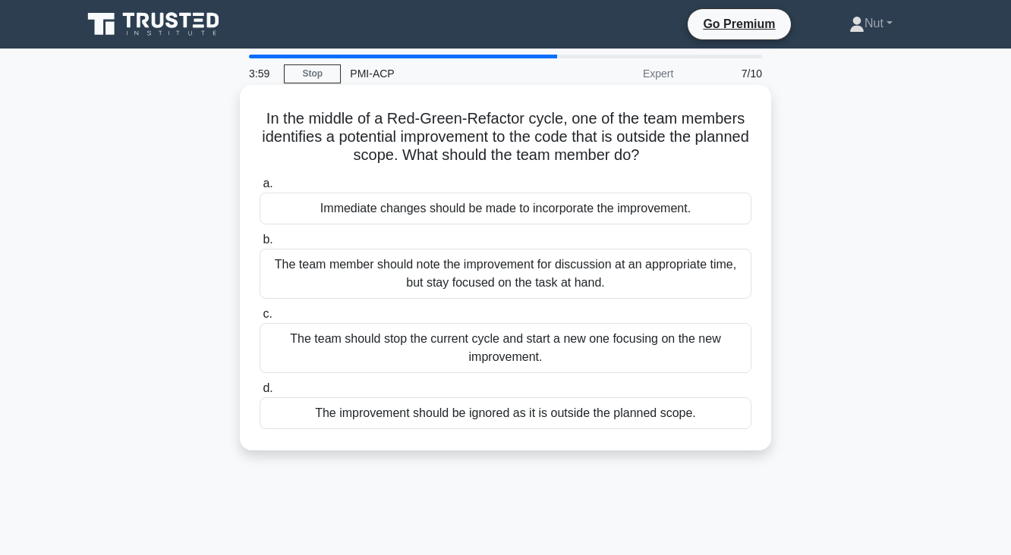
drag, startPoint x: 274, startPoint y: 118, endPoint x: 727, endPoint y: 152, distance: 454.2
click at [727, 152] on h5 "In the middle of a Red-Green-Refactor cycle, one of the team members identifies…" at bounding box center [505, 137] width 495 height 56
click at [528, 283] on div "The team member should note the improvement for discussion at an appropriate ti…" at bounding box center [505, 274] width 492 height 50
click at [259, 245] on input "b. The team member should note the improvement for discussion at an appropriate…" at bounding box center [259, 240] width 0 height 10
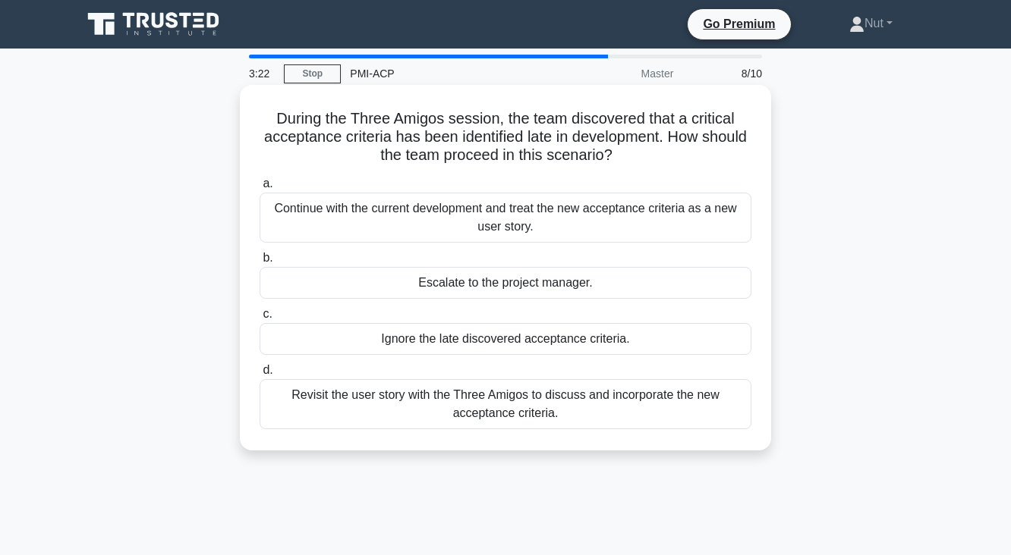
drag, startPoint x: 281, startPoint y: 121, endPoint x: 717, endPoint y: 159, distance: 437.1
click at [717, 159] on h5 "During the Three Amigos session, the team discovered that a critical acceptance…" at bounding box center [505, 137] width 495 height 56
click at [630, 161] on icon ".spinner_0XTQ{transform-origin:center;animation:spinner_y6GP .75s linear infini…" at bounding box center [621, 156] width 18 height 18
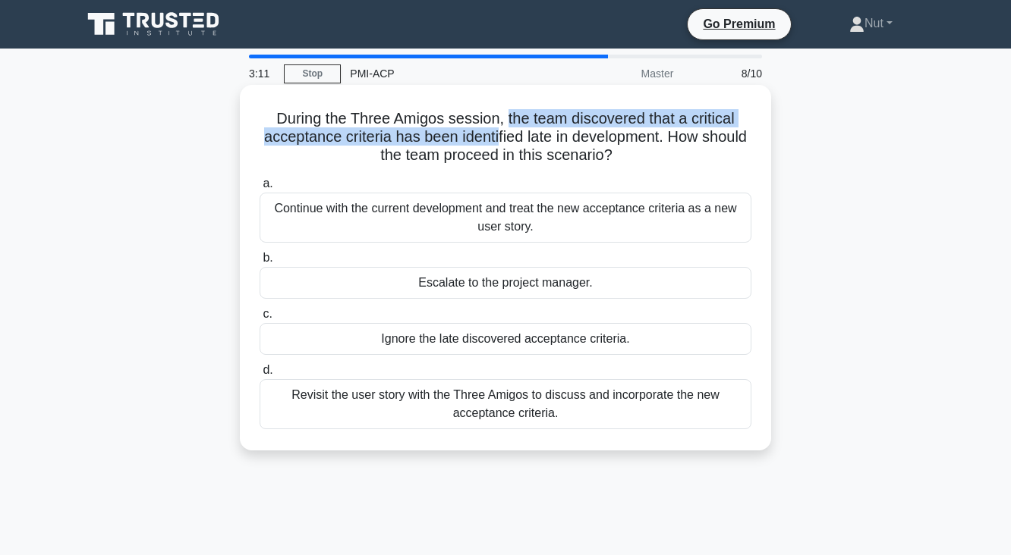
drag, startPoint x: 508, startPoint y: 123, endPoint x: 521, endPoint y: 143, distance: 24.0
click at [521, 143] on h5 "During the Three Amigos session, the team discovered that a critical acceptance…" at bounding box center [505, 137] width 495 height 56
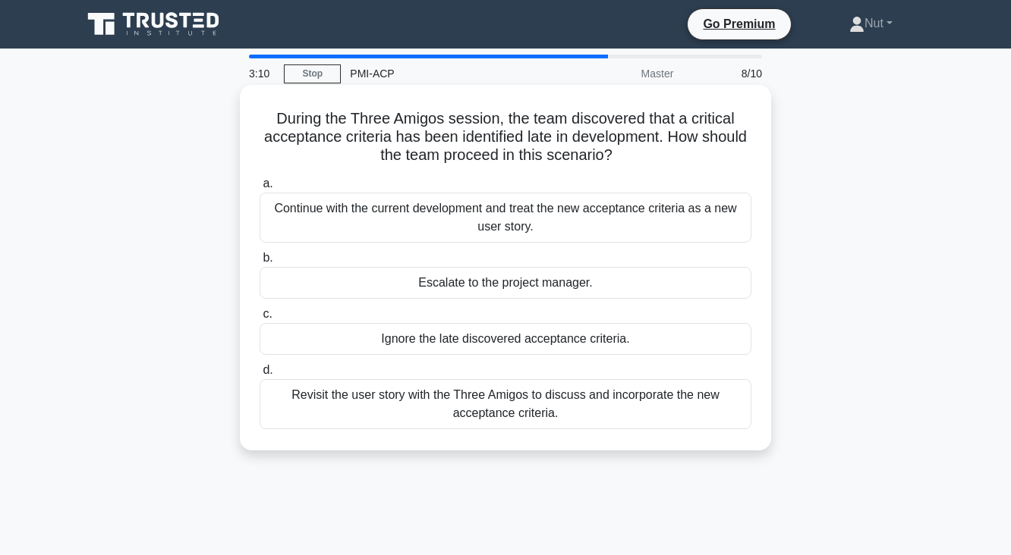
click at [571, 144] on h5 "During the Three Amigos session, the team discovered that a critical acceptance…" at bounding box center [505, 137] width 495 height 56
click at [558, 413] on div "Revisit the user story with the Three Amigos to discuss and incorporate the new…" at bounding box center [505, 404] width 492 height 50
click at [259, 376] on input "d. Revisit the user story with the Three Amigos to discuss and incorporate the …" at bounding box center [259, 371] width 0 height 10
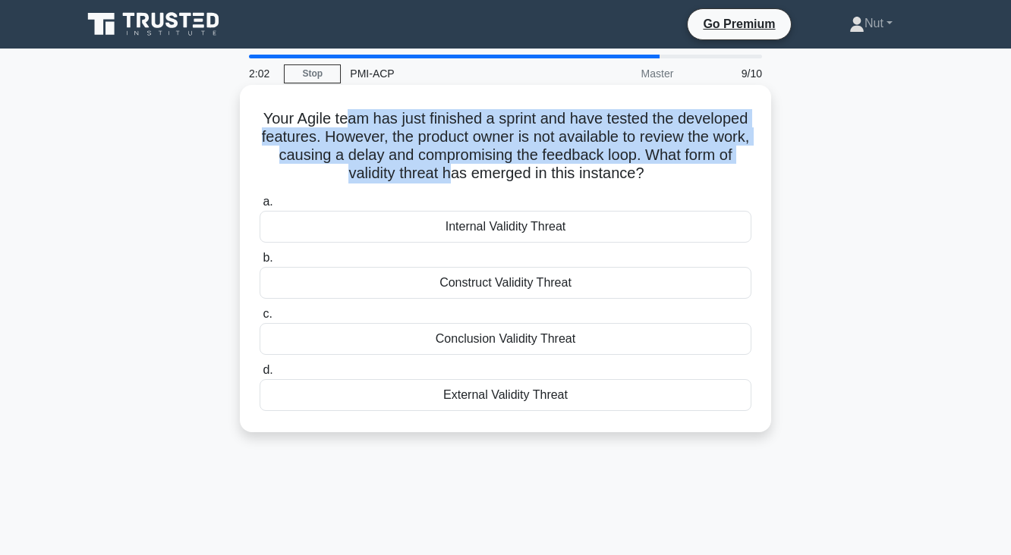
drag, startPoint x: 379, startPoint y: 124, endPoint x: 498, endPoint y: 173, distance: 128.2
click at [498, 173] on h5 "Your Agile team has just finished a sprint and have tested the developed featur…" at bounding box center [505, 146] width 495 height 74
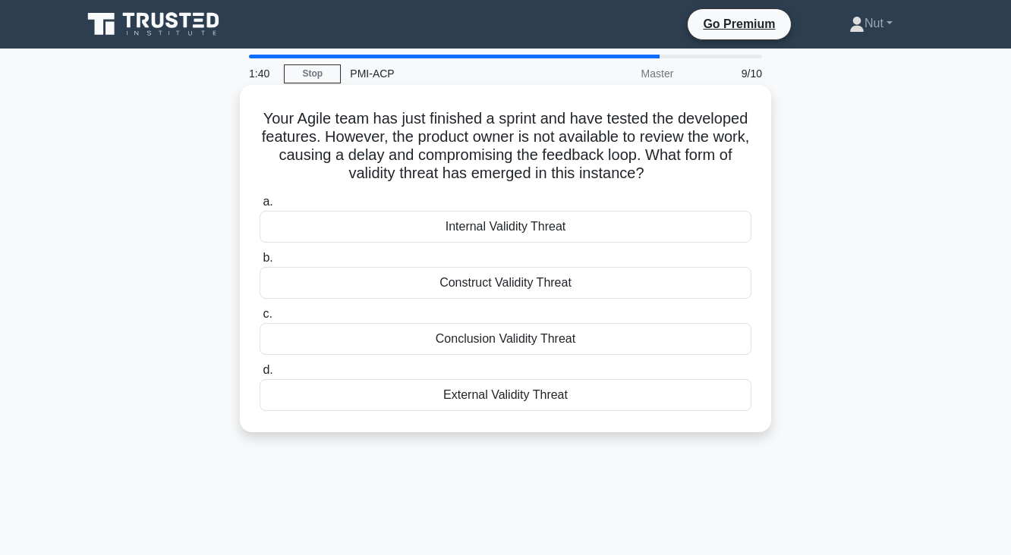
click at [454, 231] on div "Internal Validity Threat" at bounding box center [505, 227] width 492 height 32
click at [259, 207] on input "a. Internal Validity Threat" at bounding box center [259, 202] width 0 height 10
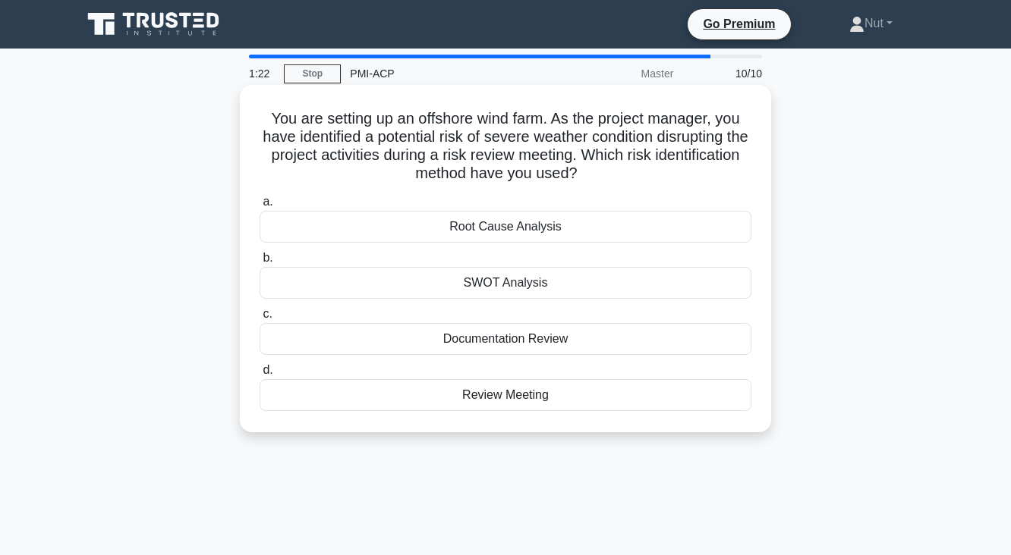
drag, startPoint x: 268, startPoint y: 121, endPoint x: 677, endPoint y: 176, distance: 412.6
click at [677, 176] on h5 "You are setting up an offshore wind farm. As the project manager, you have iden…" at bounding box center [505, 146] width 495 height 74
click at [524, 178] on h5 "You are setting up an offshore wind farm. As the project manager, you have iden…" at bounding box center [505, 146] width 495 height 74
drag, startPoint x: 622, startPoint y: 159, endPoint x: 626, endPoint y: 181, distance: 21.6
click at [626, 181] on h5 "You are setting up an offshore wind farm. As the project manager, you have iden…" at bounding box center [505, 146] width 495 height 74
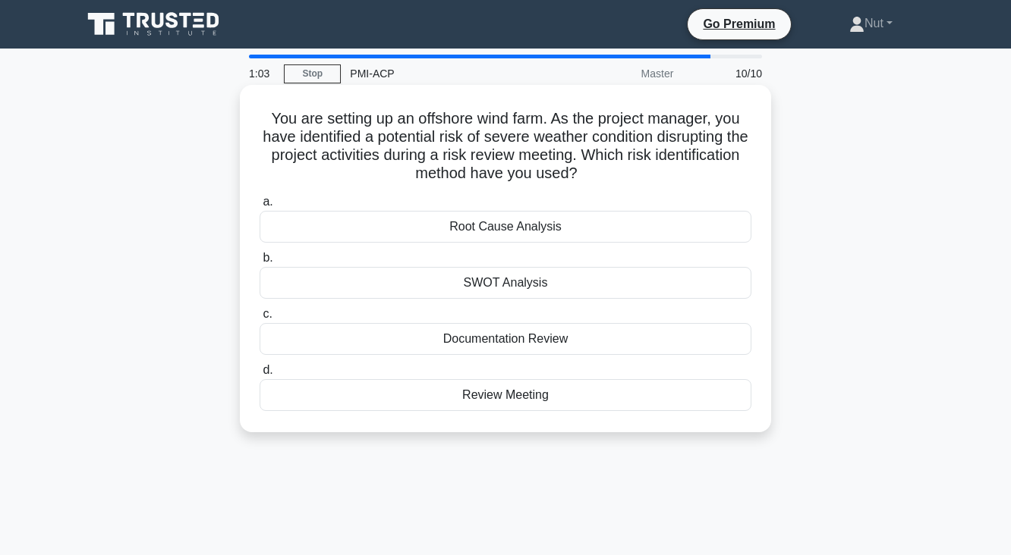
click at [486, 231] on div "Root Cause Analysis" at bounding box center [505, 227] width 492 height 32
click at [259, 207] on input "a. Root Cause Analysis" at bounding box center [259, 202] width 0 height 10
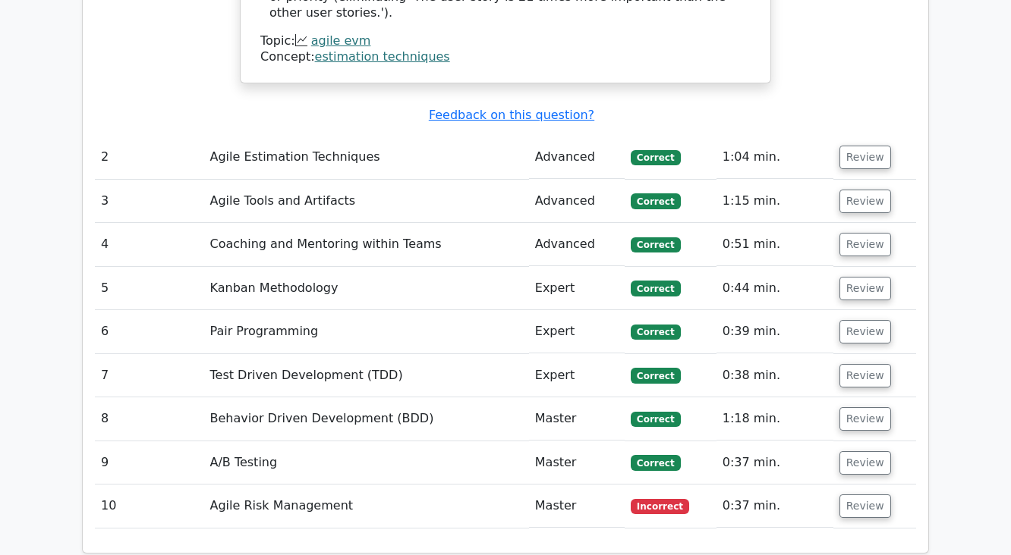
scroll to position [2185, 0]
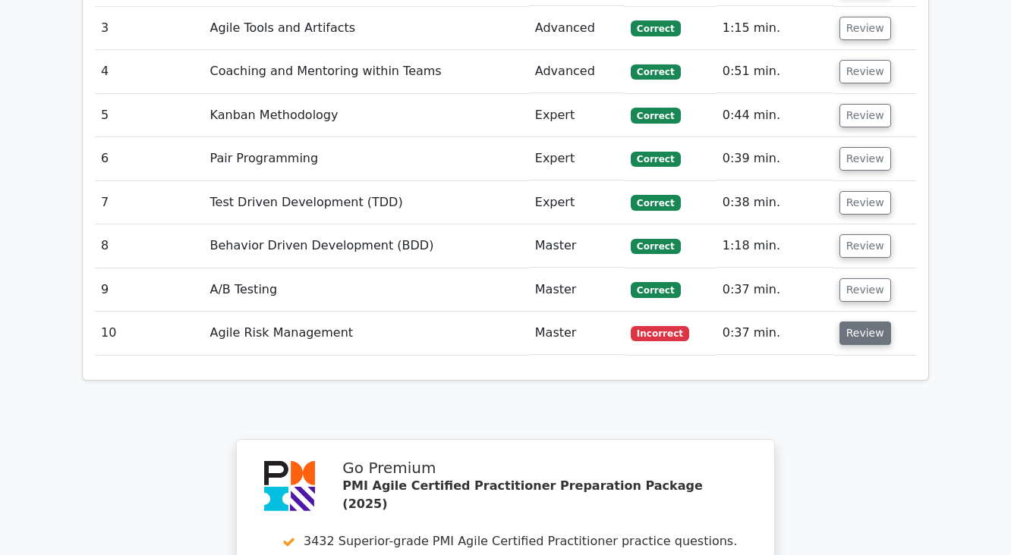
click at [857, 322] on button "Review" at bounding box center [865, 334] width 52 height 24
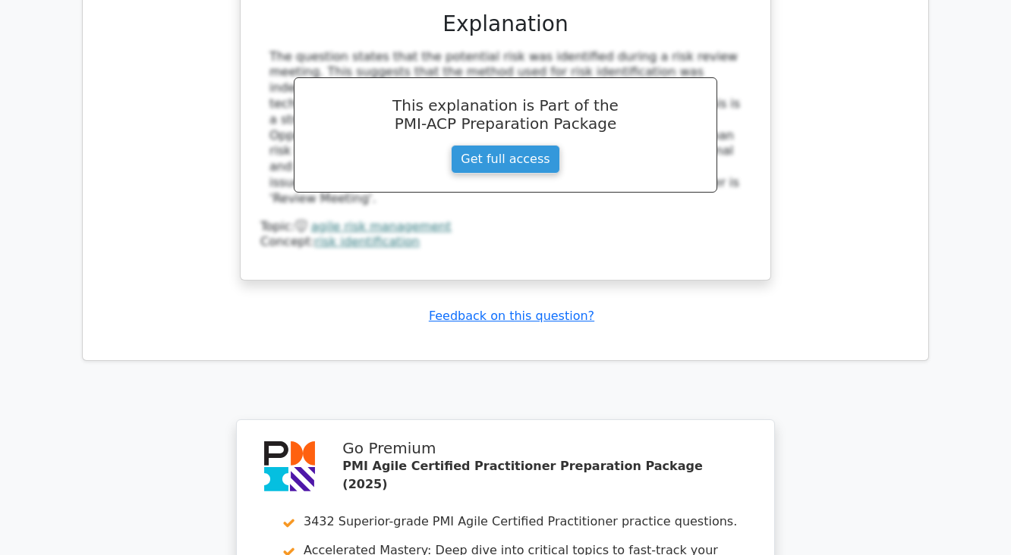
scroll to position [3217, 0]
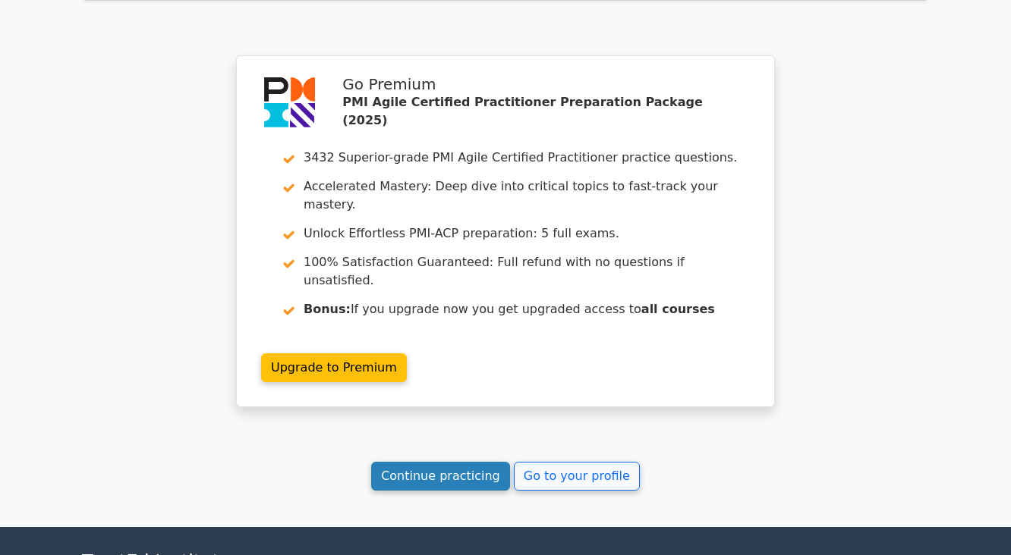
click at [426, 462] on link "Continue practicing" at bounding box center [440, 476] width 139 height 29
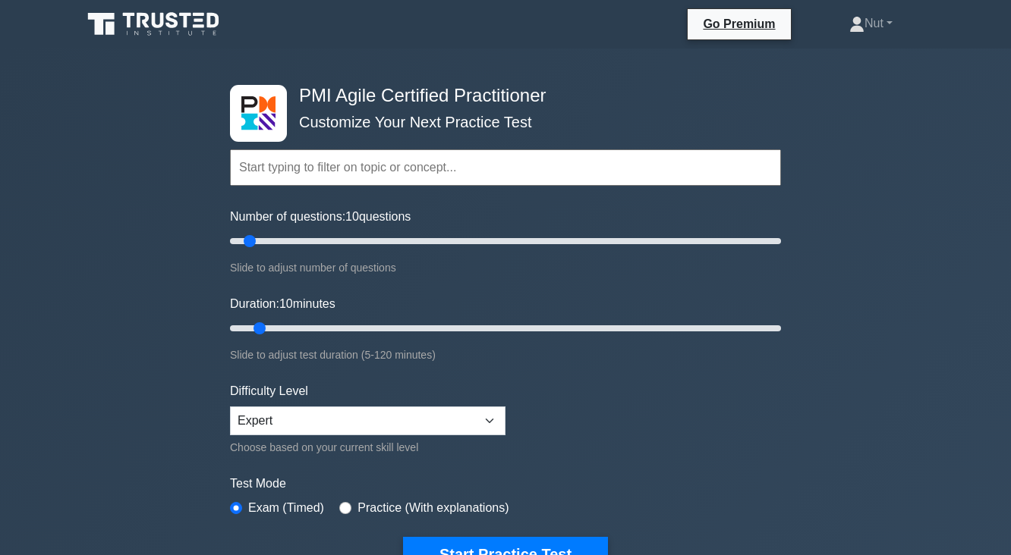
click at [916, 286] on div "PMI Agile Certified Practitioner Customize Your Next Practice Test Topics Agile…" at bounding box center [505, 497] width 1011 height 897
click at [625, 183] on input "text" at bounding box center [505, 167] width 551 height 36
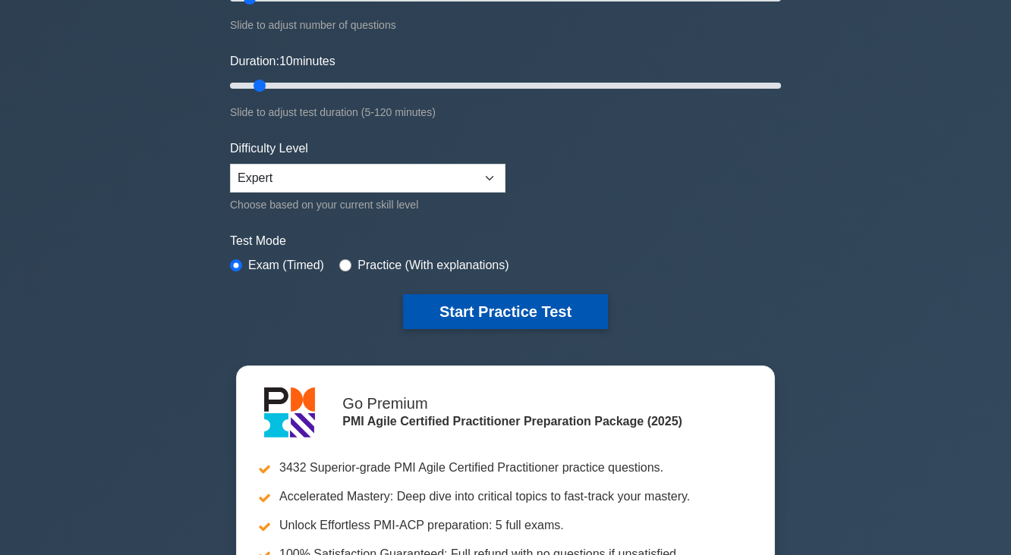
click at [529, 313] on button "Start Practice Test" at bounding box center [505, 311] width 205 height 35
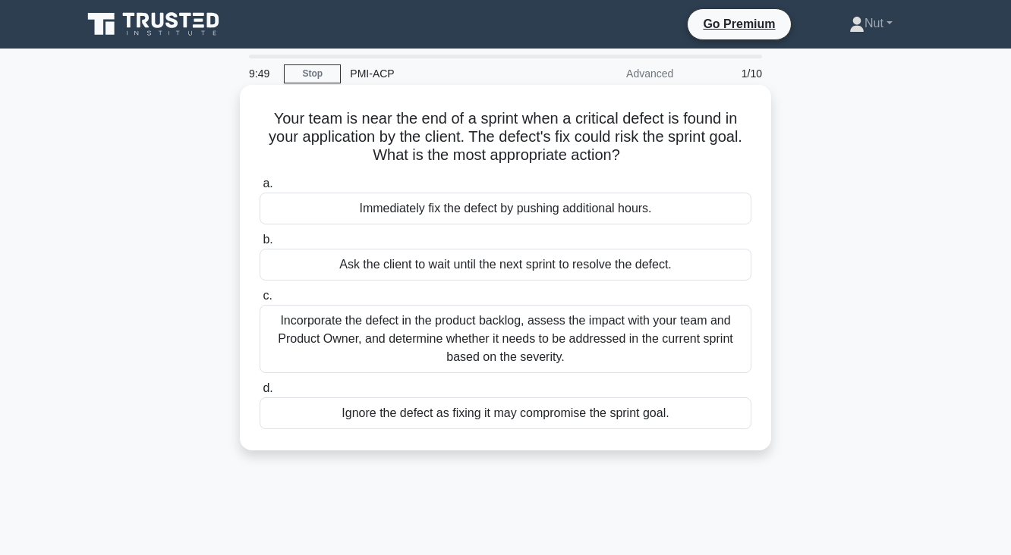
drag, startPoint x: 258, startPoint y: 115, endPoint x: 668, endPoint y: 161, distance: 412.2
click at [668, 161] on h5 "Your team is near the end of a sprint when a critical defect is found in your a…" at bounding box center [505, 137] width 495 height 56
click at [677, 351] on div "Incorporate the defect in the product backlog, assess the impact with your team…" at bounding box center [505, 339] width 492 height 68
click at [259, 301] on input "c. Incorporate the defect in the product backlog, assess the impact with your t…" at bounding box center [259, 296] width 0 height 10
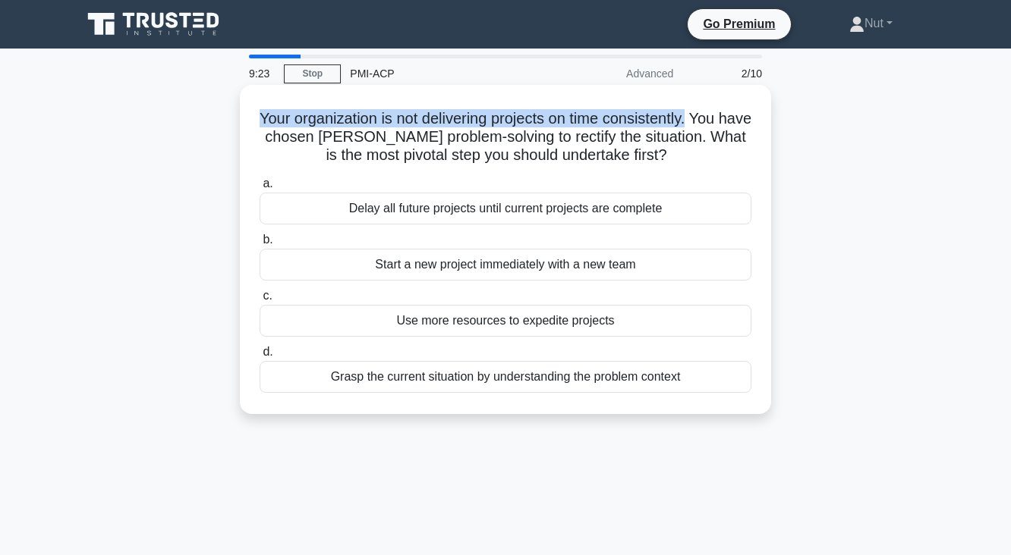
drag, startPoint x: 263, startPoint y: 121, endPoint x: 710, endPoint y: 115, distance: 447.7
click at [710, 115] on h5 "Your organization is not delivering projects on time consistently. You have cho…" at bounding box center [505, 137] width 495 height 56
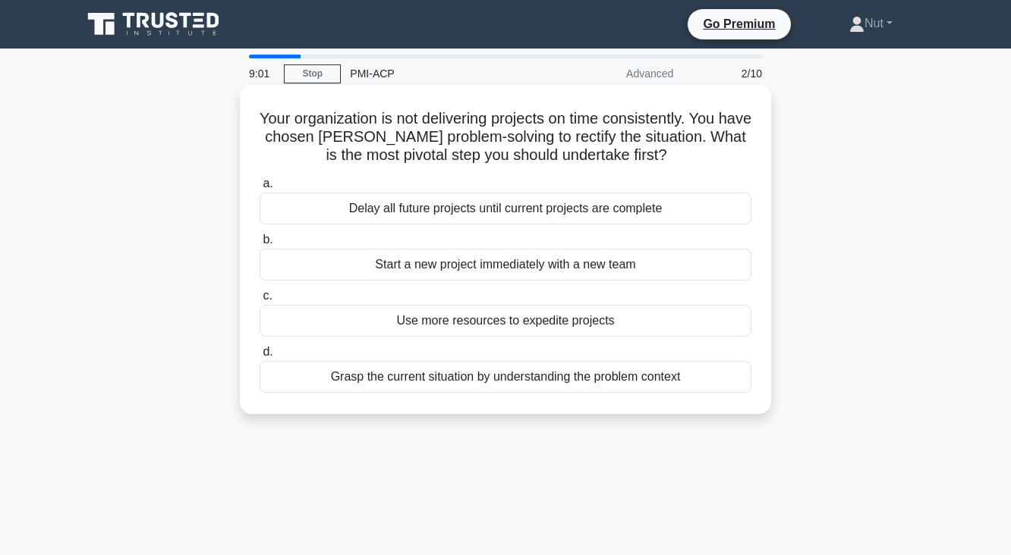
click at [404, 382] on div "Grasp the current situation by understanding the problem context" at bounding box center [505, 377] width 492 height 32
click at [259, 357] on input "d. Grasp the current situation by understanding the problem context" at bounding box center [259, 352] width 0 height 10
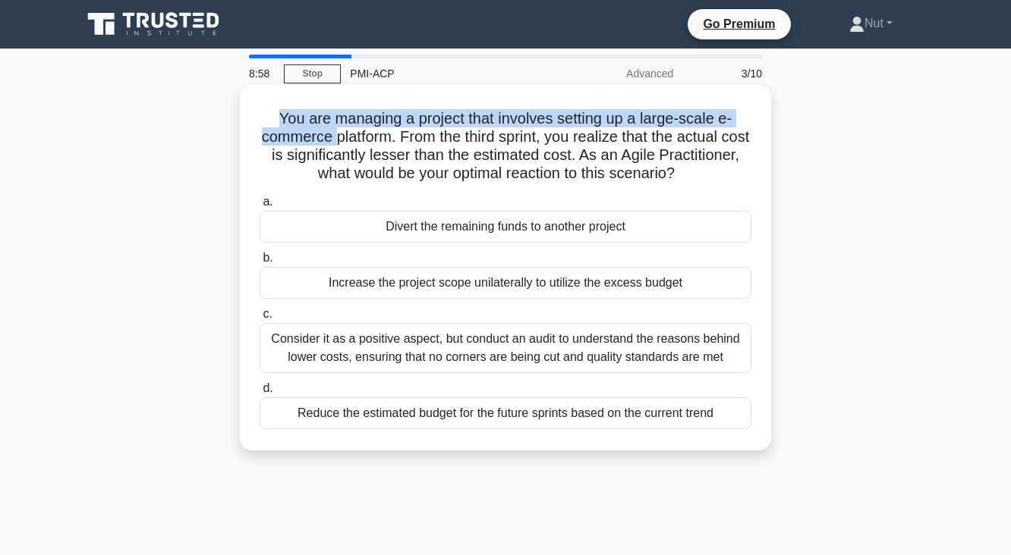
drag, startPoint x: 261, startPoint y: 127, endPoint x: 344, endPoint y: 143, distance: 84.1
click at [344, 143] on h5 "You are managing a project that involves setting up a large-scale e-commerce pl…" at bounding box center [505, 146] width 495 height 74
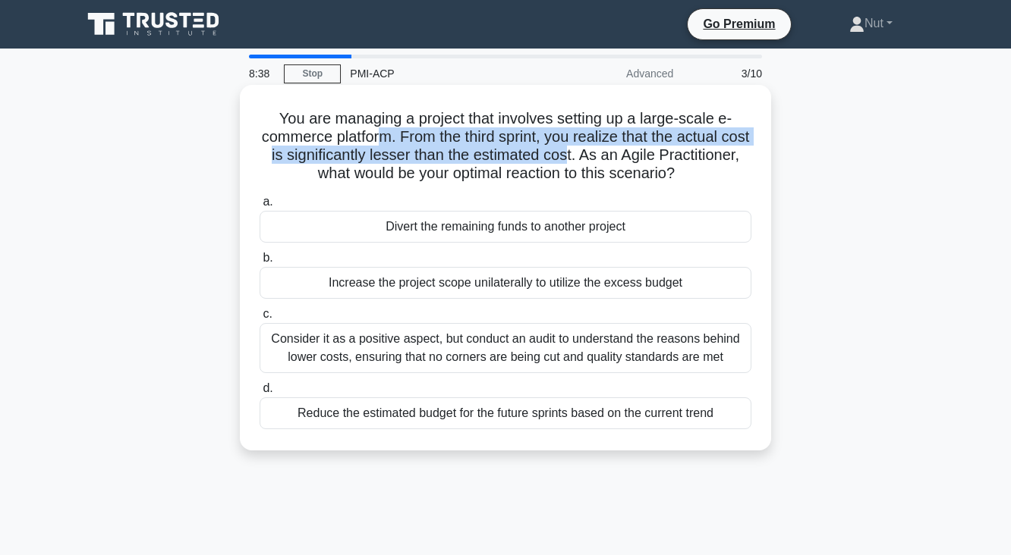
drag, startPoint x: 398, startPoint y: 137, endPoint x: 640, endPoint y: 156, distance: 242.8
click at [629, 149] on h5 "You are managing a project that involves setting up a large-scale e-commerce pl…" at bounding box center [505, 146] width 495 height 74
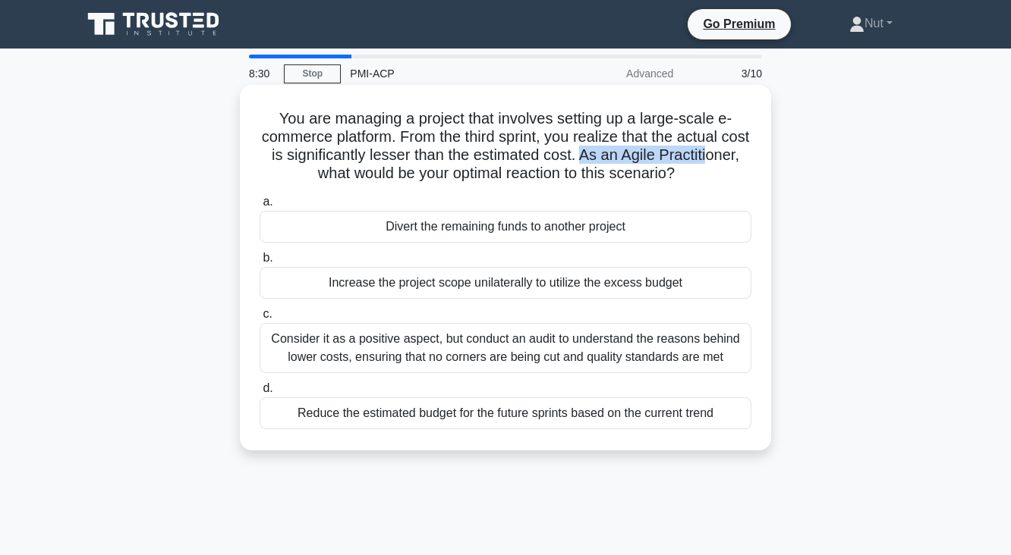
drag, startPoint x: 640, startPoint y: 157, endPoint x: 316, endPoint y: 171, distance: 324.3
click at [313, 174] on h5 "You are managing a project that involves setting up a large-scale e-commerce pl…" at bounding box center [505, 146] width 495 height 74
drag, startPoint x: 344, startPoint y: 173, endPoint x: 769, endPoint y: 174, distance: 425.6
click at [769, 174] on div "You are managing a project that involves setting up a large-scale e-commerce pl…" at bounding box center [505, 268] width 531 height 366
click at [605, 360] on div "Consider it as a positive aspect, but conduct an audit to understand the reason…" at bounding box center [505, 348] width 492 height 50
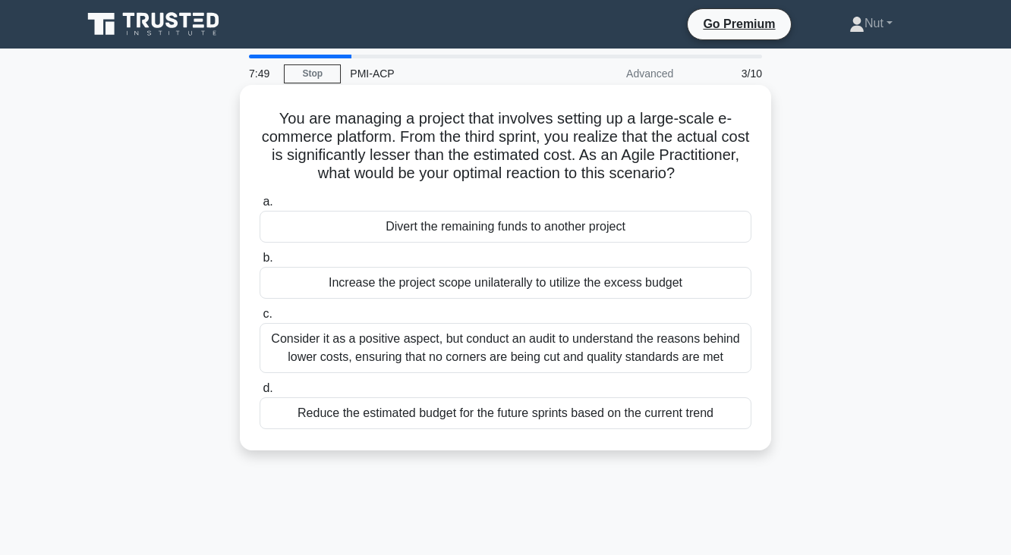
click at [259, 319] on input "c. Consider it as a positive aspect, but conduct an audit to understand the rea…" at bounding box center [259, 315] width 0 height 10
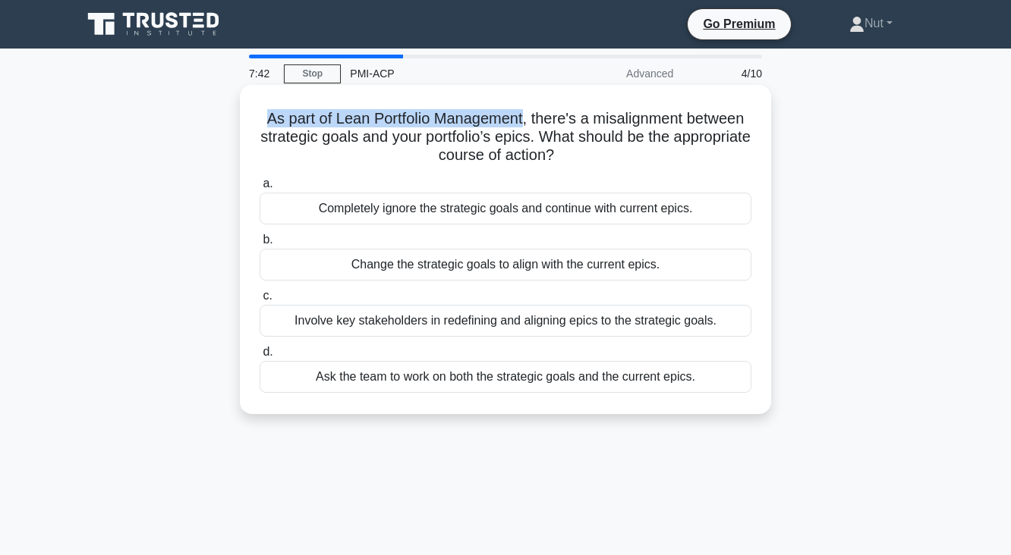
drag, startPoint x: 250, startPoint y: 121, endPoint x: 523, endPoint y: 111, distance: 274.1
click at [523, 111] on div "As part of Lean Portfolio Management, there's a misalignment between strategic …" at bounding box center [505, 249] width 519 height 317
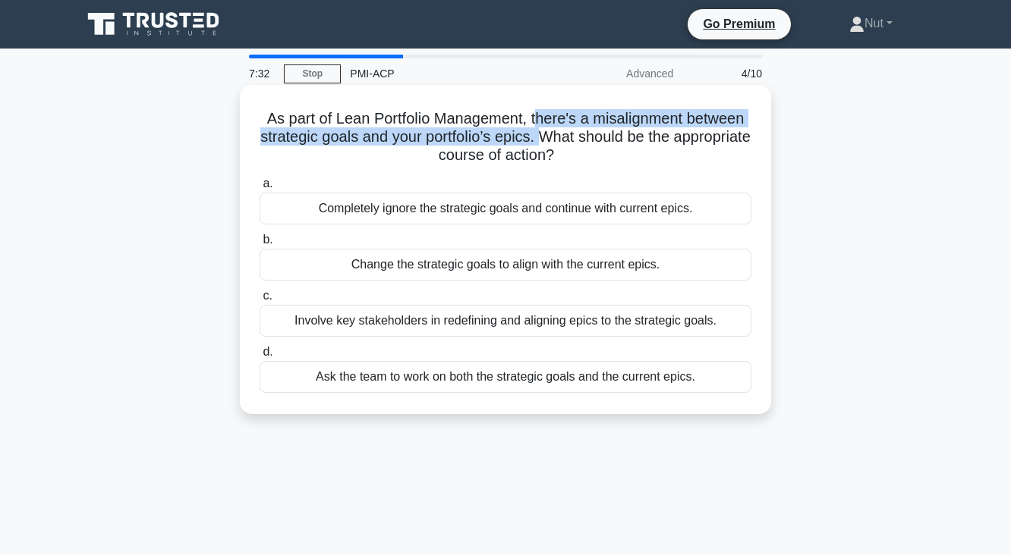
drag, startPoint x: 535, startPoint y: 123, endPoint x: 582, endPoint y: 140, distance: 50.2
click at [582, 140] on h5 "As part of Lean Portfolio Management, there's a misalignment between strategic …" at bounding box center [505, 137] width 495 height 56
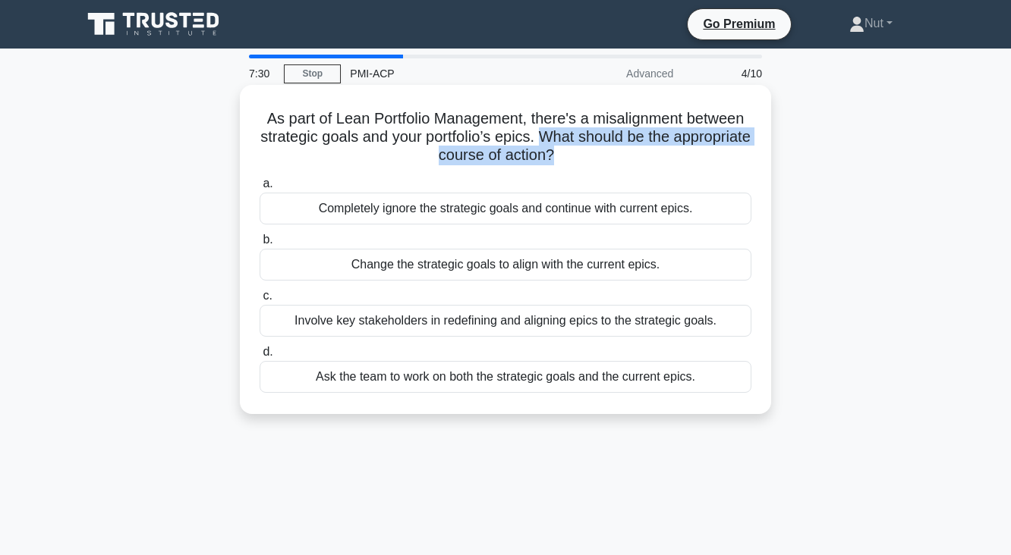
drag, startPoint x: 582, startPoint y: 140, endPoint x: 595, endPoint y: 155, distance: 19.9
click at [595, 155] on h5 "As part of Lean Portfolio Management, there's a misalignment between strategic …" at bounding box center [505, 137] width 495 height 56
click at [470, 330] on div "Involve key stakeholders in redefining and aligning epics to the strategic goal…" at bounding box center [505, 321] width 492 height 32
click at [259, 301] on input "c. Involve key stakeholders in redefining and aligning epics to the strategic g…" at bounding box center [259, 296] width 0 height 10
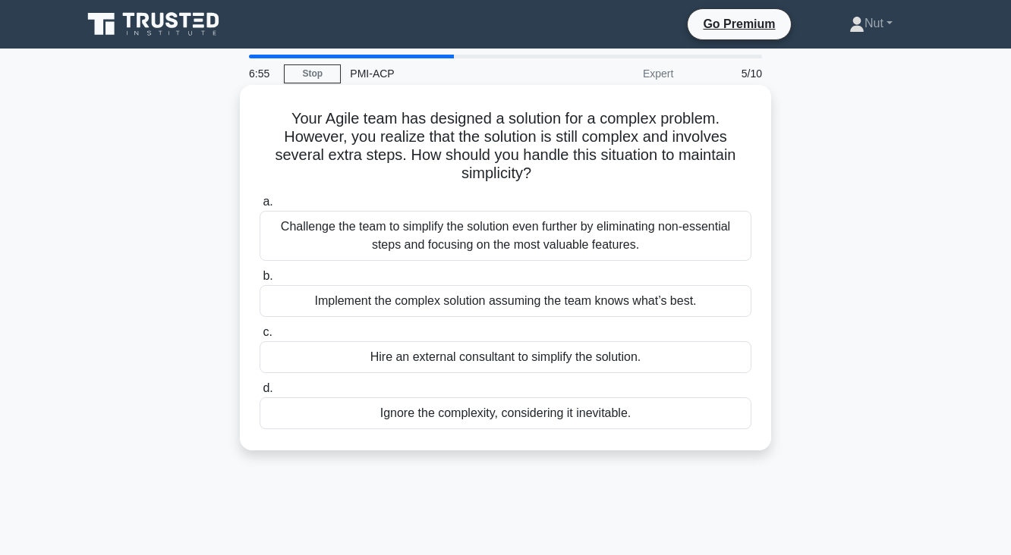
drag, startPoint x: 283, startPoint y: 118, endPoint x: 602, endPoint y: 182, distance: 325.9
click at [602, 182] on h5 "Your Agile team has designed a solution for a complex problem. However, you rea…" at bounding box center [505, 146] width 495 height 74
click at [622, 180] on h5 "Your Agile team has designed a solution for a complex problem. However, you rea…" at bounding box center [505, 146] width 495 height 74
drag, startPoint x: 564, startPoint y: 172, endPoint x: 499, endPoint y: 156, distance: 67.2
click at [499, 156] on h5 "Your Agile team has designed a solution for a complex problem. However, you rea…" at bounding box center [505, 146] width 495 height 74
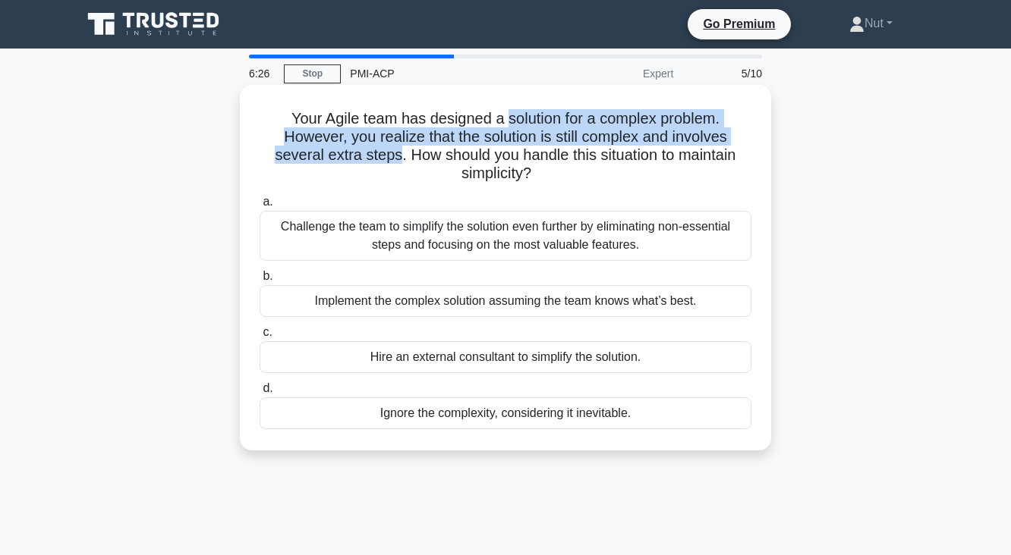
drag, startPoint x: 504, startPoint y: 119, endPoint x: 396, endPoint y: 156, distance: 113.7
click at [396, 156] on h5 "Your Agile team has designed a solution for a complex problem. However, you rea…" at bounding box center [505, 146] width 495 height 74
drag, startPoint x: 410, startPoint y: 156, endPoint x: 540, endPoint y: 174, distance: 131.8
click at [540, 174] on h5 "Your Agile team has designed a solution for a complex problem. However, you rea…" at bounding box center [505, 146] width 495 height 74
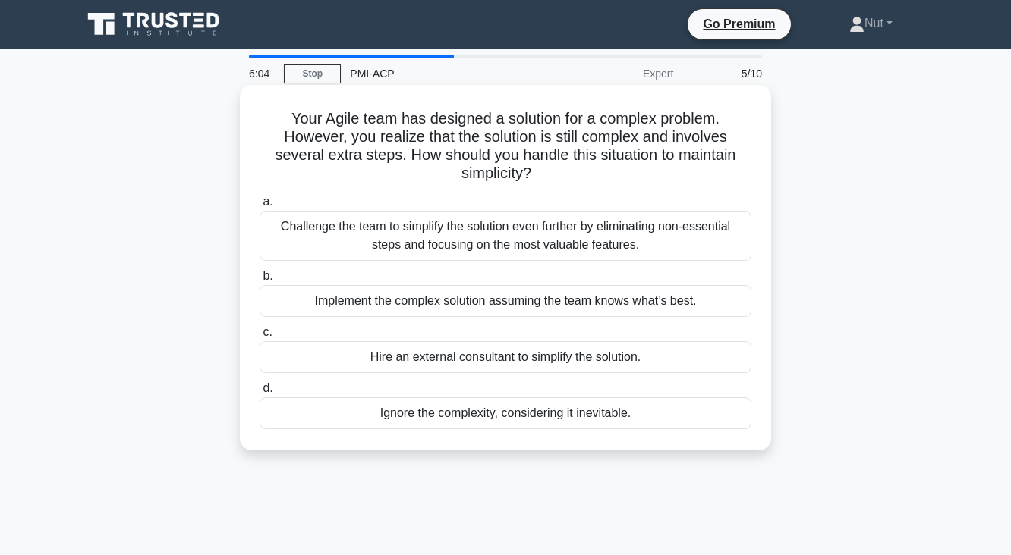
click at [527, 232] on div "Challenge the team to simplify the solution even further by eliminating non-ess…" at bounding box center [505, 236] width 492 height 50
click at [259, 207] on input "a. Challenge the team to simplify the solution even further by eliminating non-…" at bounding box center [259, 202] width 0 height 10
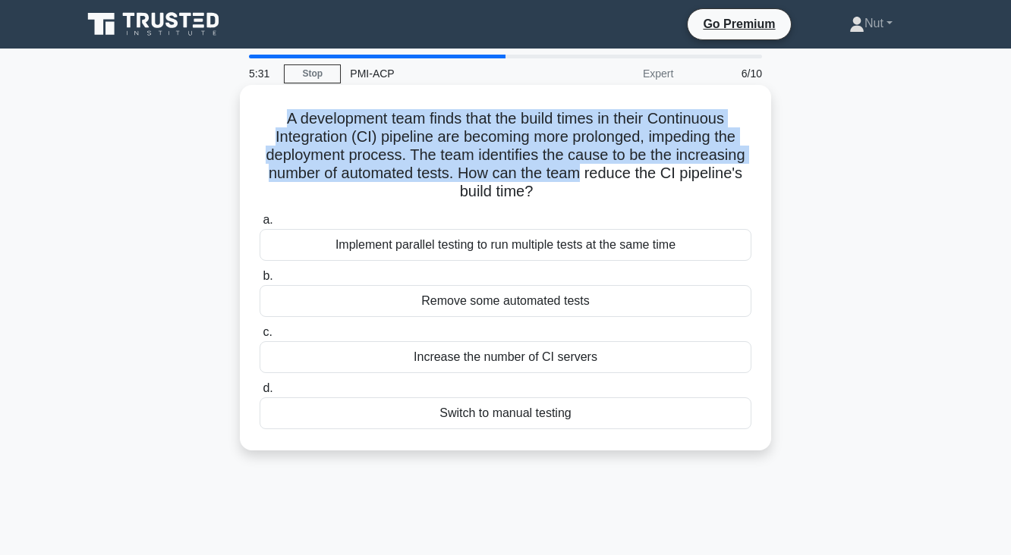
drag, startPoint x: 273, startPoint y: 118, endPoint x: 585, endPoint y: 173, distance: 316.6
click at [585, 173] on h5 "A development team finds that the build times in their Continuous Integration (…" at bounding box center [505, 155] width 495 height 93
click at [476, 151] on h5 "A development team finds that the build times in their Continuous Integration (…" at bounding box center [505, 155] width 495 height 93
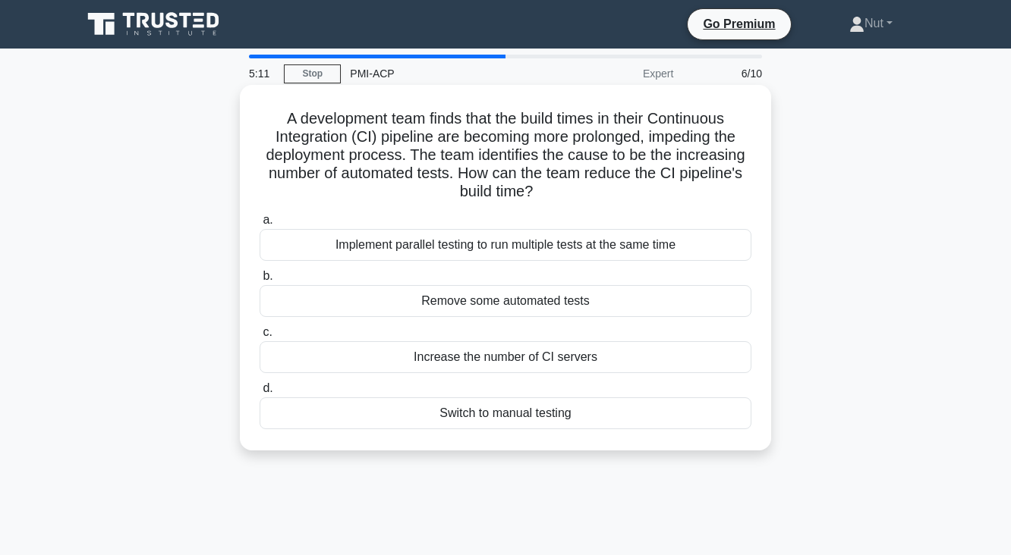
drag, startPoint x: 407, startPoint y: 152, endPoint x: 559, endPoint y: 190, distance: 157.1
click at [559, 190] on h5 "A development team finds that the build times in their Continuous Integration (…" at bounding box center [505, 155] width 495 height 93
click at [325, 255] on div "Implement parallel testing to run multiple tests at the same time" at bounding box center [505, 245] width 492 height 32
click at [259, 225] on input "a. Implement parallel testing to run multiple tests at the same time" at bounding box center [259, 220] width 0 height 10
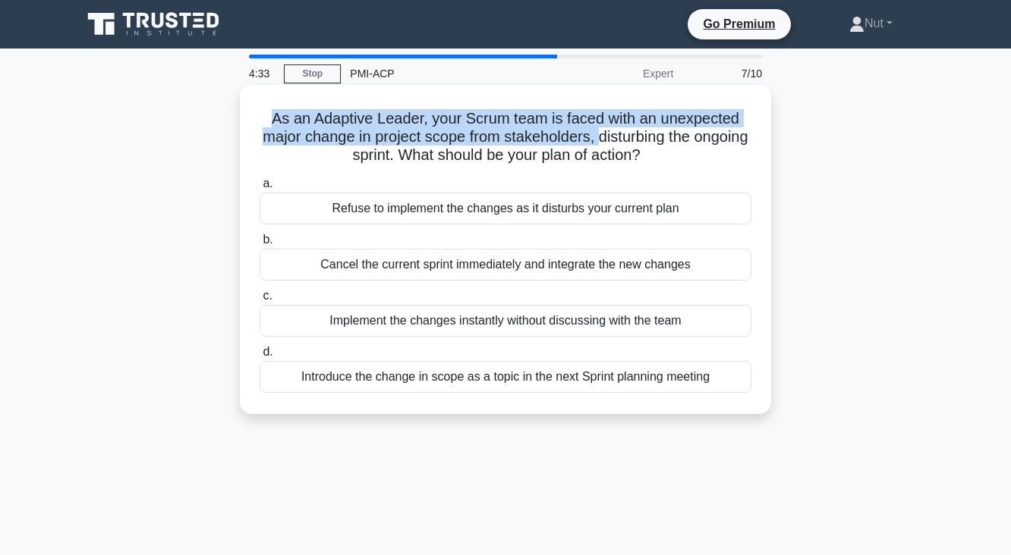
drag, startPoint x: 276, startPoint y: 121, endPoint x: 631, endPoint y: 137, distance: 355.4
click at [631, 137] on h5 "As an Adaptive Leader, your Scrum team is faced with an unexpected major change…" at bounding box center [505, 137] width 495 height 56
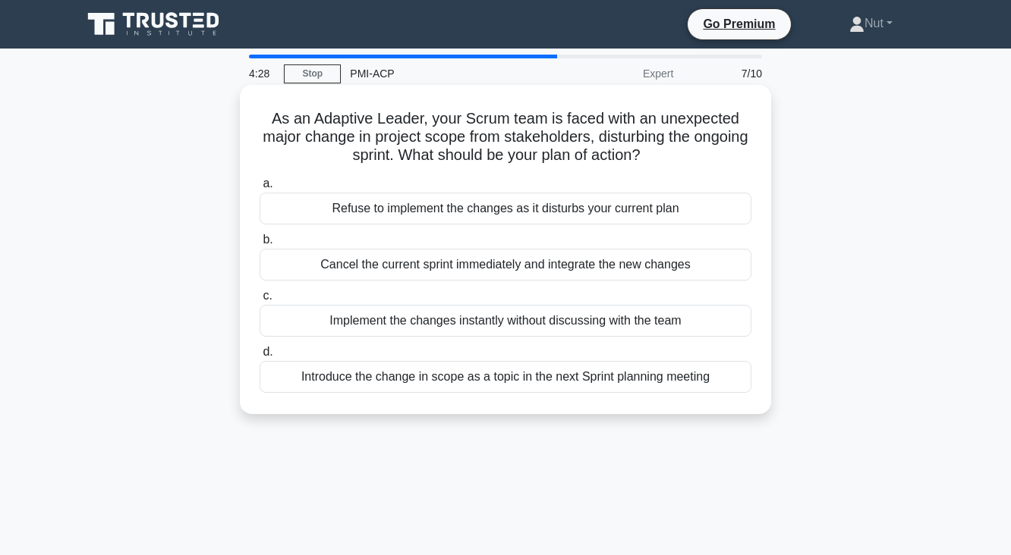
click at [596, 136] on h5 "As an Adaptive Leader, your Scrum team is faced with an unexpected major change…" at bounding box center [505, 137] width 495 height 56
click at [627, 139] on h5 "As an Adaptive Leader, your Scrum team is faced with an unexpected major change…" at bounding box center [505, 137] width 495 height 56
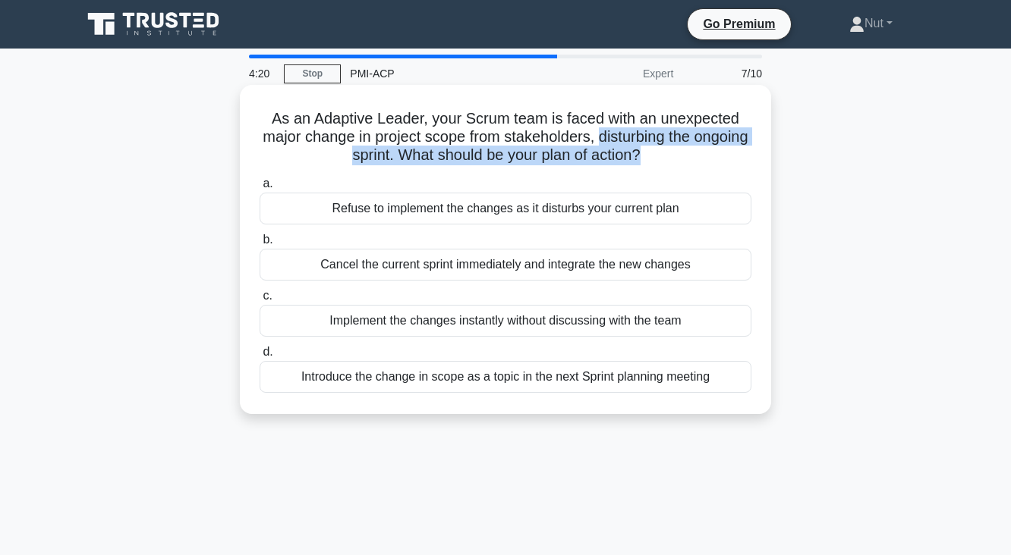
drag, startPoint x: 627, startPoint y: 139, endPoint x: 665, endPoint y: 148, distance: 38.3
click at [665, 148] on h5 "As an Adaptive Leader, your Scrum team is faced with an unexpected major change…" at bounding box center [505, 137] width 495 height 56
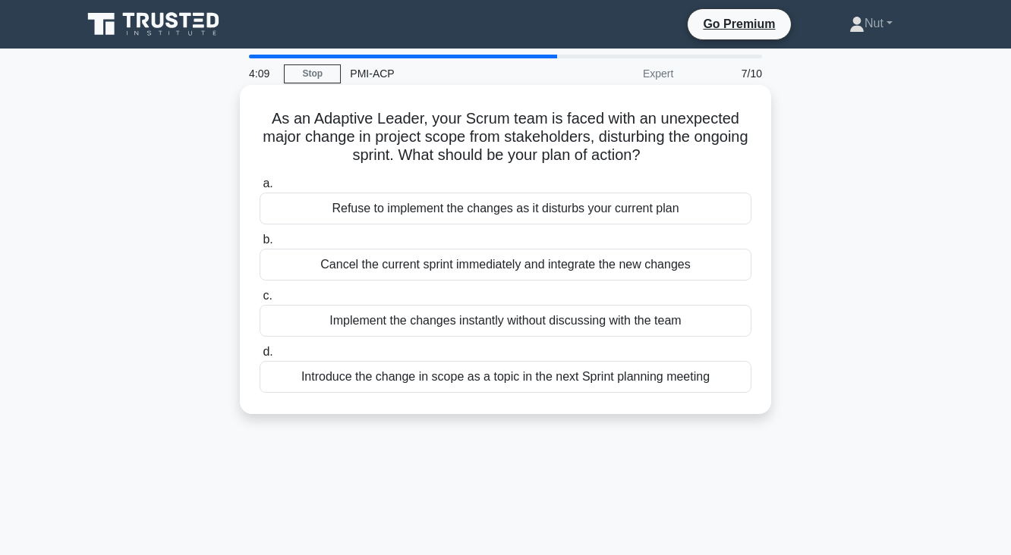
click at [467, 376] on div "Introduce the change in scope as a topic in the next Sprint planning meeting" at bounding box center [505, 377] width 492 height 32
click at [259, 357] on input "d. Introduce the change in scope as a topic in the next Sprint planning meeting" at bounding box center [259, 352] width 0 height 10
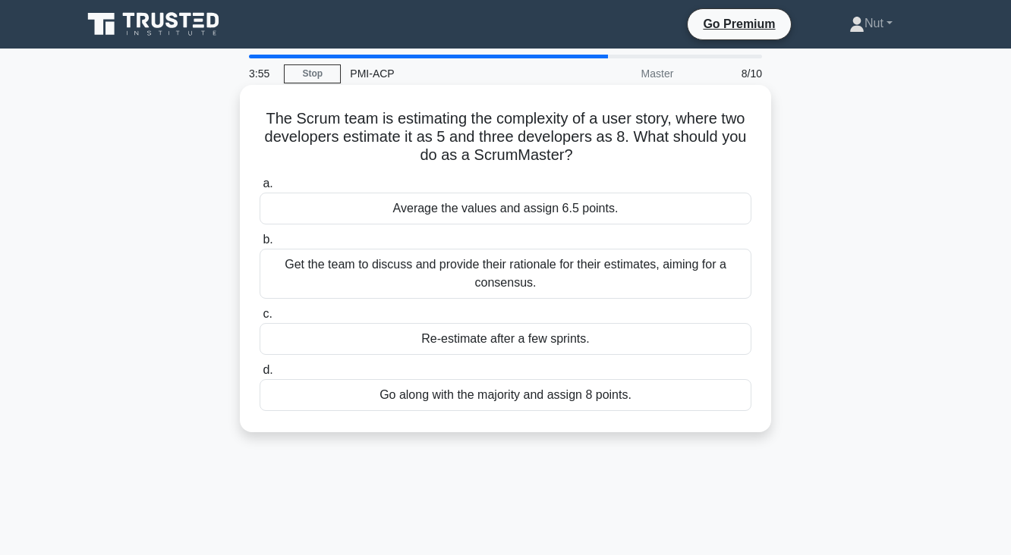
drag, startPoint x: 258, startPoint y: 115, endPoint x: 641, endPoint y: 154, distance: 385.2
click at [641, 154] on h5 "The Scrum team is estimating the complexity of a user story, where two develope…" at bounding box center [505, 137] width 495 height 56
click at [419, 271] on div "Get the team to discuss and provide their rationale for their estimates, aiming…" at bounding box center [505, 274] width 492 height 50
click at [259, 245] on input "b. Get the team to discuss and provide their rationale for their estimates, aim…" at bounding box center [259, 240] width 0 height 10
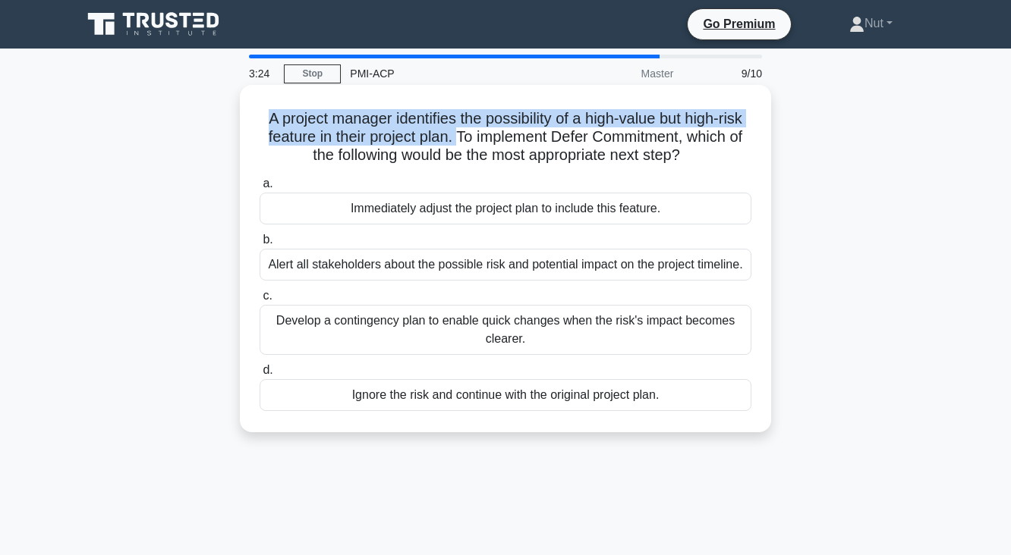
drag, startPoint x: 269, startPoint y: 115, endPoint x: 501, endPoint y: 143, distance: 233.1
click at [501, 143] on h5 "A project manager identifies the possibility of a high-value but high-risk feat…" at bounding box center [505, 137] width 495 height 56
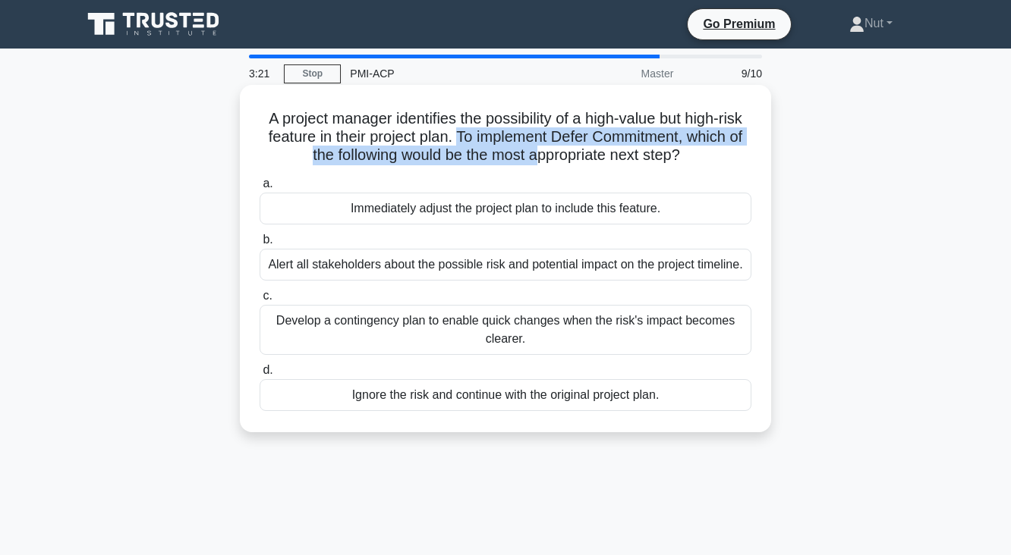
drag, startPoint x: 501, startPoint y: 140, endPoint x: 571, endPoint y: 158, distance: 71.9
click at [571, 158] on h5 "A project manager identifies the possibility of a high-value but high-risk feat…" at bounding box center [505, 137] width 495 height 56
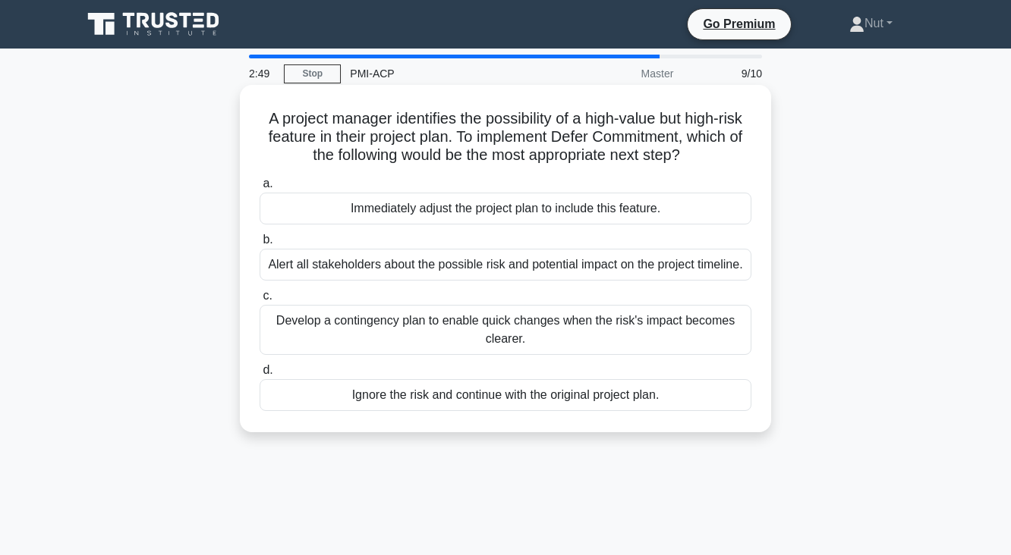
click at [548, 273] on div "Alert all stakeholders about the possible risk and potential impact on the proj…" at bounding box center [505, 265] width 492 height 32
click at [259, 245] on input "b. Alert all stakeholders about the possible risk and potential impact on the p…" at bounding box center [259, 240] width 0 height 10
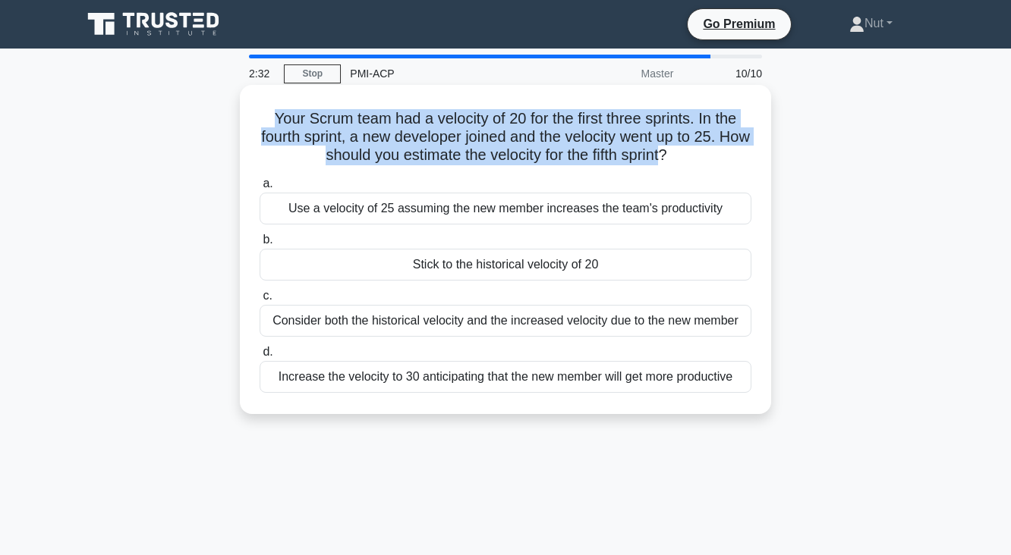
drag, startPoint x: 258, startPoint y: 115, endPoint x: 686, endPoint y: 156, distance: 429.8
click at [686, 156] on h5 "Your Scrum team had a velocity of 20 for the first three sprints. In the fourth…" at bounding box center [505, 137] width 495 height 56
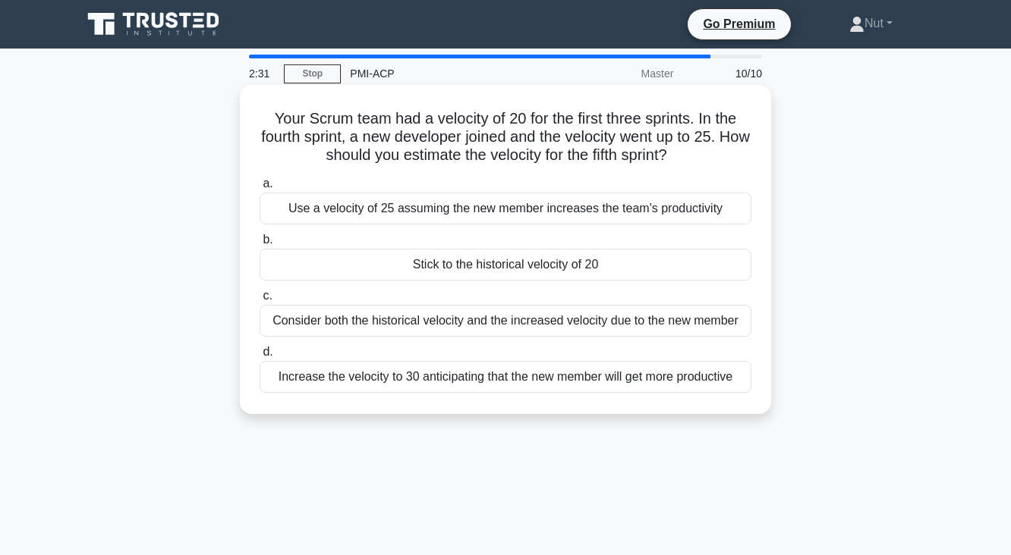
click at [685, 156] on icon ".spinner_0XTQ{transform-origin:center;animation:spinner_y6GP .75s linear infini…" at bounding box center [676, 156] width 18 height 18
drag, startPoint x: 358, startPoint y: 136, endPoint x: 727, endPoint y: 152, distance: 369.1
click at [727, 152] on h5 "Your Scrum team had a velocity of 20 for the first three sprints. In the fourth…" at bounding box center [505, 137] width 495 height 56
click at [464, 332] on div "Consider both the historical velocity and the increased velocity due to the new…" at bounding box center [505, 321] width 492 height 32
click at [259, 301] on input "c. Consider both the historical velocity and the increased velocity due to the …" at bounding box center [259, 296] width 0 height 10
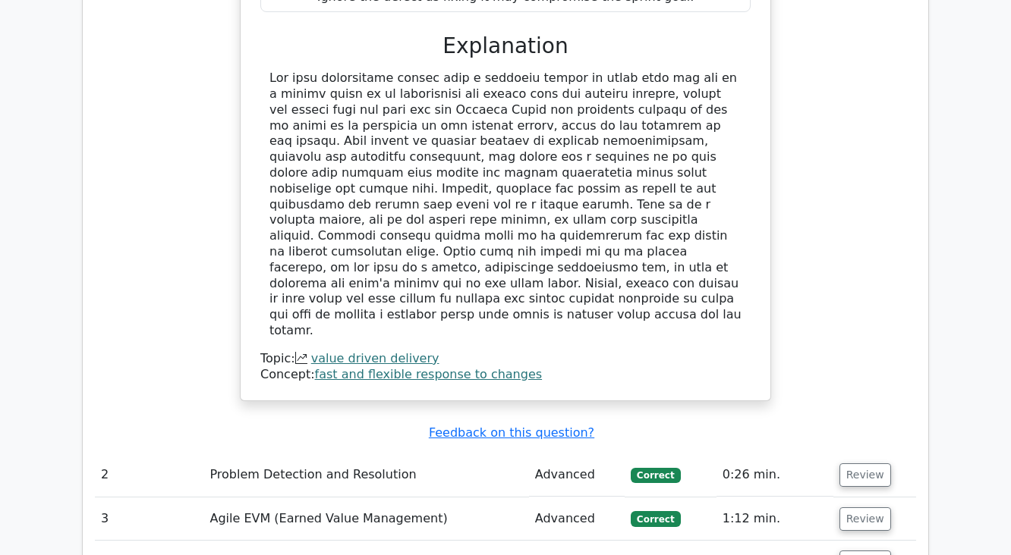
scroll to position [1942, 0]
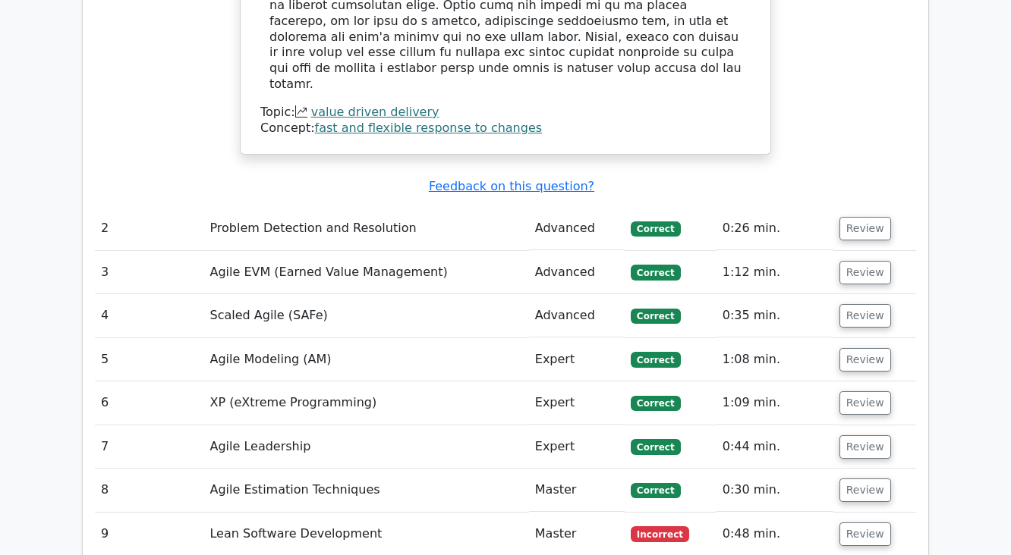
click at [890, 513] on td "Review" at bounding box center [874, 534] width 83 height 43
click at [870, 523] on button "Review" at bounding box center [865, 535] width 52 height 24
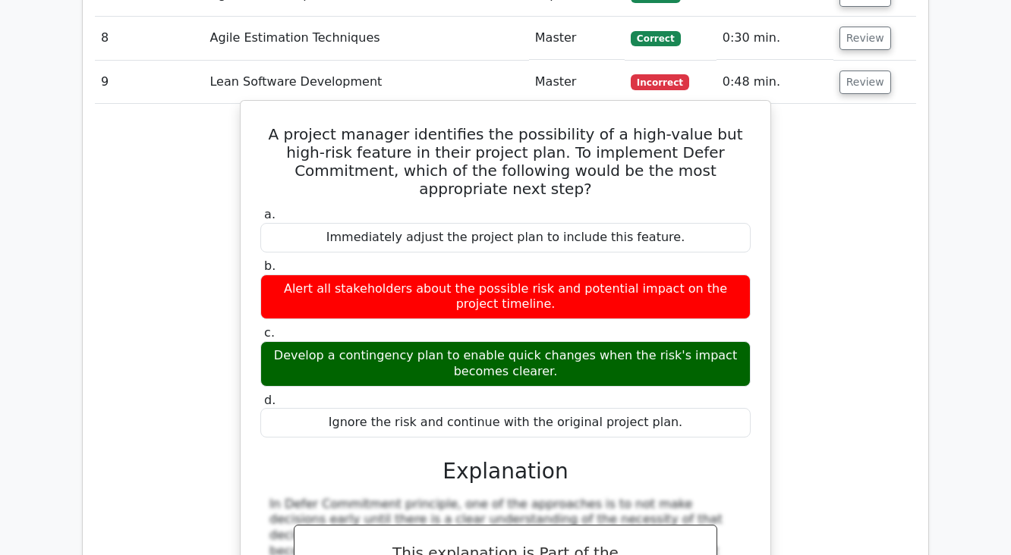
scroll to position [2306, 0]
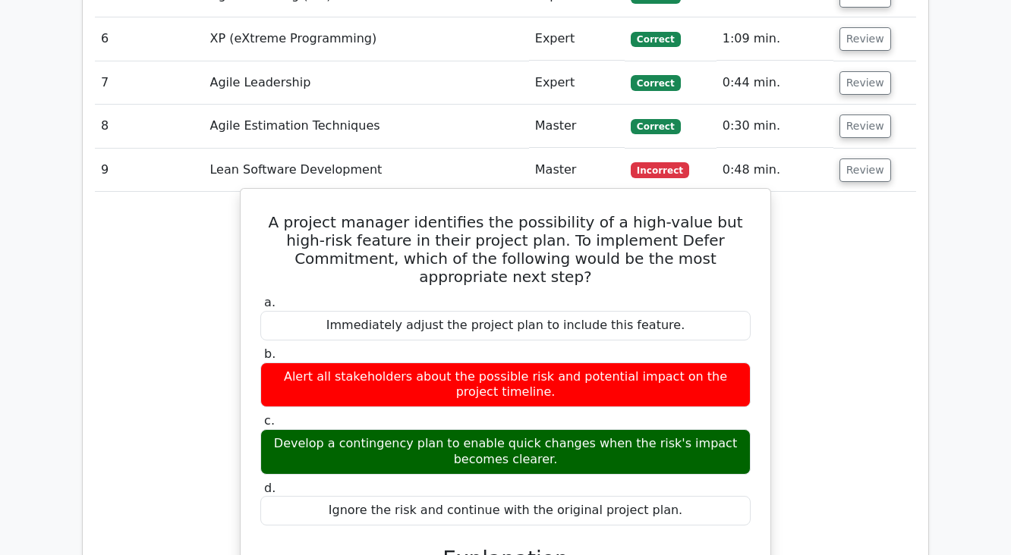
drag, startPoint x: 277, startPoint y: 344, endPoint x: 506, endPoint y: 344, distance: 229.1
click at [506, 429] on div "Develop a contingency plan to enable quick changes when the risk's impact becom…" at bounding box center [505, 452] width 490 height 46
drag, startPoint x: 411, startPoint y: 334, endPoint x: 607, endPoint y: 354, distance: 196.7
click at [607, 429] on div "Develop a contingency plan to enable quick changes when the risk's impact becom…" at bounding box center [505, 452] width 490 height 46
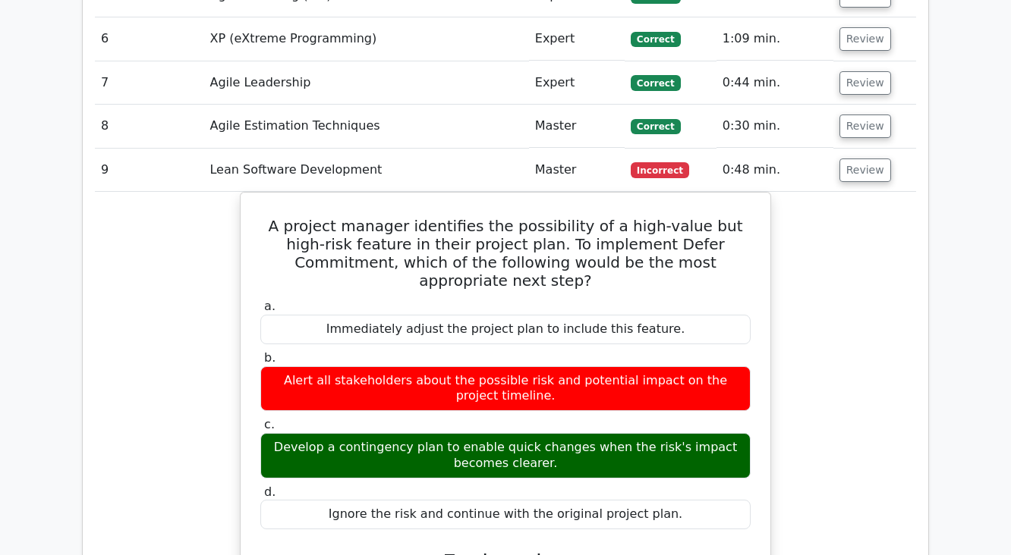
click at [849, 356] on div "A project manager identifies the possibility of a high-value but high-risk feat…" at bounding box center [505, 541] width 821 height 698
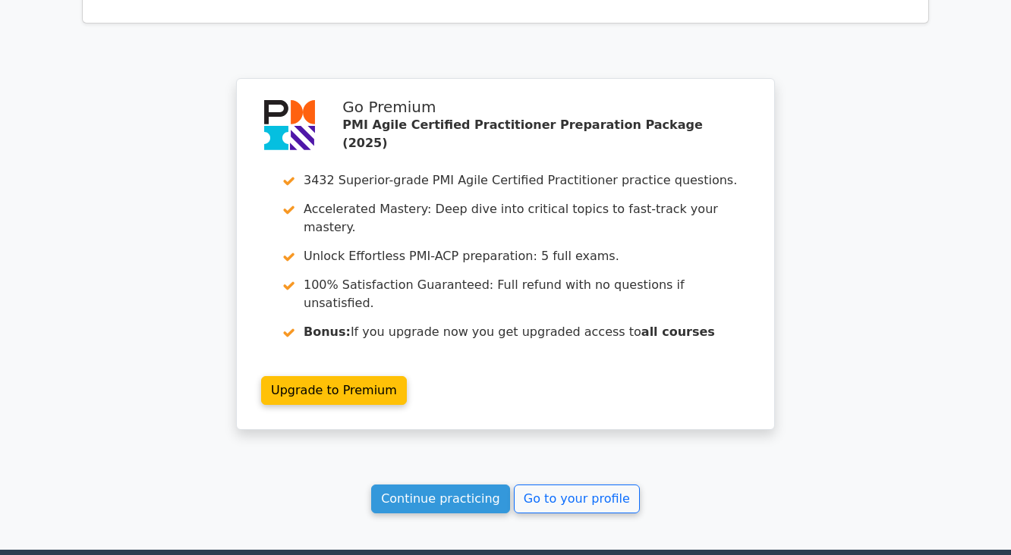
scroll to position [3284, 0]
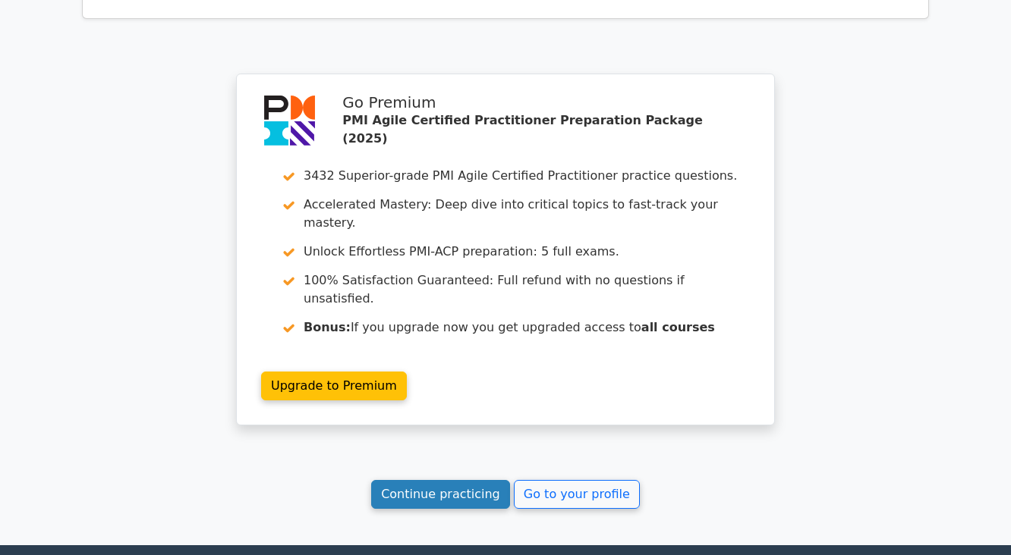
click at [441, 480] on link "Continue practicing" at bounding box center [440, 494] width 139 height 29
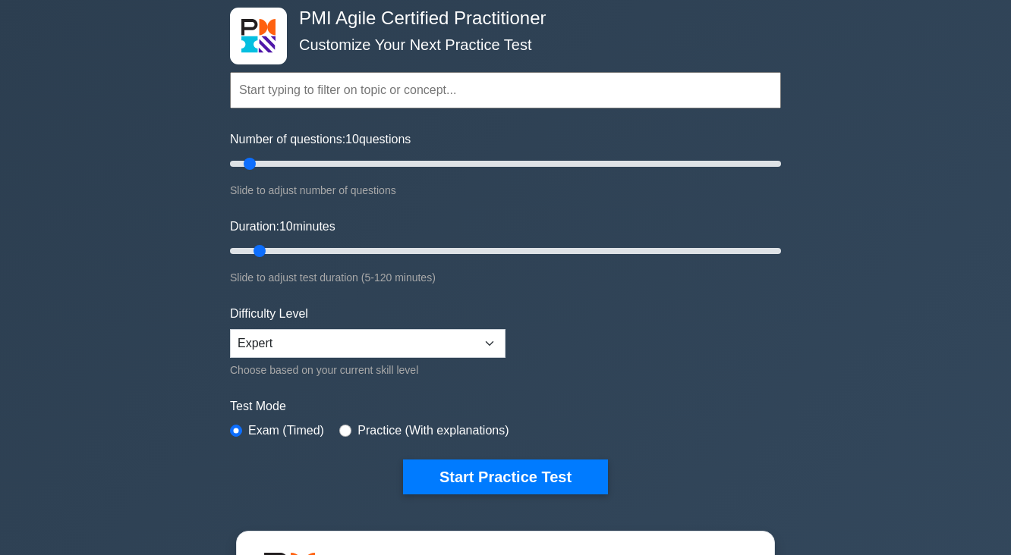
scroll to position [182, 0]
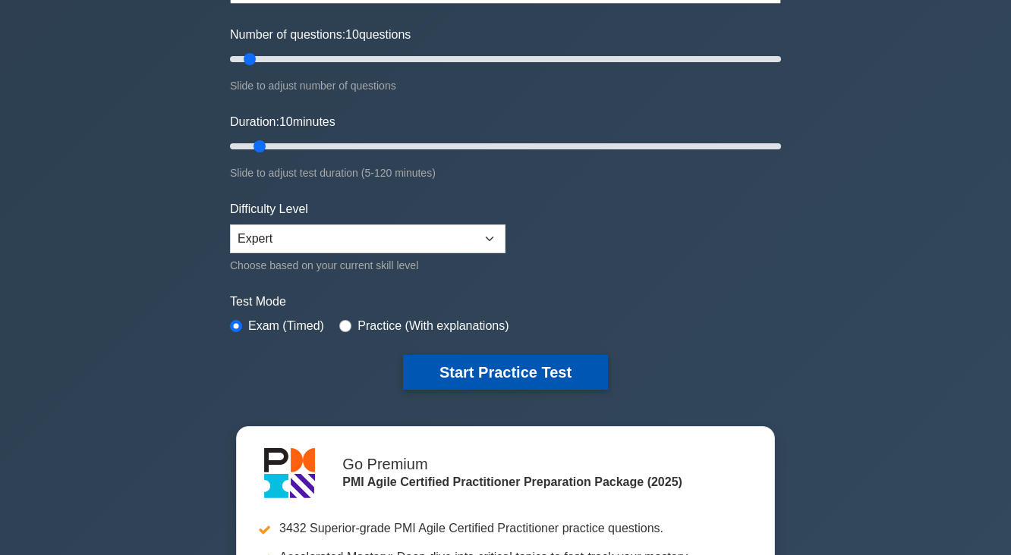
click at [541, 379] on button "Start Practice Test" at bounding box center [505, 372] width 205 height 35
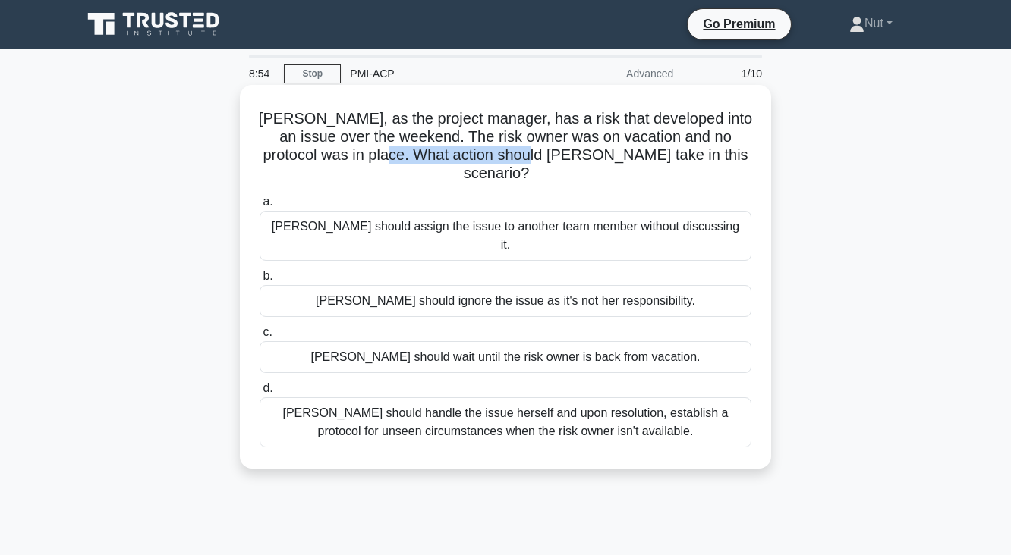
drag, startPoint x: 403, startPoint y: 161, endPoint x: 537, endPoint y: 161, distance: 134.3
click at [537, 161] on h5 "[PERSON_NAME], as the project manager, has a risk that developed into an issue …" at bounding box center [505, 146] width 495 height 74
click at [461, 398] on div "[PERSON_NAME] should handle the issue herself and upon resolution, establish a …" at bounding box center [505, 423] width 492 height 50
click at [259, 388] on input "[PERSON_NAME] should handle the issue herself and upon resolution, establish a …" at bounding box center [259, 389] width 0 height 10
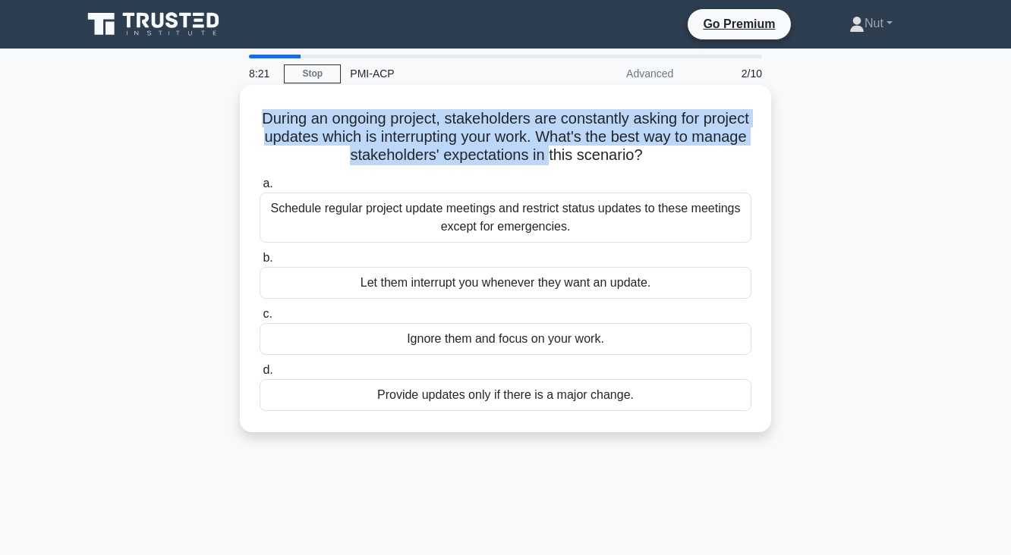
drag, startPoint x: 280, startPoint y: 118, endPoint x: 581, endPoint y: 149, distance: 302.7
click at [581, 149] on h5 "During an ongoing project, stakeholders are constantly asking for project updat…" at bounding box center [505, 137] width 495 height 56
click at [571, 152] on h5 "During an ongoing project, stakeholders are constantly asking for project updat…" at bounding box center [505, 137] width 495 height 56
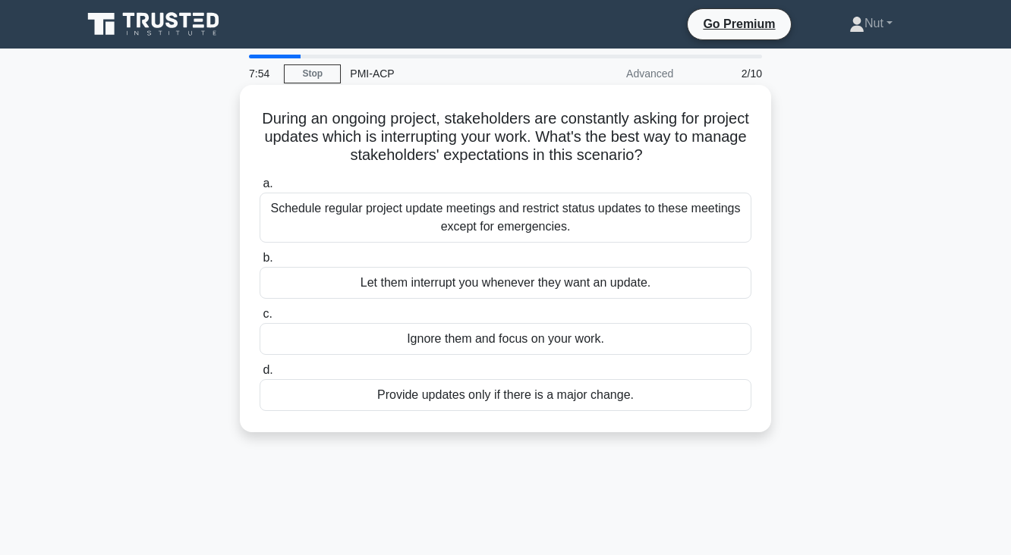
click at [417, 219] on div "Schedule regular project update meetings and restrict status updates to these m…" at bounding box center [505, 218] width 492 height 50
click at [259, 189] on input "a. Schedule regular project update meetings and restrict status updates to thes…" at bounding box center [259, 184] width 0 height 10
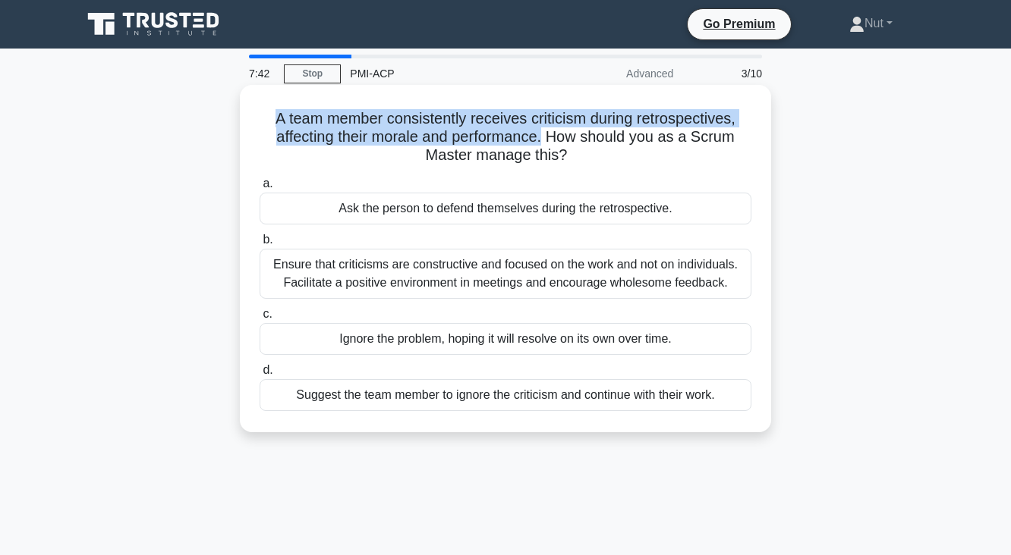
drag, startPoint x: 267, startPoint y: 121, endPoint x: 547, endPoint y: 137, distance: 280.4
click at [547, 137] on h5 "A team member consistently receives criticism during retrospectives, affecting …" at bounding box center [505, 137] width 495 height 56
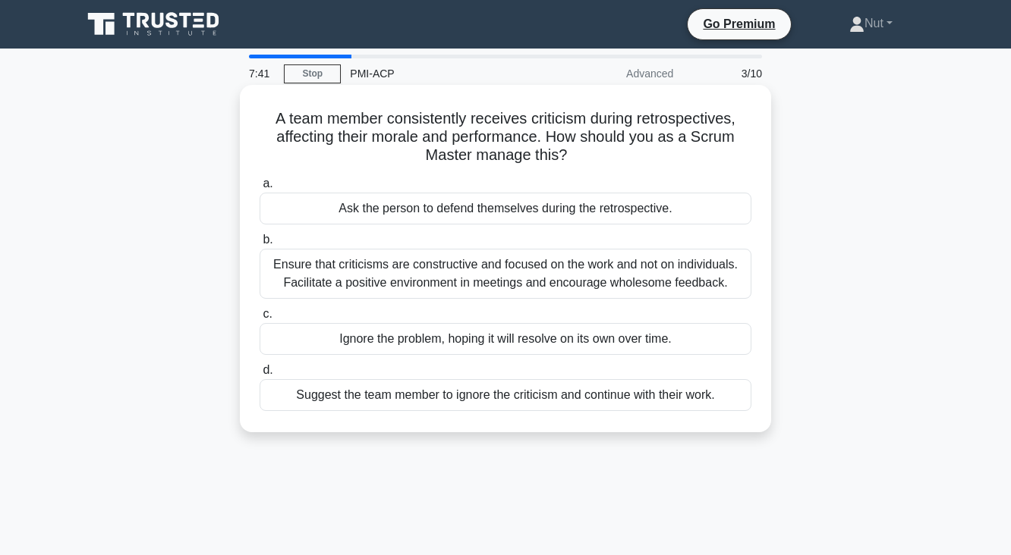
click at [550, 137] on h5 "A team member consistently receives criticism during retrospectives, affecting …" at bounding box center [505, 137] width 495 height 56
drag, startPoint x: 552, startPoint y: 139, endPoint x: 616, endPoint y: 163, distance: 68.2
click at [616, 163] on h5 "A team member consistently receives criticism during retrospectives, affecting …" at bounding box center [505, 137] width 495 height 56
click at [509, 288] on div "Ensure that criticisms are constructive and focused on the work and not on indi…" at bounding box center [505, 274] width 492 height 50
click at [259, 245] on input "b. Ensure that criticisms are constructive and focused on the work and not on i…" at bounding box center [259, 240] width 0 height 10
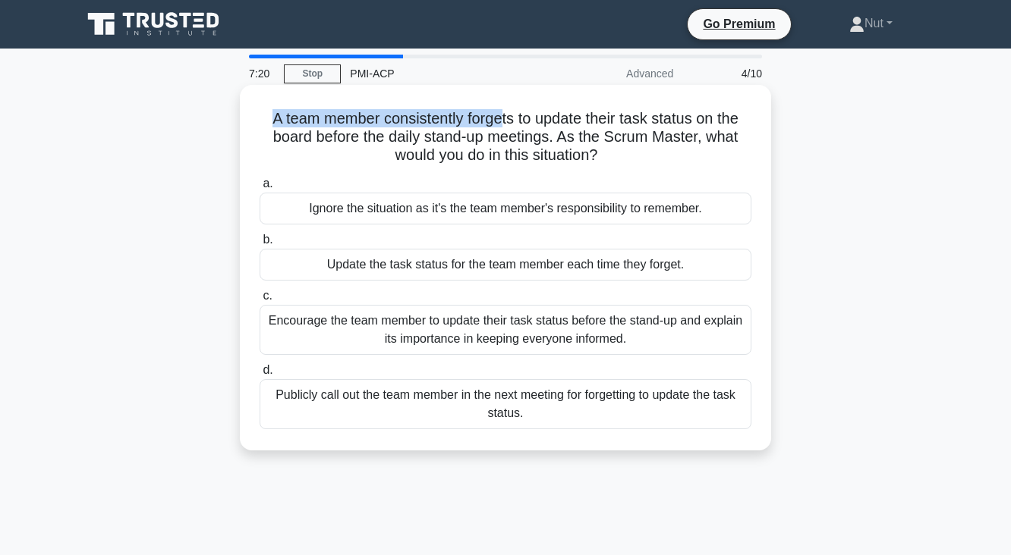
drag, startPoint x: 258, startPoint y: 121, endPoint x: 499, endPoint y: 118, distance: 241.3
click at [499, 118] on h5 "A team member consistently forgets to update their task status on the board bef…" at bounding box center [505, 137] width 495 height 56
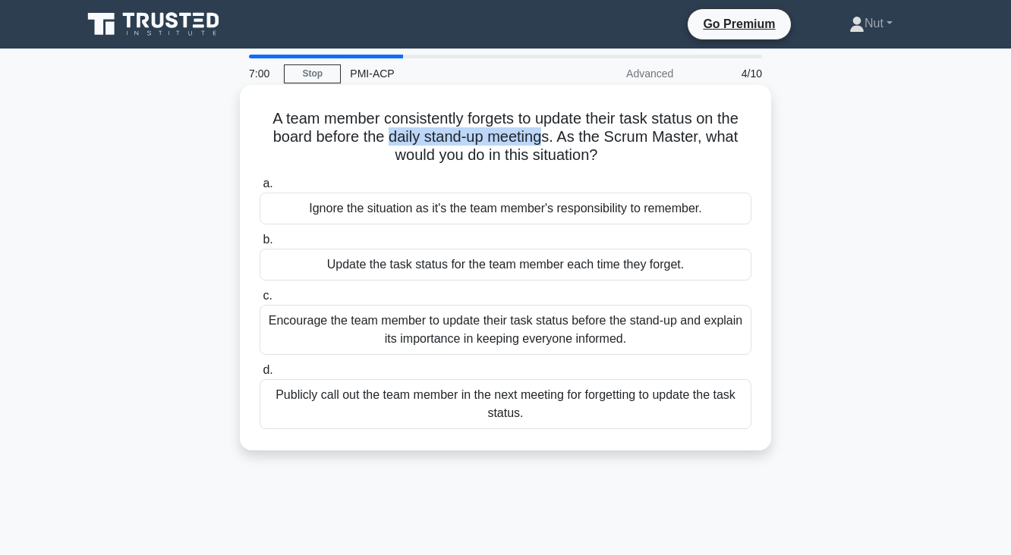
drag, startPoint x: 389, startPoint y: 143, endPoint x: 545, endPoint y: 142, distance: 156.3
click at [545, 142] on h5 "A team member consistently forgets to update their task status on the board bef…" at bounding box center [505, 137] width 495 height 56
drag, startPoint x: 571, startPoint y: 137, endPoint x: 619, endPoint y: 155, distance: 51.9
click at [619, 155] on h5 "A team member consistently forgets to update their task status on the board bef…" at bounding box center [505, 137] width 495 height 56
click at [392, 344] on div "Encourage the team member to update their task status before the stand-up and e…" at bounding box center [505, 330] width 492 height 50
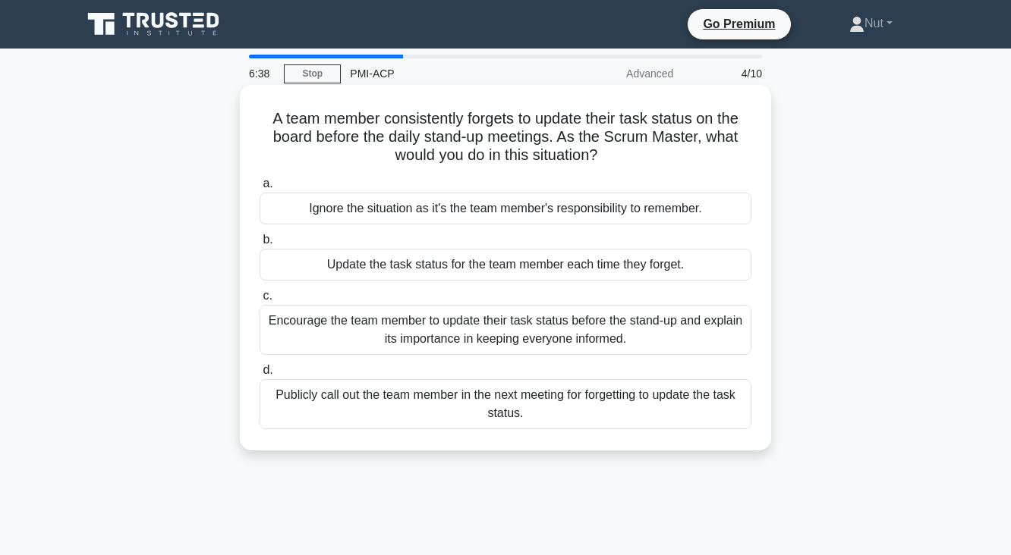
click at [259, 301] on input "c. Encourage the team member to update their task status before the stand-up an…" at bounding box center [259, 296] width 0 height 10
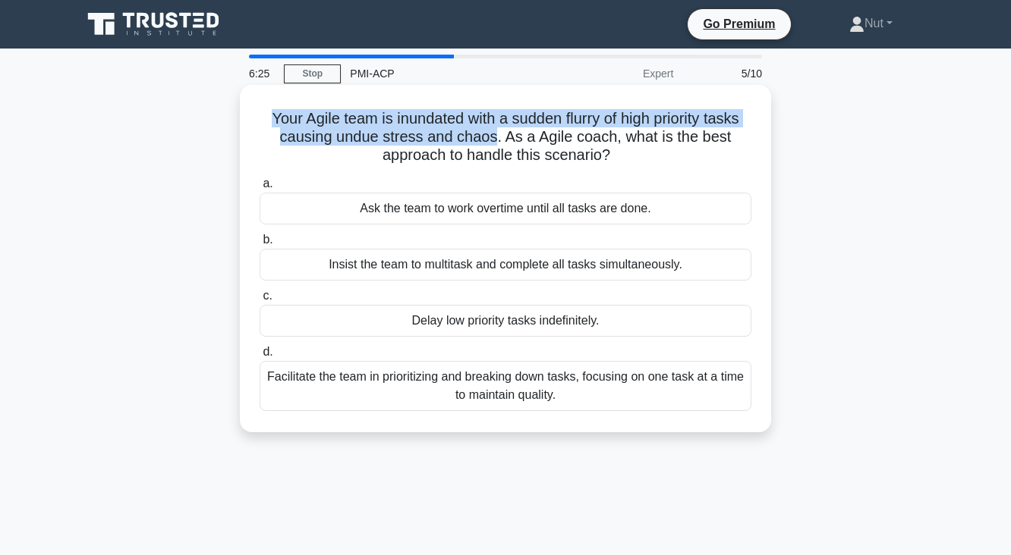
drag, startPoint x: 258, startPoint y: 121, endPoint x: 495, endPoint y: 138, distance: 238.1
click at [495, 138] on h5 "Your Agile team is inundated with a sudden flurry of high priority tasks causin…" at bounding box center [505, 137] width 495 height 56
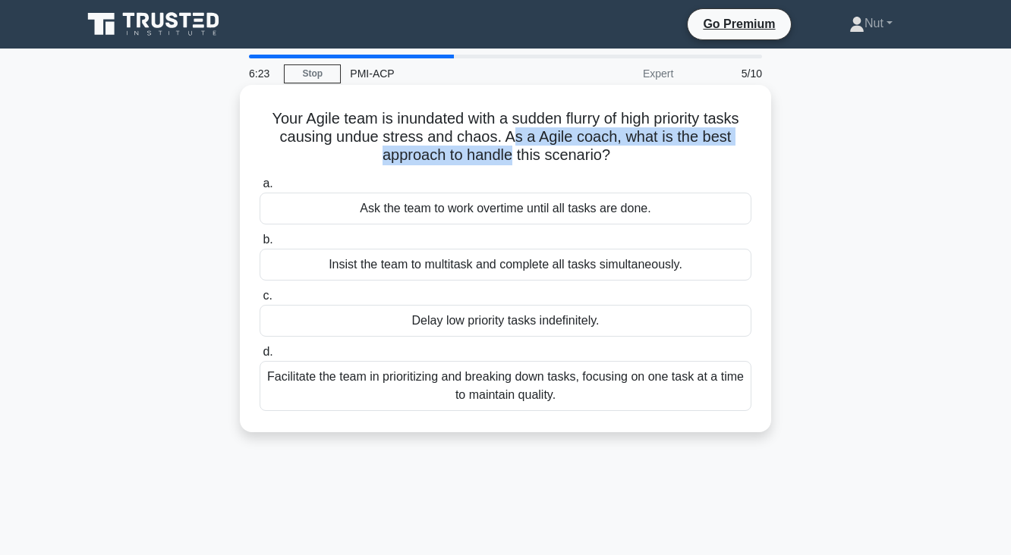
drag, startPoint x: 508, startPoint y: 138, endPoint x: 511, endPoint y: 156, distance: 17.6
click at [511, 156] on h5 "Your Agile team is inundated with a sudden flurry of high priority tasks causin…" at bounding box center [505, 137] width 495 height 56
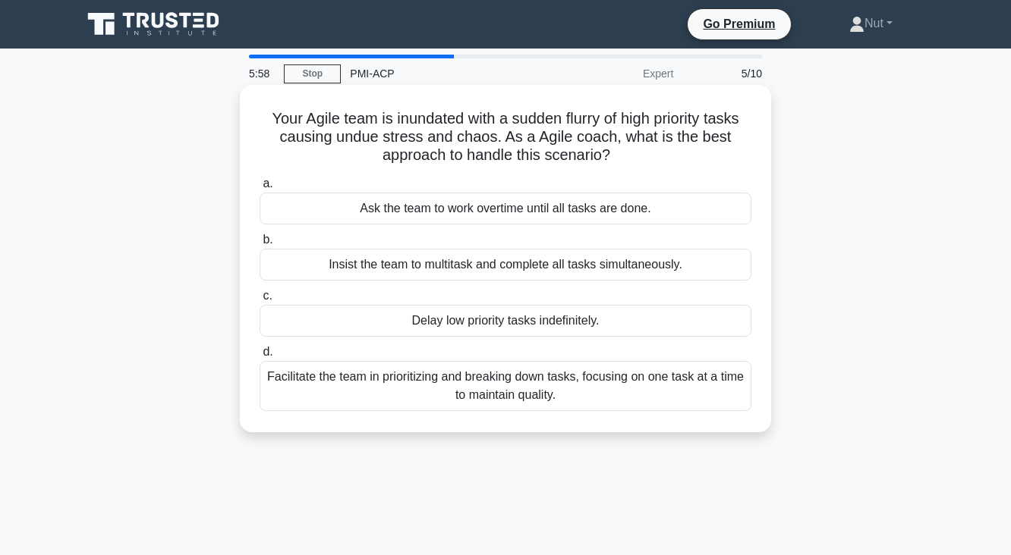
click at [618, 407] on div "Facilitate the team in prioritizing and breaking down tasks, focusing on one ta…" at bounding box center [505, 386] width 492 height 50
click at [259, 357] on input "d. Facilitate the team in prioritizing and breaking down tasks, focusing on one…" at bounding box center [259, 352] width 0 height 10
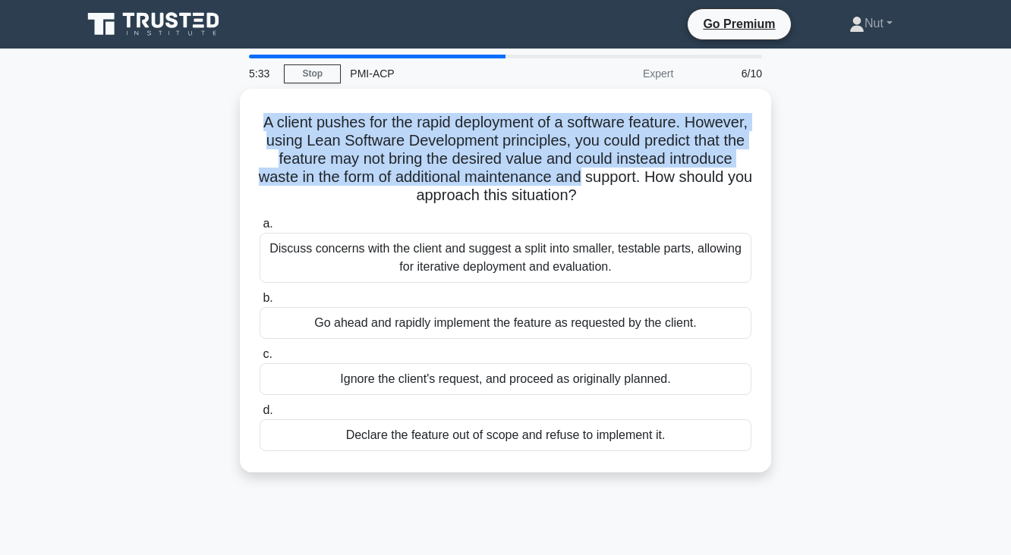
drag, startPoint x: 287, startPoint y: 119, endPoint x: 778, endPoint y: 181, distance: 494.7
click at [778, 181] on div "A client pushes for the rapid deployment of a software feature. However, using …" at bounding box center [505, 290] width 865 height 402
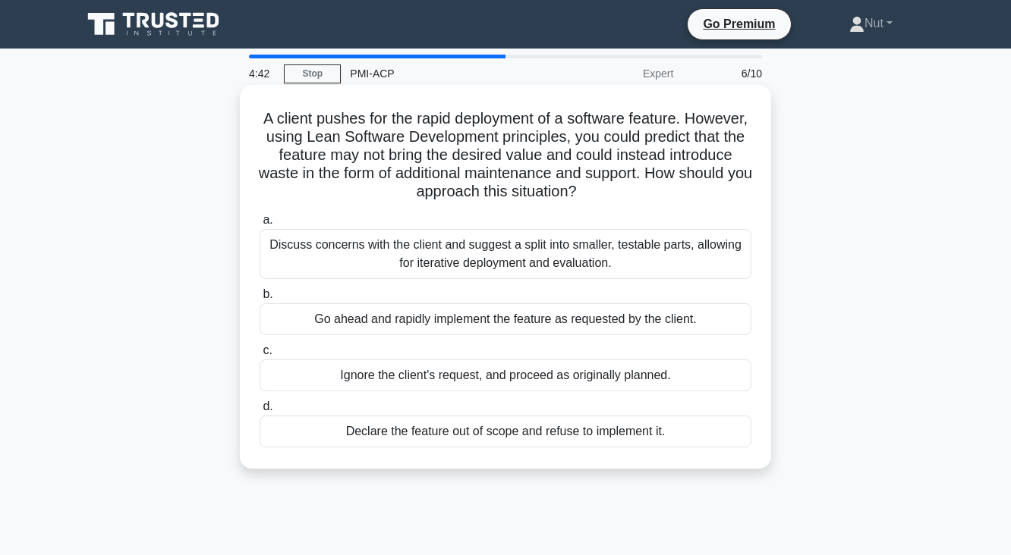
click at [635, 253] on div "Discuss concerns with the client and suggest a split into smaller, testable par…" at bounding box center [505, 254] width 492 height 50
click at [259, 225] on input "a. Discuss concerns with the client and suggest a split into smaller, testable …" at bounding box center [259, 220] width 0 height 10
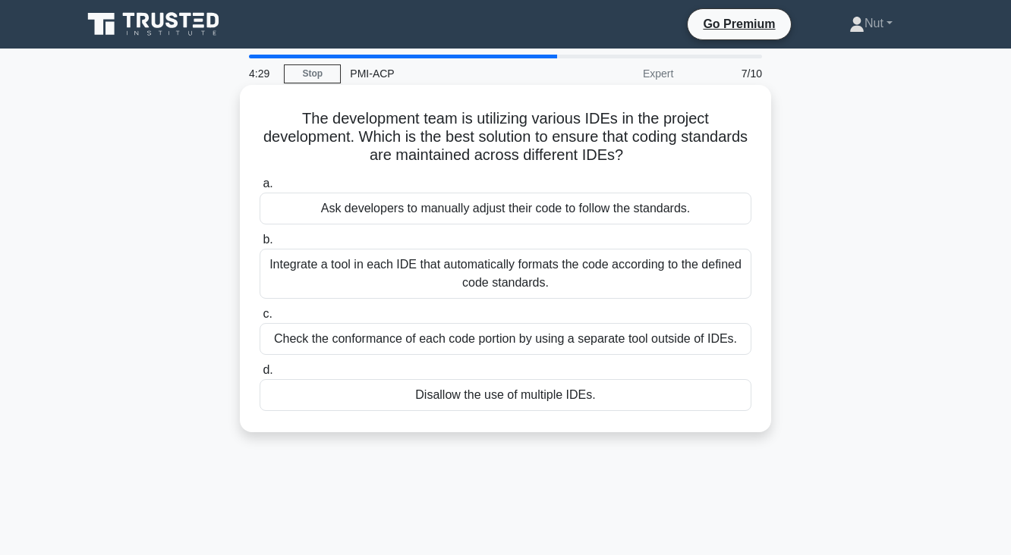
drag, startPoint x: 268, startPoint y: 108, endPoint x: 661, endPoint y: 153, distance: 395.5
click at [661, 153] on div "The development team is utilizing various IDEs in the project development. Whic…" at bounding box center [505, 258] width 519 height 335
click at [696, 155] on h5 "The development team is utilizing various IDEs in the project development. Whic…" at bounding box center [505, 137] width 495 height 56
click at [418, 273] on div "Integrate a tool in each IDE that automatically formats the code according to t…" at bounding box center [505, 274] width 492 height 50
click at [259, 245] on input "b. Integrate a tool in each IDE that automatically formats the code according t…" at bounding box center [259, 240] width 0 height 10
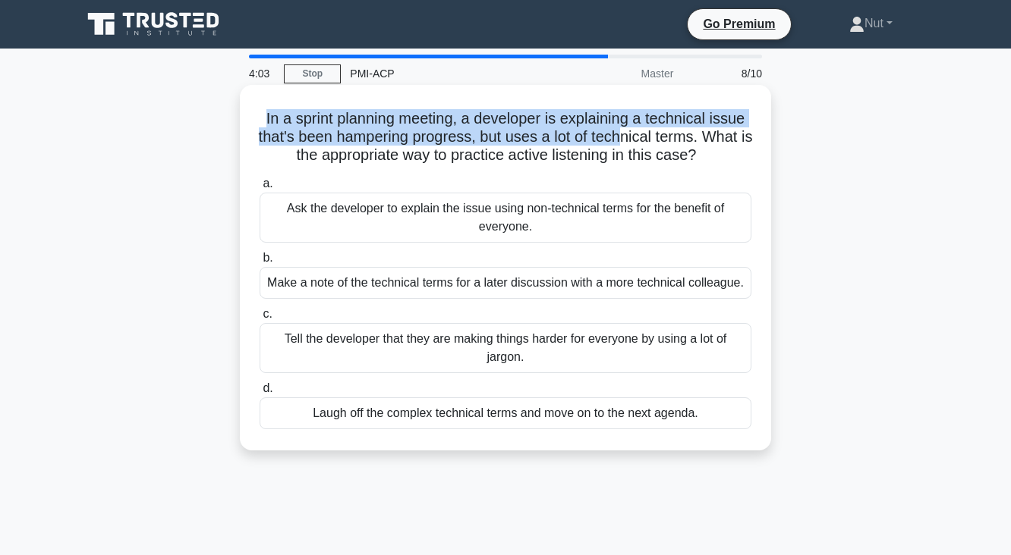
drag, startPoint x: 255, startPoint y: 117, endPoint x: 626, endPoint y: 142, distance: 371.8
click at [626, 142] on div "In a sprint planning meeting, a developer is explaining a technical issue that'…" at bounding box center [505, 268] width 519 height 354
drag, startPoint x: 449, startPoint y: 158, endPoint x: 728, endPoint y: 158, distance: 278.4
click at [728, 158] on h5 "In a sprint planning meeting, a developer is explaining a technical issue that'…" at bounding box center [505, 137] width 495 height 56
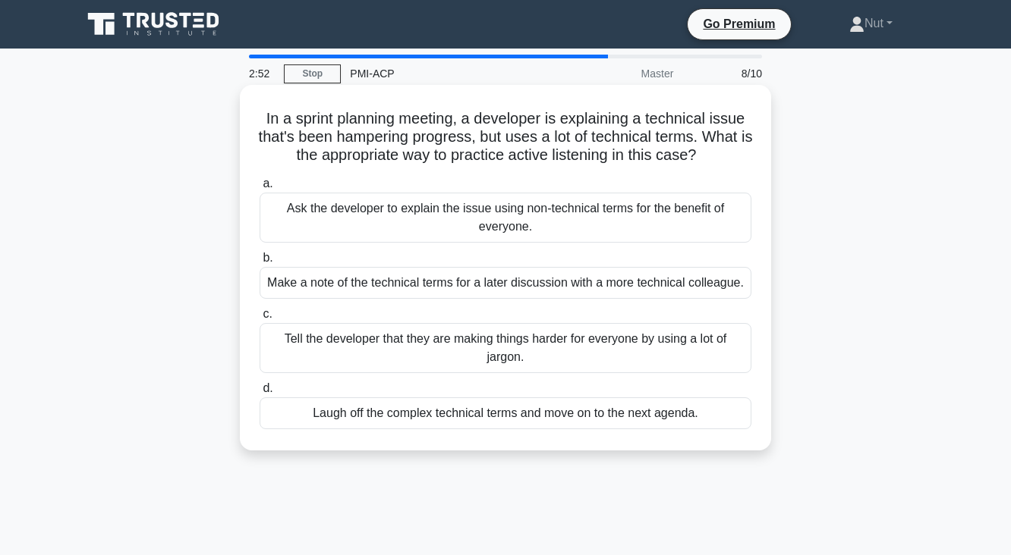
click at [683, 235] on div "Ask the developer to explain the issue using non-technical terms for the benefi…" at bounding box center [505, 218] width 492 height 50
click at [259, 189] on input "a. Ask the developer to explain the issue using non-technical terms for the ben…" at bounding box center [259, 184] width 0 height 10
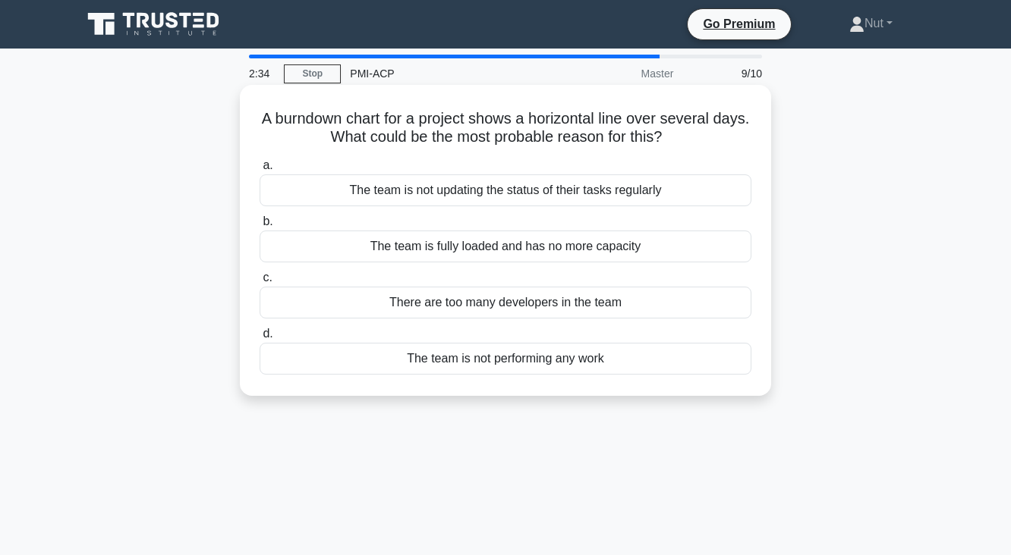
drag, startPoint x: 261, startPoint y: 122, endPoint x: 747, endPoint y: 149, distance: 486.3
click at [747, 149] on div "A burndown chart for a project shows a horizontal line over several days. What …" at bounding box center [505, 240] width 519 height 299
click at [586, 367] on div "The team is not performing any work" at bounding box center [505, 359] width 492 height 32
click at [259, 339] on input "d. The team is not performing any work" at bounding box center [259, 334] width 0 height 10
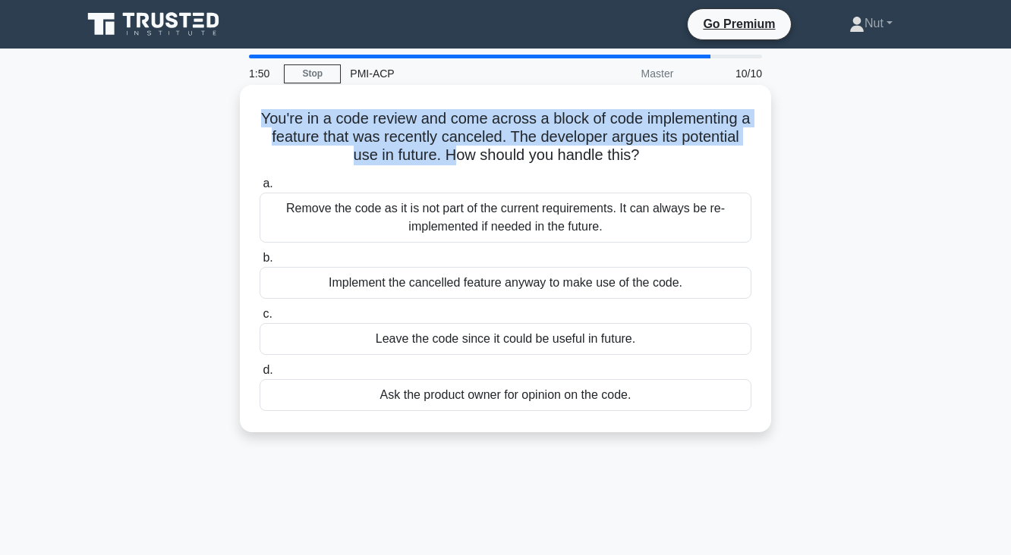
drag, startPoint x: 259, startPoint y: 122, endPoint x: 450, endPoint y: 158, distance: 193.7
click at [450, 158] on h5 "You're in a code review and come across a block of code implementing a feature …" at bounding box center [505, 137] width 495 height 56
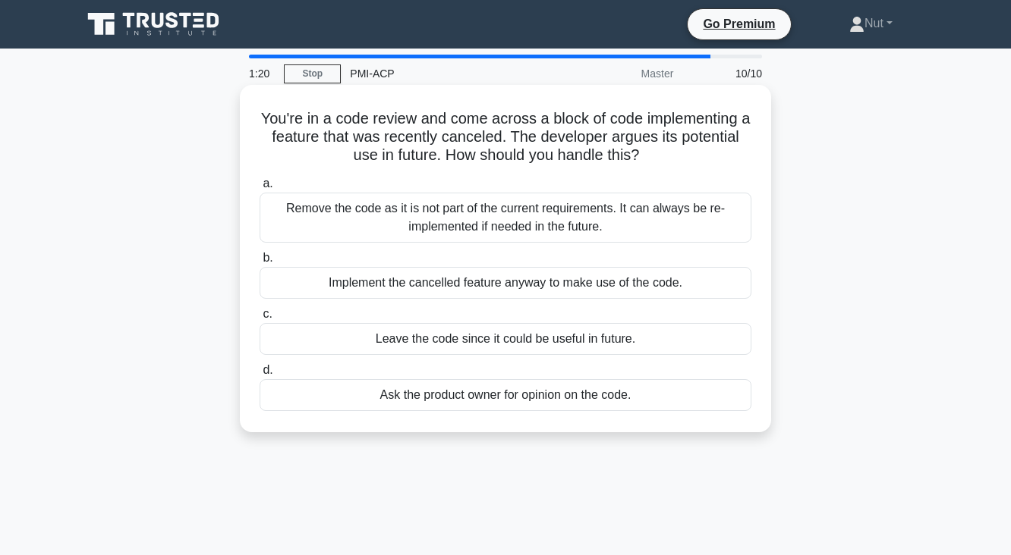
click at [555, 401] on div "Ask the product owner for opinion on the code." at bounding box center [505, 395] width 492 height 32
click at [259, 376] on input "d. Ask the product owner for opinion on the code." at bounding box center [259, 371] width 0 height 10
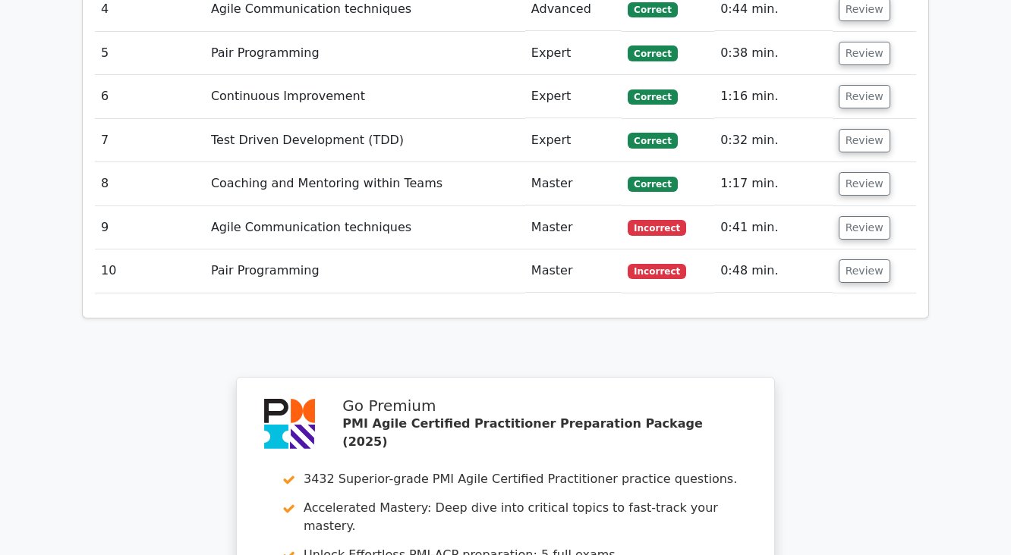
scroll to position [1942, 0]
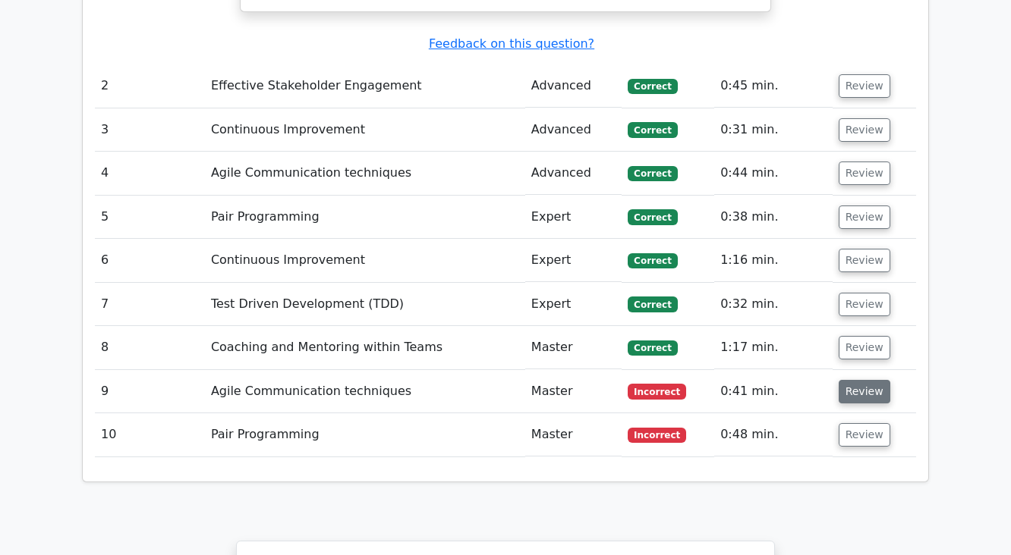
click at [869, 380] on button "Review" at bounding box center [864, 392] width 52 height 24
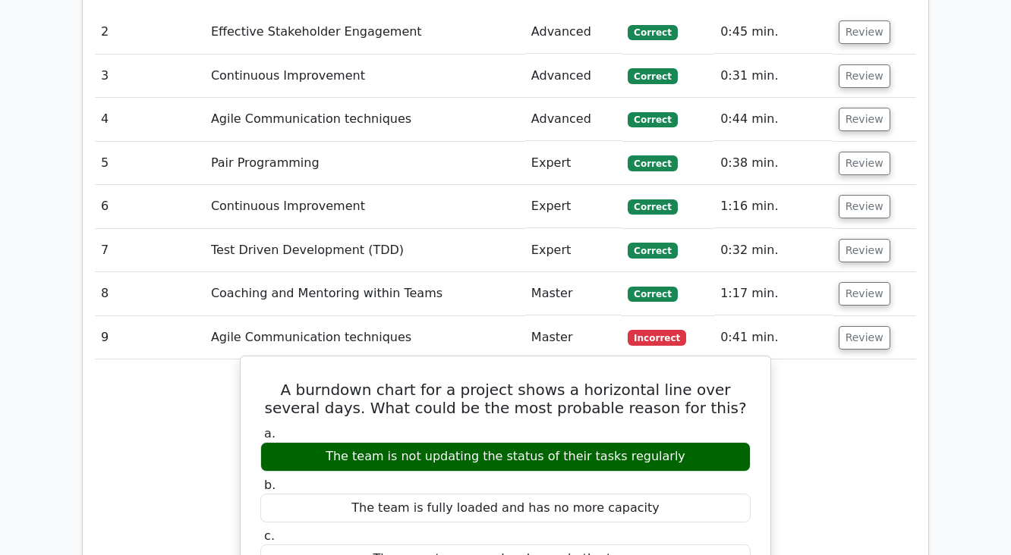
scroll to position [2064, 0]
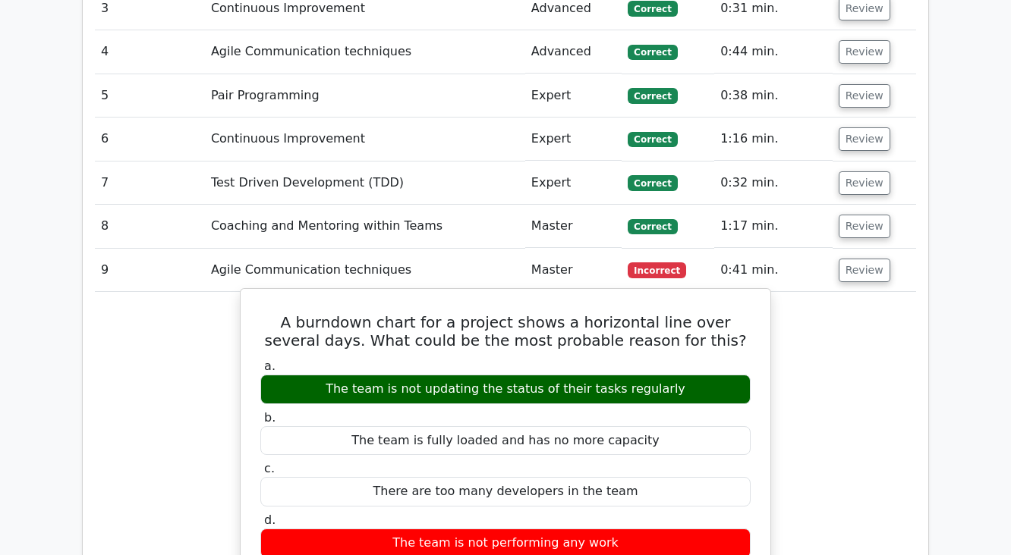
drag, startPoint x: 388, startPoint y: 265, endPoint x: 703, endPoint y: 269, distance: 315.6
click at [703, 375] on div "The team is not updating the status of their tasks regularly" at bounding box center [505, 390] width 490 height 30
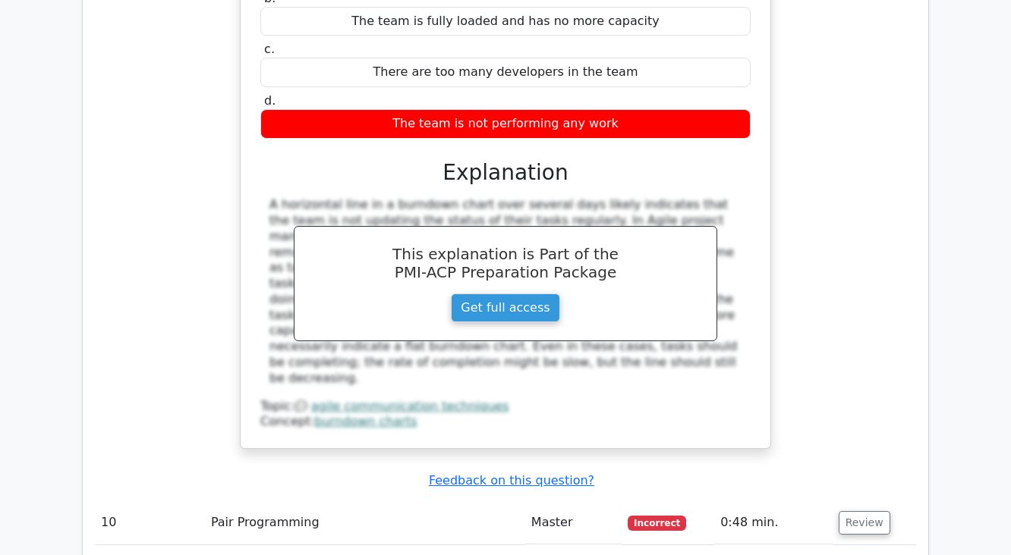
scroll to position [2489, 0]
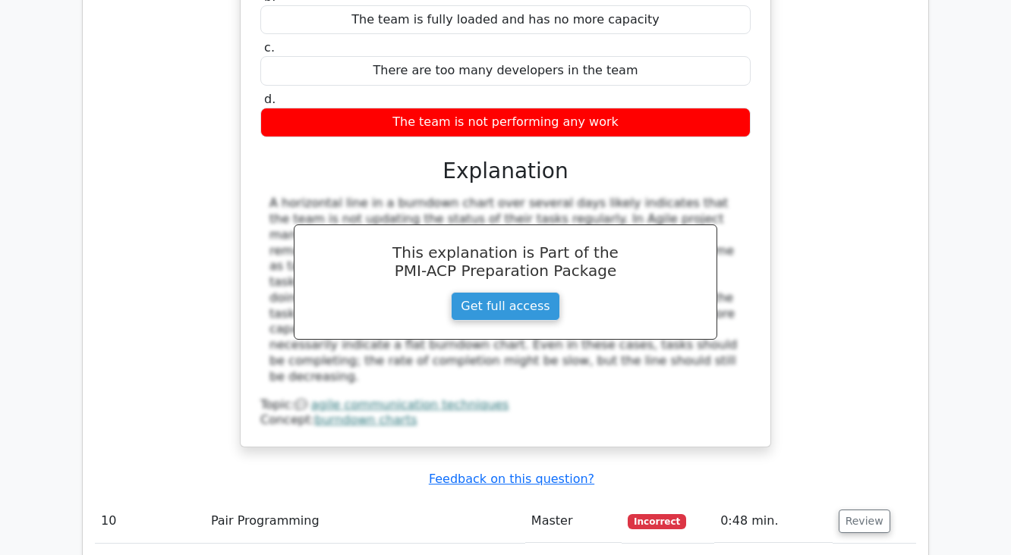
click at [813, 500] on td "0:48 min." at bounding box center [773, 521] width 118 height 43
click at [850, 510] on button "Review" at bounding box center [864, 522] width 52 height 24
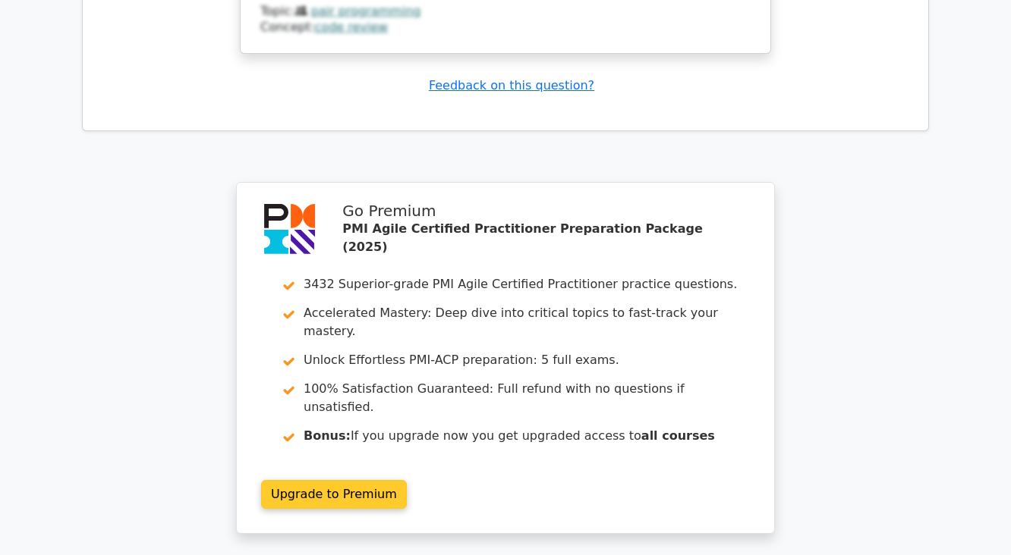
scroll to position [3702, 0]
